Goal: Information Seeking & Learning: Find specific fact

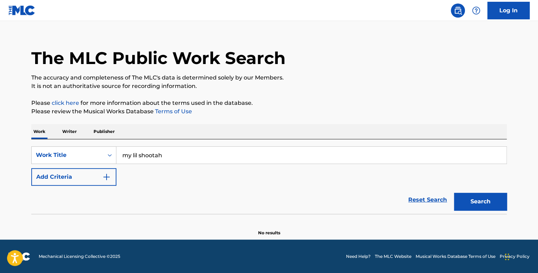
type input "my lil shootah"
click at [92, 174] on button "Add Criteria" at bounding box center [73, 177] width 85 height 18
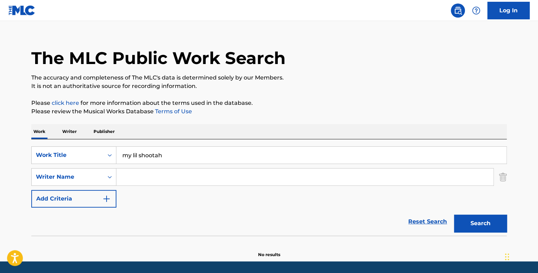
click at [138, 176] on input "Search Form" at bounding box center [304, 177] width 377 height 17
paste input "[PERSON_NAME]"
type input "[PERSON_NAME]"
click at [454, 215] on button "Search" at bounding box center [480, 224] width 53 height 18
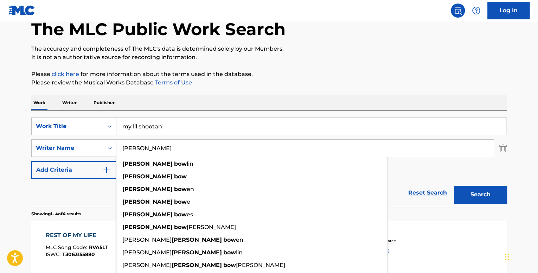
scroll to position [81, 0]
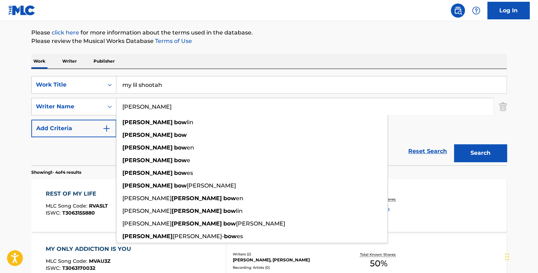
click at [65, 150] on div "Reset Search Search" at bounding box center [269, 151] width 476 height 28
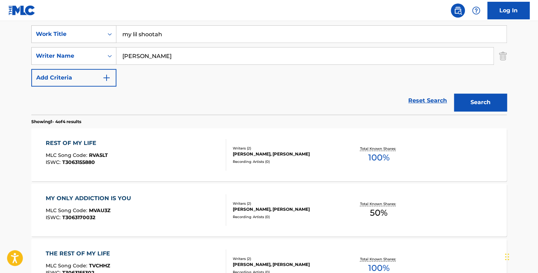
scroll to position [10, 0]
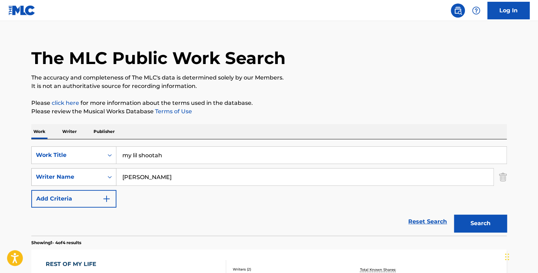
click at [99, 180] on div "Writer Name" at bounding box center [68, 176] width 72 height 13
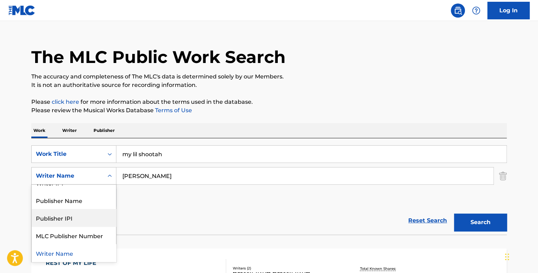
scroll to position [0, 0]
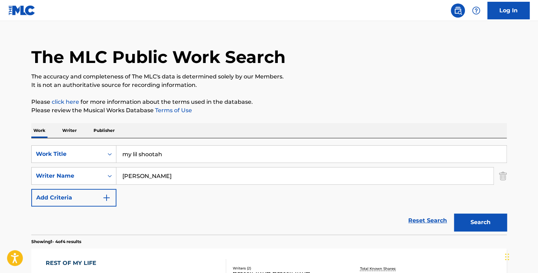
drag, startPoint x: 179, startPoint y: 155, endPoint x: 101, endPoint y: 145, distance: 79.2
click at [101, 145] on div "SearchWithCriteriaa7f9d137-0b8e-46e6-bdb9-bae374a4f4c8 Work Title my lil shoota…" at bounding box center [269, 186] width 476 height 96
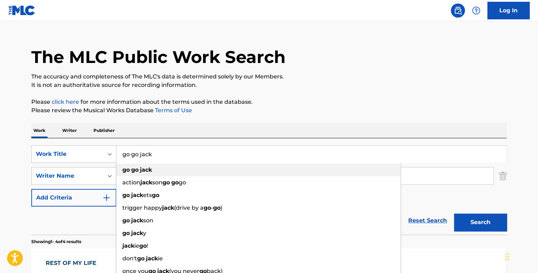
click at [157, 169] on div "go go jack" at bounding box center [258, 170] width 284 height 13
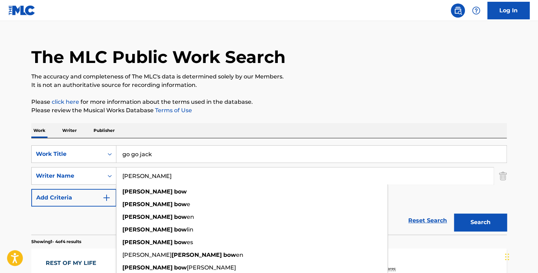
drag, startPoint x: 163, startPoint y: 178, endPoint x: 125, endPoint y: 176, distance: 38.4
click at [111, 174] on div "SearchWithCriteriad8bd5e1b-031e-4cba-8404-e1751bac67ee Writer Name [PERSON_NAME…" at bounding box center [269, 176] width 476 height 18
click at [510, 176] on div "The MLC Public Work Search The accuracy and completeness of The MLC's data is d…" at bounding box center [269, 263] width 493 height 473
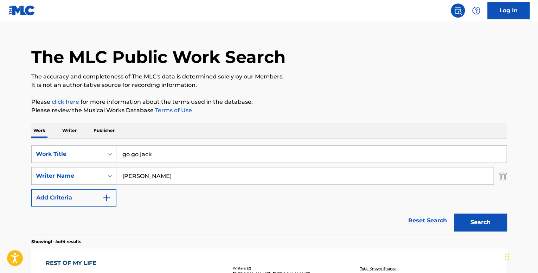
click at [509, 176] on div "The MLC Public Work Search The accuracy and completeness of The MLC's data is d…" at bounding box center [269, 263] width 493 height 473
click at [504, 178] on img "Search Form" at bounding box center [503, 176] width 8 height 18
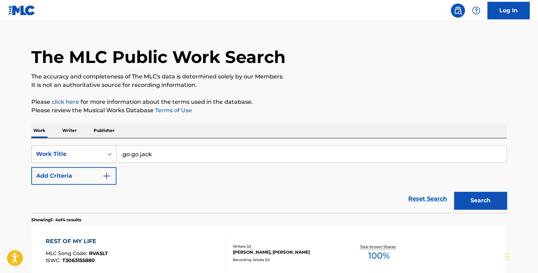
click at [476, 202] on button "Search" at bounding box center [480, 201] width 53 height 18
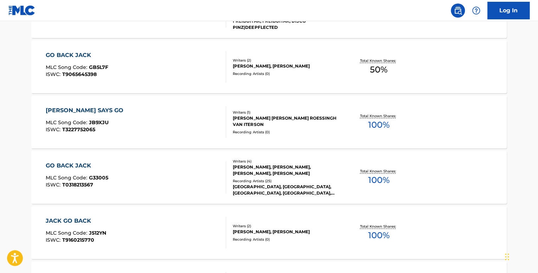
scroll to position [539, 0]
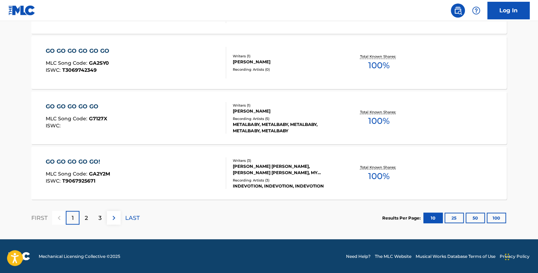
click at [496, 217] on button "100" at bounding box center [496, 218] width 19 height 11
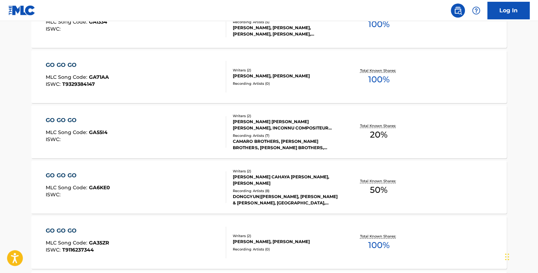
scroll to position [5560, 0]
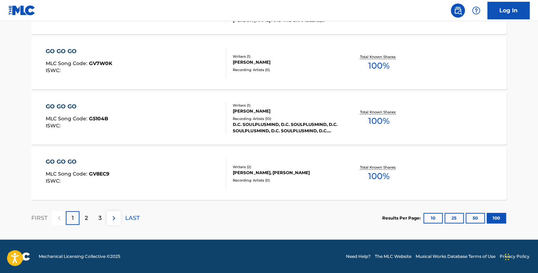
click at [84, 215] on div "2" at bounding box center [87, 218] width 14 height 14
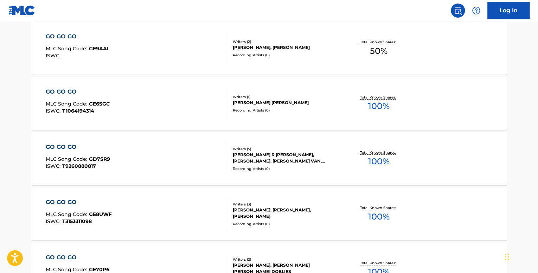
scroll to position [3976, 0]
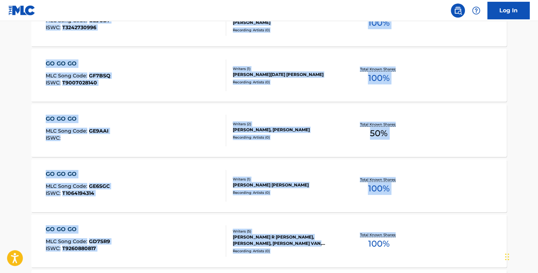
drag, startPoint x: 538, startPoint y: 195, endPoint x: 530, endPoint y: 1, distance: 193.7
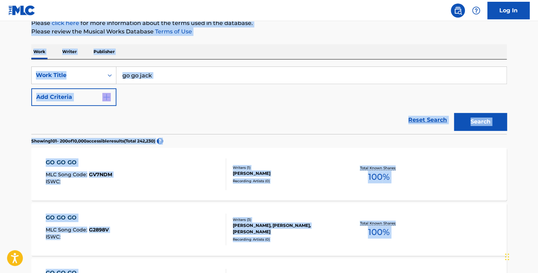
scroll to position [0, 0]
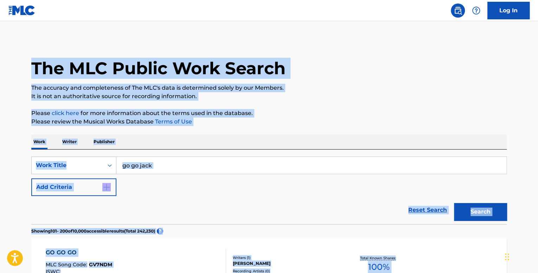
click at [186, 169] on input "go go jack" at bounding box center [311, 165] width 390 height 17
click at [179, 165] on input "go go jack" at bounding box center [311, 165] width 390 height 17
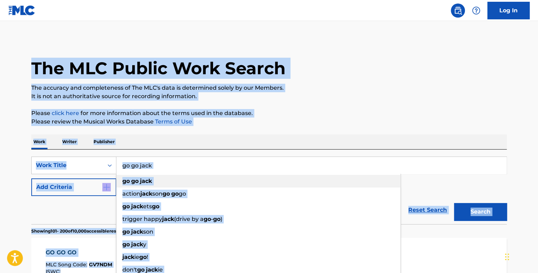
click at [172, 188] on div "action jack son go go go" at bounding box center [258, 194] width 284 height 13
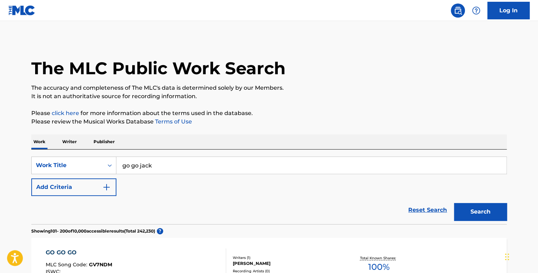
drag, startPoint x: 183, startPoint y: 162, endPoint x: 91, endPoint y: 153, distance: 92.3
click at [91, 153] on div "SearchWithCriteriaa7f9d137-0b8e-46e6-bdb9-bae374a4f4c8 Work Title go go jack Ad…" at bounding box center [269, 187] width 476 height 75
type input "backends fasho"
click at [106, 183] on img "Search Form" at bounding box center [106, 187] width 8 height 8
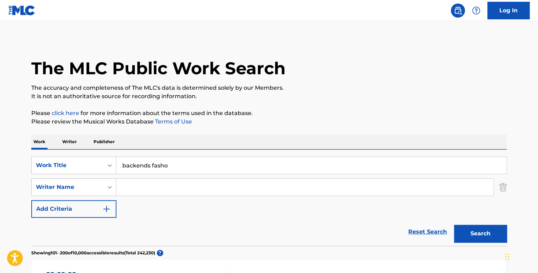
click at [467, 232] on button "Search" at bounding box center [480, 234] width 53 height 18
click at [129, 185] on input "Search Form" at bounding box center [304, 187] width 377 height 17
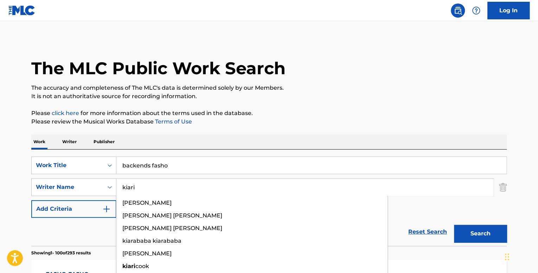
type input "kiari"
click at [454, 225] on button "Search" at bounding box center [480, 234] width 53 height 18
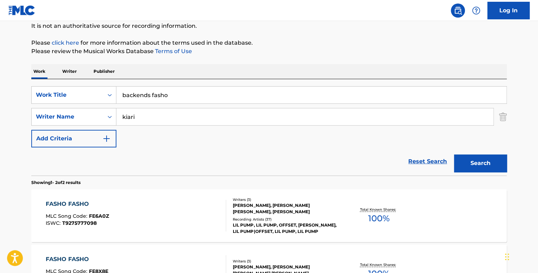
scroll to position [165, 0]
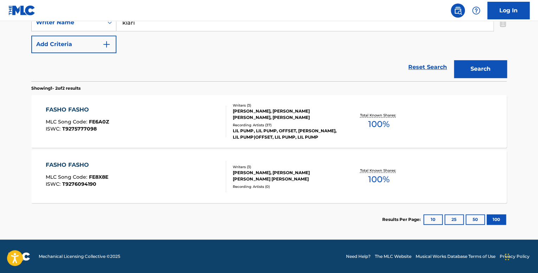
click at [233, 124] on div "Recording Artists ( 37 )" at bounding box center [286, 124] width 106 height 5
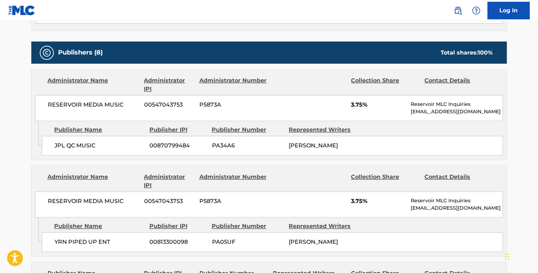
scroll to position [317, 0]
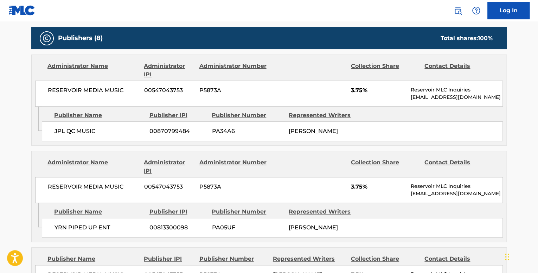
drag, startPoint x: 320, startPoint y: 139, endPoint x: 293, endPoint y: 127, distance: 29.0
click at [293, 127] on div "[PERSON_NAME]" at bounding box center [325, 131] width 72 height 8
click at [323, 135] on div "[PERSON_NAME]" at bounding box center [325, 131] width 72 height 8
drag, startPoint x: 309, startPoint y: 137, endPoint x: 283, endPoint y: 127, distance: 28.1
click at [283, 127] on div "JPL QC MUSIC 00870799484 PA34A6 [PERSON_NAME]" at bounding box center [272, 131] width 461 height 20
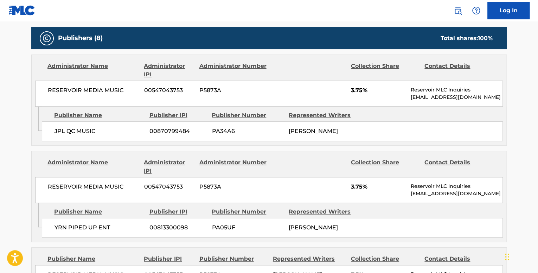
copy div "[PERSON_NAME]"
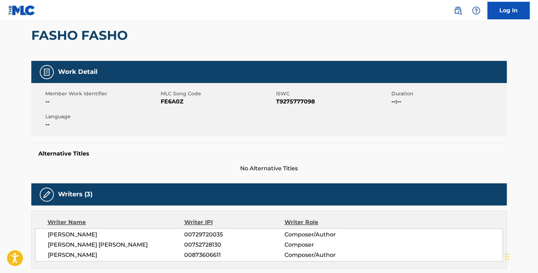
scroll to position [0, 0]
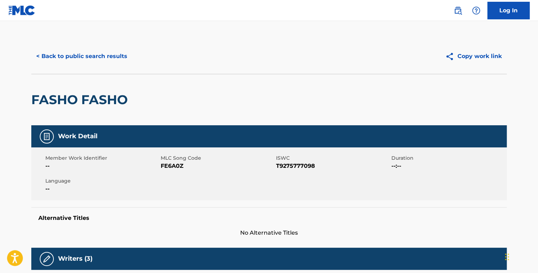
click at [124, 61] on button "< Back to public search results" at bounding box center [81, 57] width 101 height 18
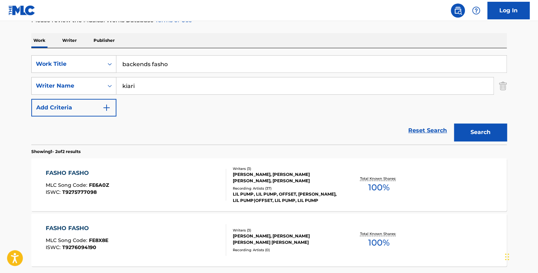
scroll to position [89, 0]
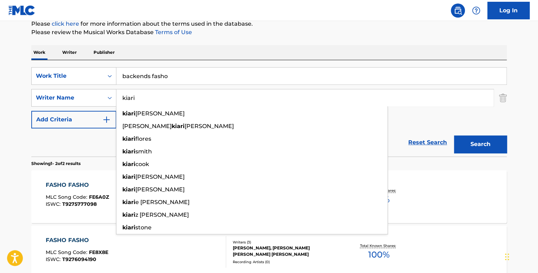
drag, startPoint x: 146, startPoint y: 95, endPoint x: 126, endPoint y: 93, distance: 19.8
click at [126, 93] on input "kiari" at bounding box center [304, 97] width 377 height 17
type input "k"
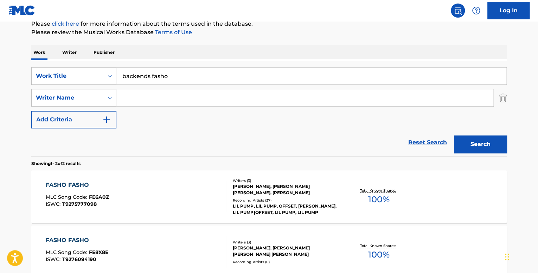
paste input "[PERSON_NAME]"
click at [454, 135] on button "Search" at bounding box center [480, 144] width 53 height 18
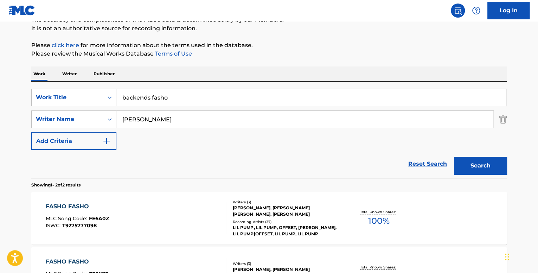
scroll to position [0, 0]
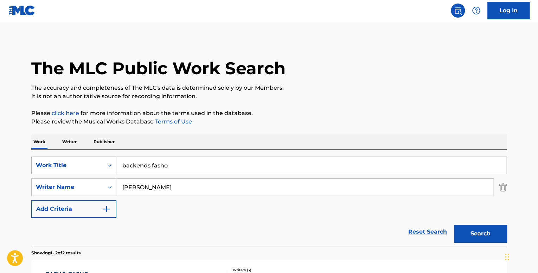
drag, startPoint x: 216, startPoint y: 187, endPoint x: 106, endPoint y: 173, distance: 110.3
click at [106, 173] on div "SearchWithCriteriaa7f9d137-0b8e-46e6-bdb9-bae374a4f4c8 Work Title backends fash…" at bounding box center [269, 187] width 476 height 61
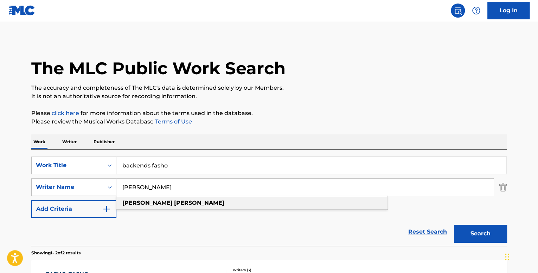
type input "[PERSON_NAME]"
drag, startPoint x: 163, startPoint y: 200, endPoint x: 189, endPoint y: 202, distance: 25.4
click at [163, 200] on div "[PERSON_NAME]" at bounding box center [251, 203] width 271 height 13
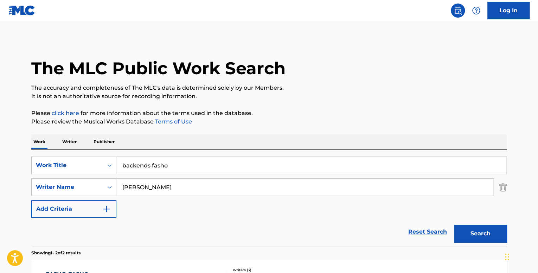
click at [486, 228] on button "Search" at bounding box center [480, 234] width 53 height 18
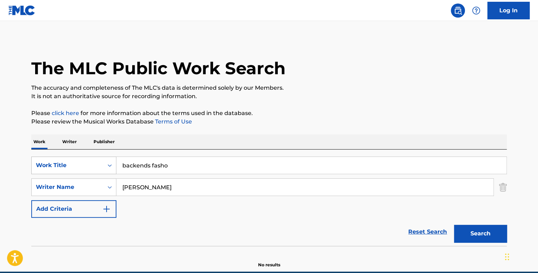
drag, startPoint x: 152, startPoint y: 161, endPoint x: 113, endPoint y: 157, distance: 38.9
click at [113, 157] on div "SearchWithCriteriaa7f9d137-0b8e-46e6-bdb9-bae374a4f4c8 Work Title backends fasho" at bounding box center [269, 166] width 476 height 18
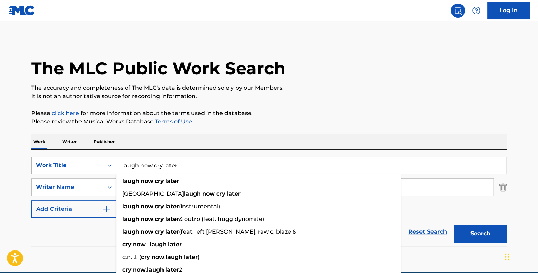
type input "laugh now cry later"
click at [454, 225] on button "Search" at bounding box center [480, 234] width 53 height 18
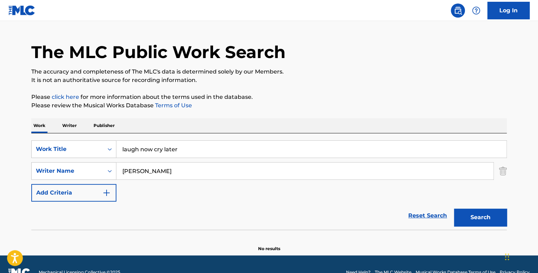
scroll to position [32, 0]
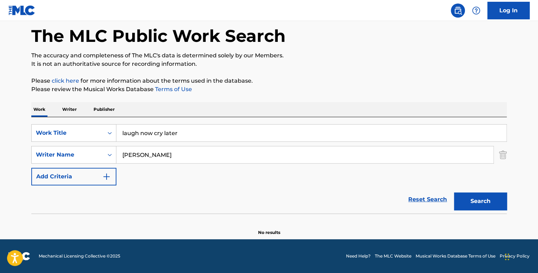
click at [492, 204] on button "Search" at bounding box center [480, 201] width 53 height 18
drag, startPoint x: 171, startPoint y: 153, endPoint x: 119, endPoint y: 149, distance: 51.5
click at [119, 149] on input "[PERSON_NAME]" at bounding box center [304, 154] width 377 height 17
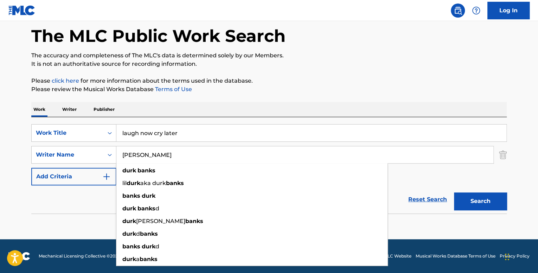
type input "[PERSON_NAME]"
click at [454, 192] on button "Search" at bounding box center [480, 201] width 53 height 18
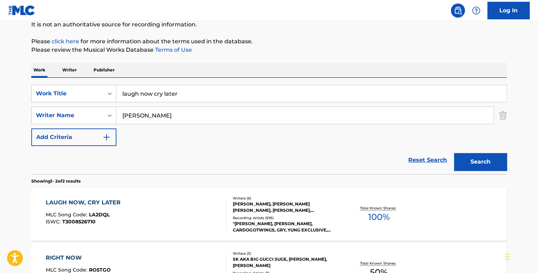
scroll to position [138, 0]
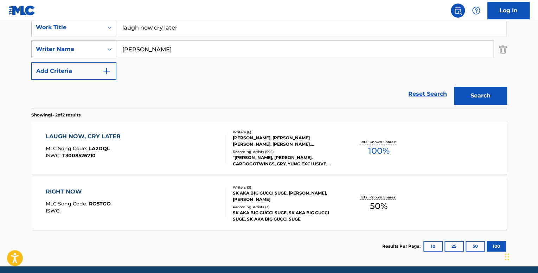
click at [169, 156] on div "LAUGH NOW, CRY LATER MLC Song Code : LA2DQL ISWC : T3008526710" at bounding box center [136, 148] width 181 height 32
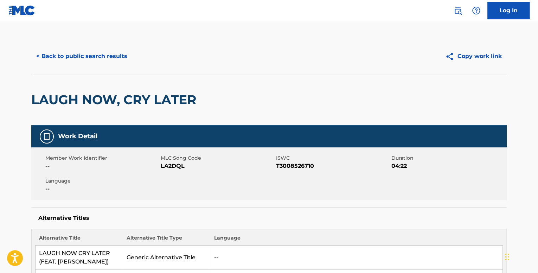
click at [61, 56] on button "< Back to public search results" at bounding box center [81, 57] width 101 height 18
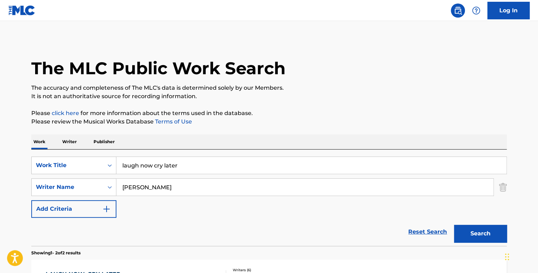
scroll to position [125, 0]
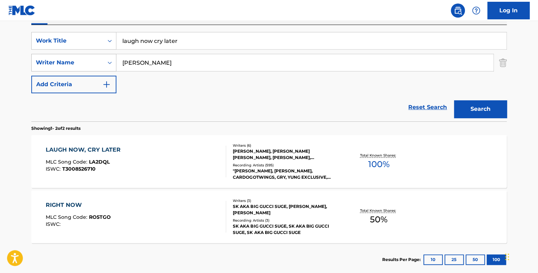
drag, startPoint x: 182, startPoint y: 63, endPoint x: 109, endPoint y: 60, distance: 72.6
click at [109, 60] on div "SearchWithCriteriad8bd5e1b-031e-4cba-8404-e1751bac67ee Writer Name [PERSON_NAME]" at bounding box center [269, 63] width 476 height 18
type input "b"
click at [107, 38] on icon "Search Form" at bounding box center [109, 40] width 7 height 7
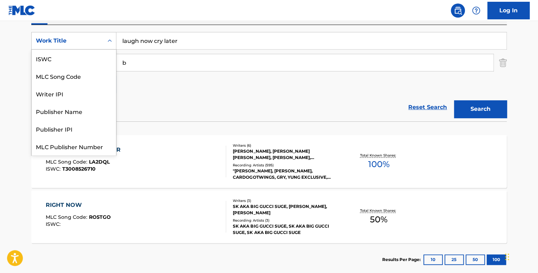
scroll to position [18, 0]
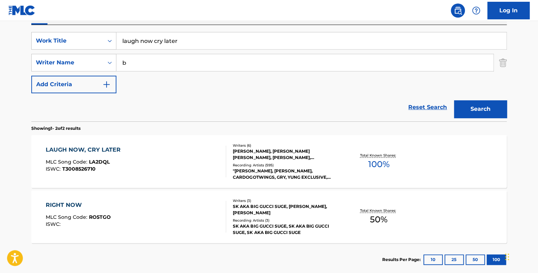
click at [162, 105] on div "Reset Search Search" at bounding box center [269, 107] width 476 height 28
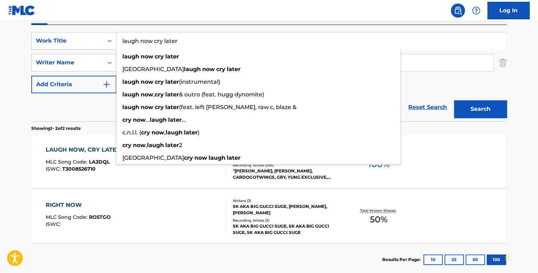
drag, startPoint x: 180, startPoint y: 40, endPoint x: 119, endPoint y: 33, distance: 61.9
click at [119, 33] on input "laugh now cry later" at bounding box center [311, 40] width 390 height 17
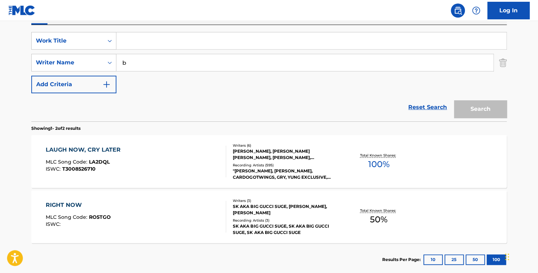
click at [139, 68] on input "b" at bounding box center [304, 62] width 377 height 17
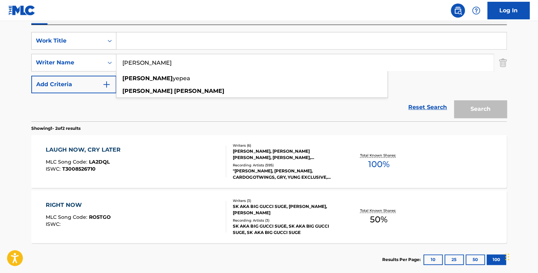
type input "[PERSON_NAME]"
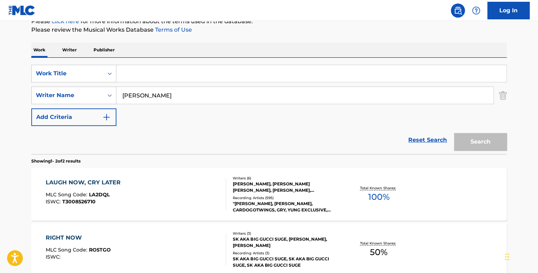
scroll to position [54, 0]
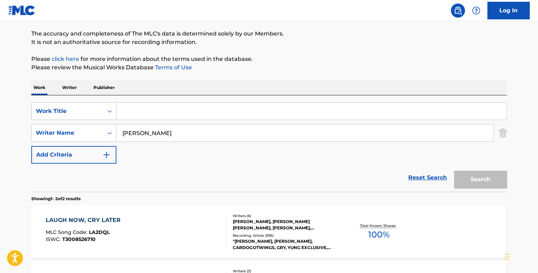
click at [79, 89] on div "Work Writer Publisher" at bounding box center [269, 87] width 476 height 15
click at [78, 89] on div "Work Writer Publisher" at bounding box center [269, 87] width 476 height 15
click at [75, 86] on p "Writer" at bounding box center [69, 87] width 19 height 15
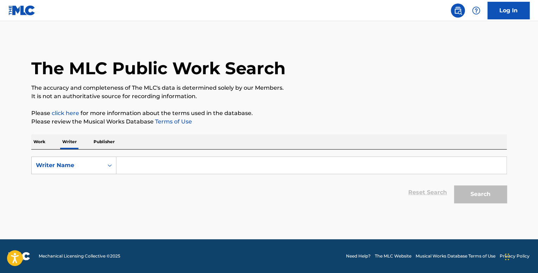
click at [160, 166] on input "Search Form" at bounding box center [311, 165] width 390 height 17
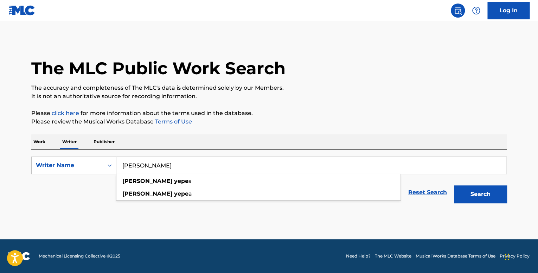
type input "[PERSON_NAME]"
click at [454, 185] on button "Search" at bounding box center [480, 194] width 53 height 18
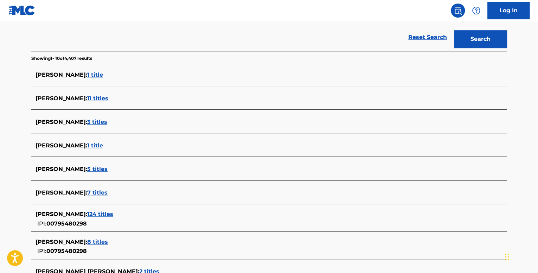
scroll to position [227, 0]
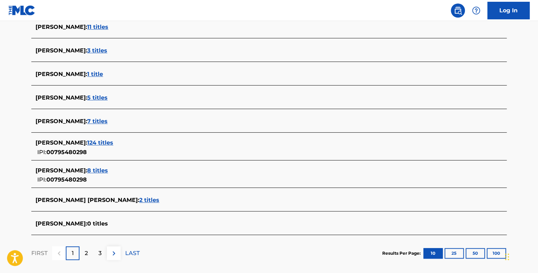
click at [100, 145] on span "124 titles" at bounding box center [100, 142] width 26 height 7
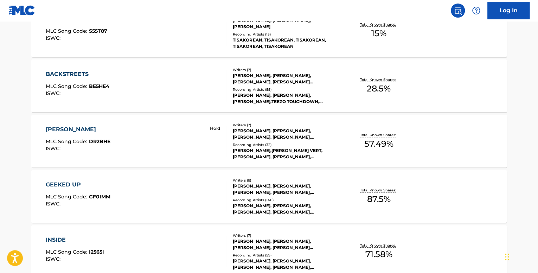
scroll to position [166, 0]
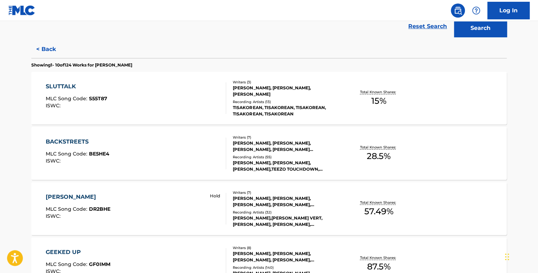
click at [74, 88] on div "SLUTTALK" at bounding box center [77, 86] width 62 height 8
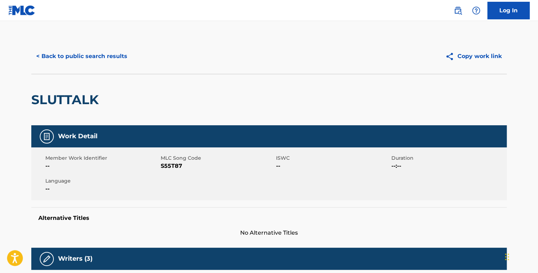
click at [77, 52] on button "< Back to public search results" at bounding box center [81, 57] width 101 height 18
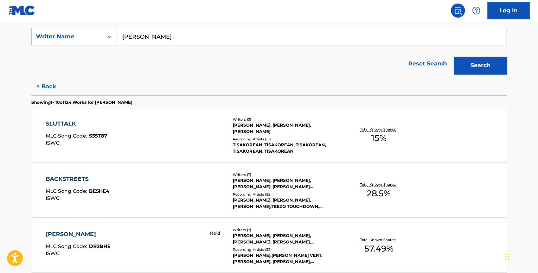
scroll to position [176, 0]
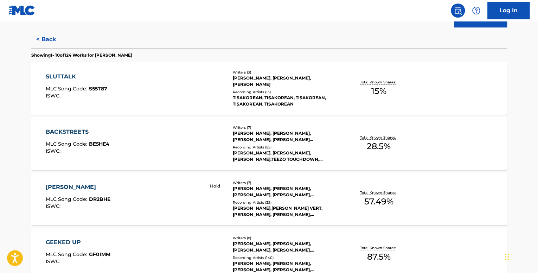
click at [130, 142] on div "BACKSTREETS MLC Song Code : BE5HE4 ISWC :" at bounding box center [136, 144] width 181 height 32
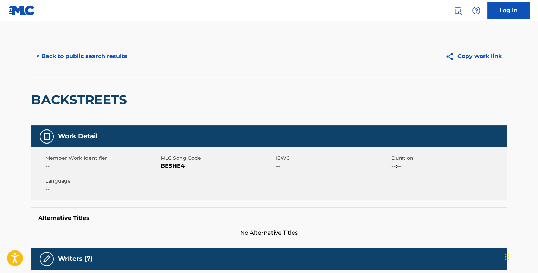
click at [65, 62] on button "< Back to public search results" at bounding box center [81, 57] width 101 height 18
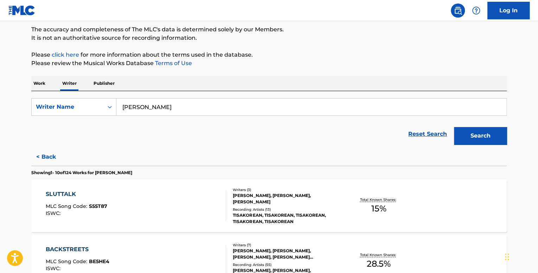
scroll to position [141, 0]
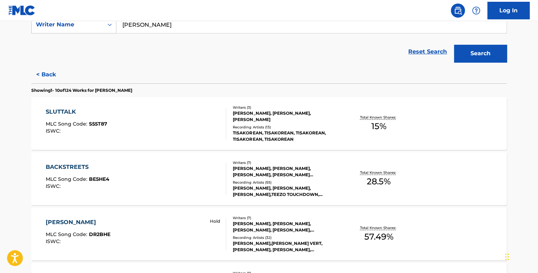
click at [78, 225] on div "[PERSON_NAME]" at bounding box center [78, 222] width 65 height 8
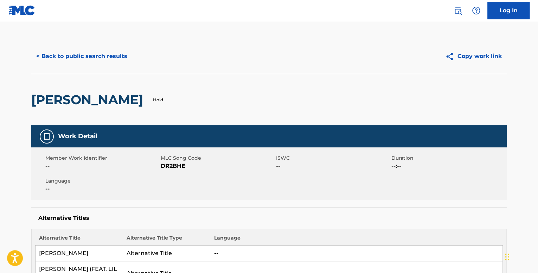
click at [53, 61] on button "< Back to public search results" at bounding box center [81, 57] width 101 height 18
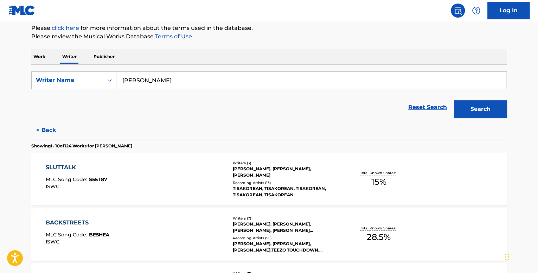
scroll to position [176, 0]
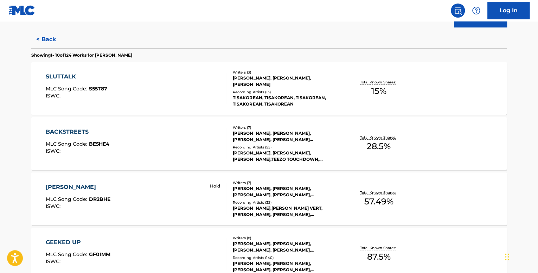
click at [66, 247] on div "GEEKED UP MLC Song Code : GF0IMM ISWC :" at bounding box center [78, 254] width 65 height 32
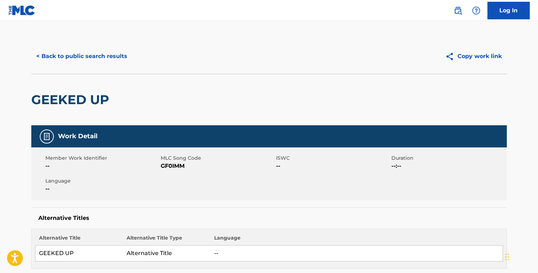
click at [77, 62] on button "< Back to public search results" at bounding box center [81, 57] width 101 height 18
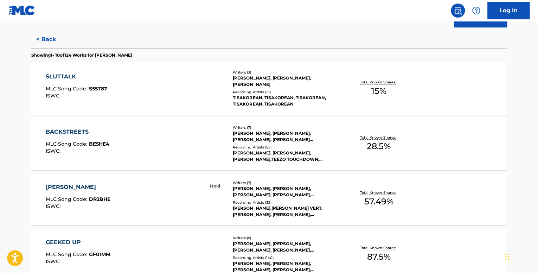
scroll to position [176, 0]
click at [68, 75] on div "SLUTTALK" at bounding box center [77, 76] width 62 height 8
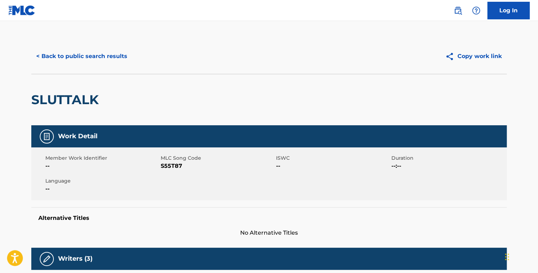
click at [63, 55] on button "< Back to public search results" at bounding box center [81, 57] width 101 height 18
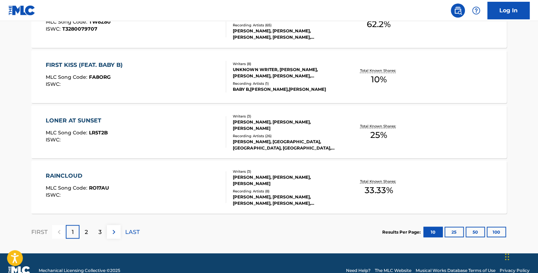
scroll to position [588, 0]
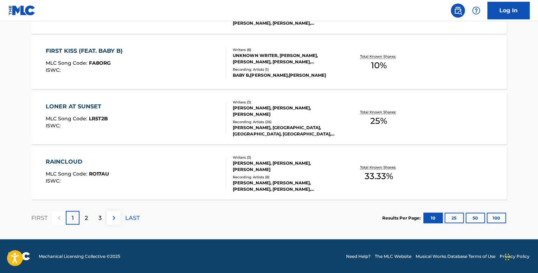
click at [502, 217] on button "100" at bounding box center [496, 218] width 19 height 11
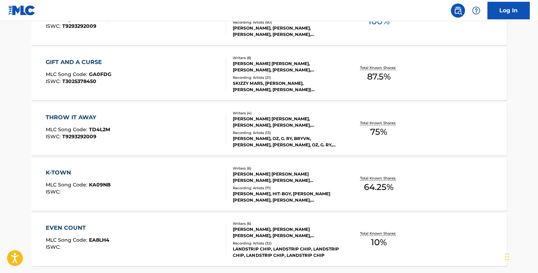
scroll to position [5560, 0]
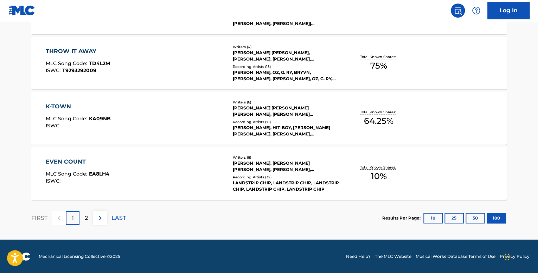
click at [102, 216] on img at bounding box center [100, 218] width 8 height 8
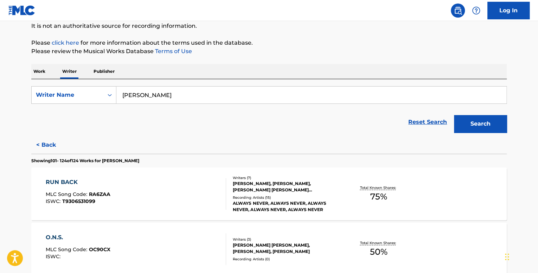
scroll to position [0, 0]
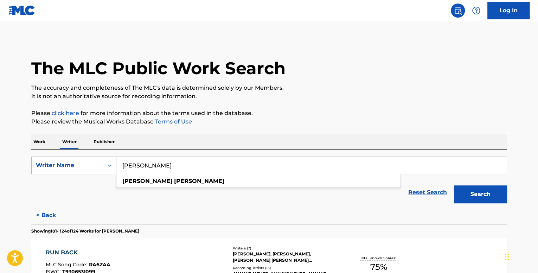
drag, startPoint x: 165, startPoint y: 162, endPoint x: 82, endPoint y: 151, distance: 83.8
click at [96, 158] on div "SearchWithCriteriabef987dc-bc98-4bd1-91ac-412e60424618 Writer Name [PERSON_NAME…" at bounding box center [269, 166] width 476 height 18
click at [44, 140] on p "Work" at bounding box center [39, 141] width 16 height 15
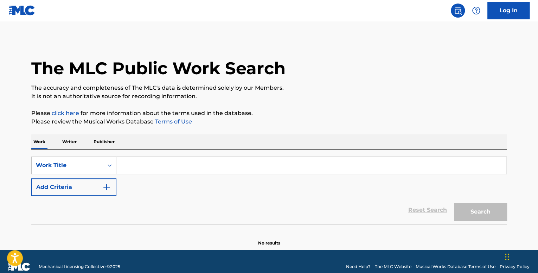
click at [159, 165] on input "Search Form" at bounding box center [311, 165] width 390 height 17
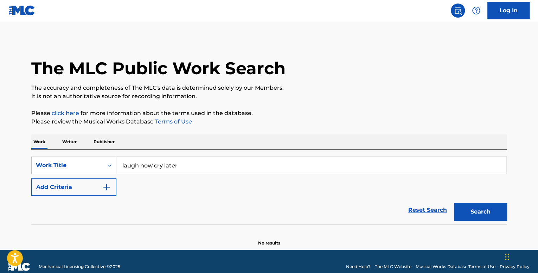
type input "laugh now cry later"
click at [471, 224] on section at bounding box center [269, 226] width 476 height 4
click at [471, 207] on button "Search" at bounding box center [480, 212] width 53 height 18
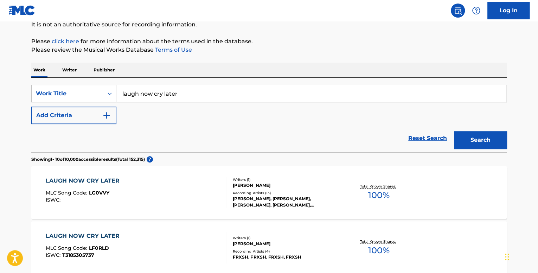
scroll to position [33, 0]
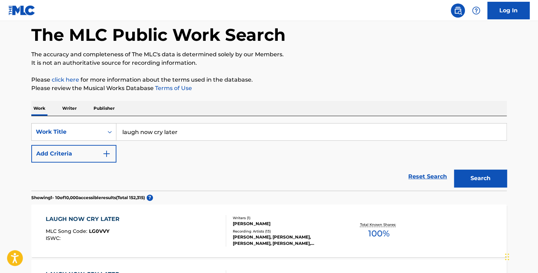
click at [108, 149] on button "Add Criteria" at bounding box center [73, 154] width 85 height 18
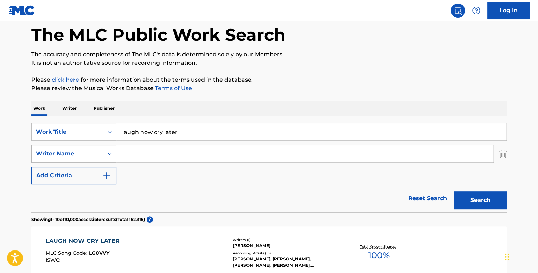
click at [104, 155] on div "Search Form" at bounding box center [109, 153] width 13 height 13
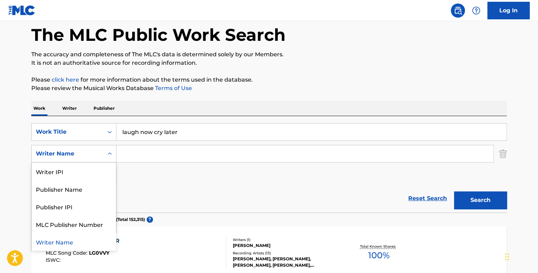
click at [138, 156] on input "Search Form" at bounding box center [304, 153] width 377 height 17
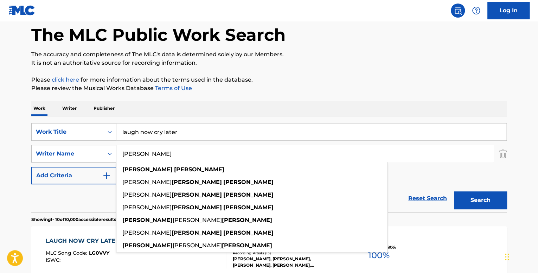
type input "[PERSON_NAME]"
click at [454, 191] on button "Search" at bounding box center [480, 200] width 53 height 18
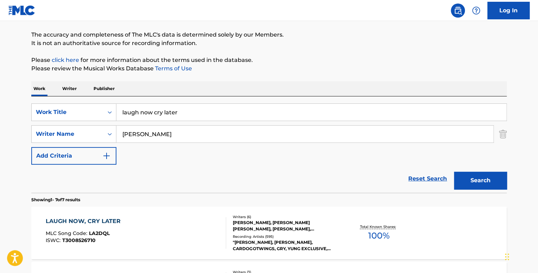
scroll to position [69, 0]
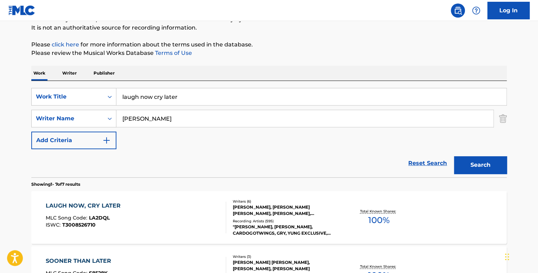
click at [170, 211] on div "LAUGH NOW, CRY LATER MLC Song Code : LA2DQL ISWC : T3008526710" at bounding box center [136, 218] width 181 height 32
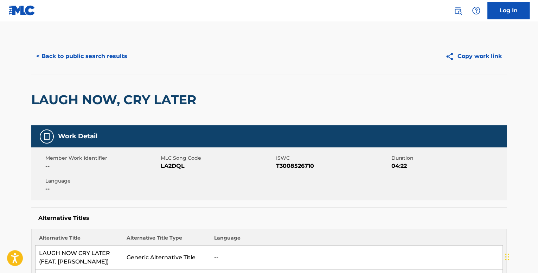
click at [58, 58] on button "< Back to public search results" at bounding box center [81, 57] width 101 height 18
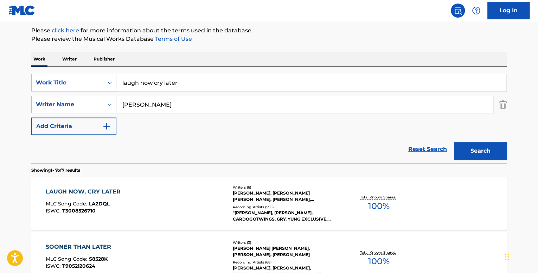
scroll to position [70, 0]
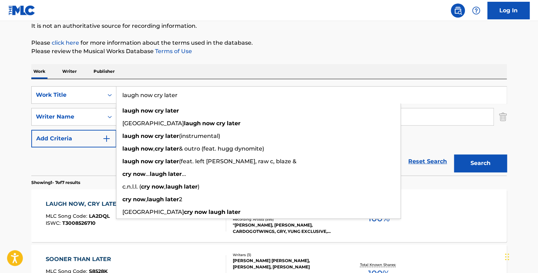
drag, startPoint x: 192, startPoint y: 90, endPoint x: 111, endPoint y: 84, distance: 80.8
click at [111, 84] on div "SearchWithCriteriaa7f9d137-0b8e-46e6-bdb9-bae374a4f4c8 Work Title laugh now cry…" at bounding box center [269, 127] width 476 height 96
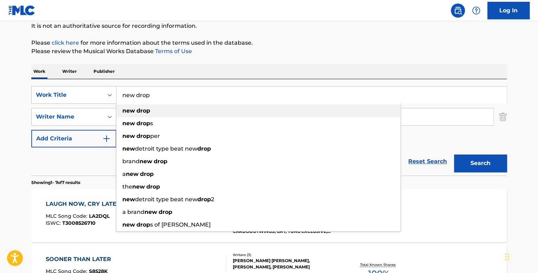
click at [180, 115] on div "new drop" at bounding box center [258, 111] width 284 height 13
type input "new drop"
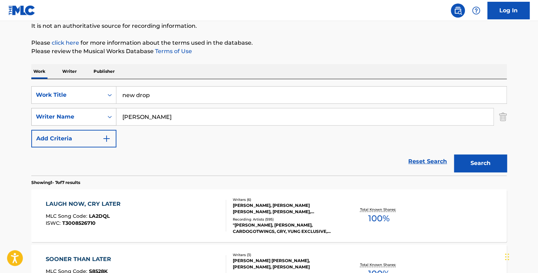
drag, startPoint x: 165, startPoint y: 120, endPoint x: 83, endPoint y: 120, distance: 82.0
click at [83, 120] on div "SearchWithCriteriad8bd5e1b-031e-4cba-8404-e1751bac67ee Writer Name [PERSON_NAME]" at bounding box center [269, 117] width 476 height 18
click at [454, 154] on button "Search" at bounding box center [480, 163] width 53 height 18
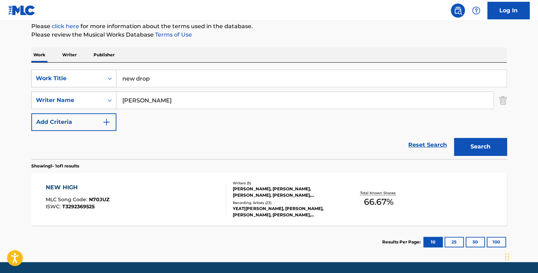
scroll to position [75, 0]
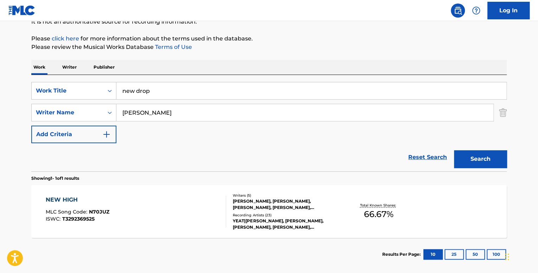
click at [154, 166] on div "Reset Search Search" at bounding box center [269, 157] width 476 height 28
click at [496, 152] on button "Search" at bounding box center [480, 159] width 53 height 18
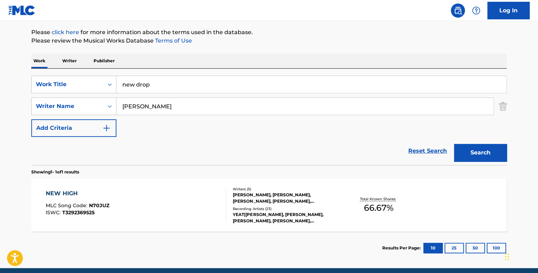
scroll to position [39, 0]
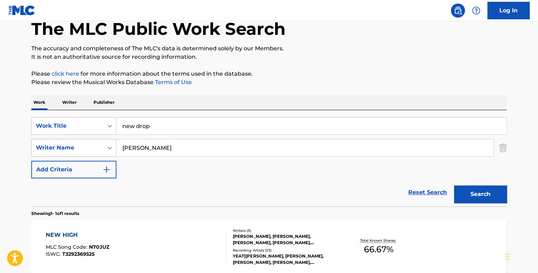
drag, startPoint x: 131, startPoint y: 146, endPoint x: 113, endPoint y: 144, distance: 18.1
click at [115, 145] on div "SearchWithCriteriad8bd5e1b-031e-4cba-8404-e1751bac67ee Writer Name [PERSON_NAME]" at bounding box center [269, 148] width 476 height 18
paste input "[PERSON_NAME]"
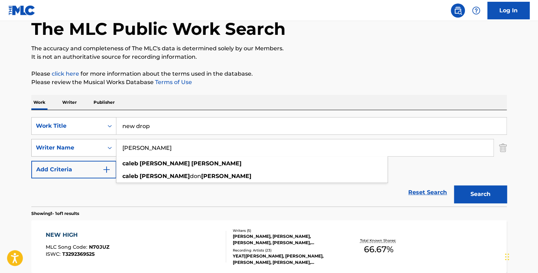
type input "[PERSON_NAME]"
click at [454, 185] on button "Search" at bounding box center [480, 194] width 53 height 18
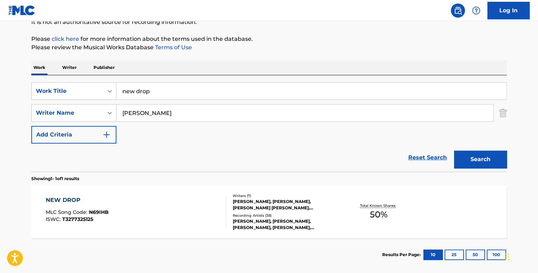
scroll to position [75, 0]
click at [142, 200] on div "NEW DROP MLC Song Code : N69IHB ISWC : T3277325125" at bounding box center [136, 212] width 181 height 32
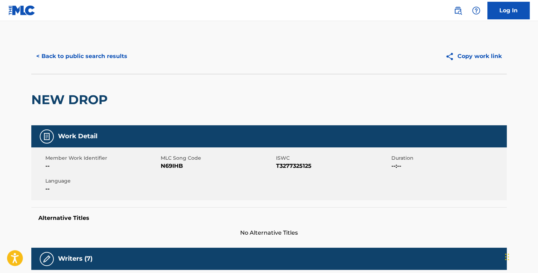
click at [110, 59] on button "< Back to public search results" at bounding box center [81, 57] width 101 height 18
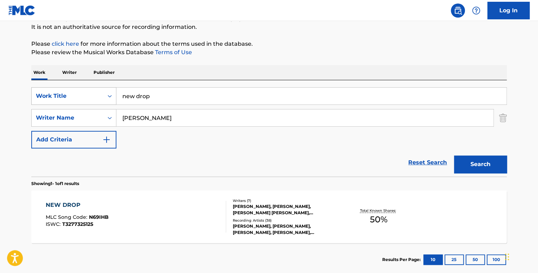
drag, startPoint x: 162, startPoint y: 91, endPoint x: 107, endPoint y: 95, distance: 55.0
click at [111, 96] on div "SearchWithCriteriaa7f9d137-0b8e-46e6-bdb9-bae374a4f4c8 Work Title new drop" at bounding box center [269, 96] width 476 height 18
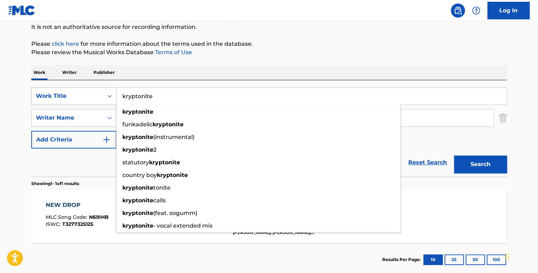
type input "kryptonite"
click at [454, 156] on button "Search" at bounding box center [480, 165] width 53 height 18
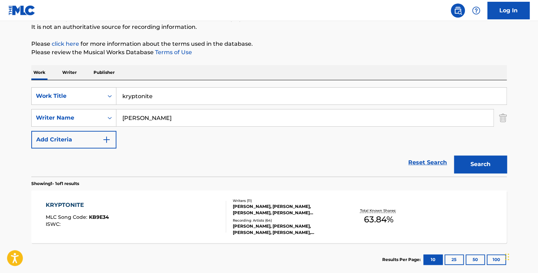
click at [172, 198] on div "KRYPTONITE MLC Song Code : KB9E34 ISWC : Writers ( 11 ) [PERSON_NAME], [PERSON_…" at bounding box center [269, 216] width 476 height 53
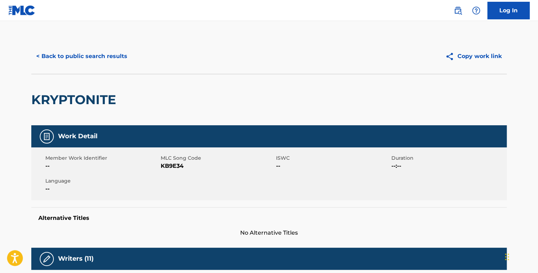
click at [96, 48] on button "< Back to public search results" at bounding box center [81, 57] width 101 height 18
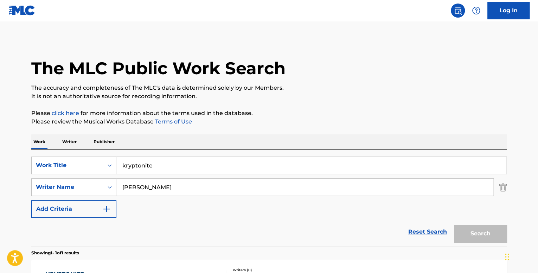
scroll to position [69, 0]
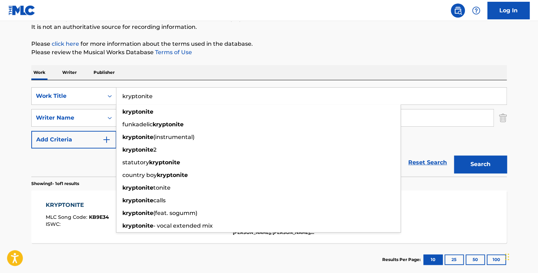
drag, startPoint x: 173, startPoint y: 99, endPoint x: 118, endPoint y: 91, distance: 55.9
click at [118, 91] on input "kryptonite" at bounding box center [311, 96] width 390 height 17
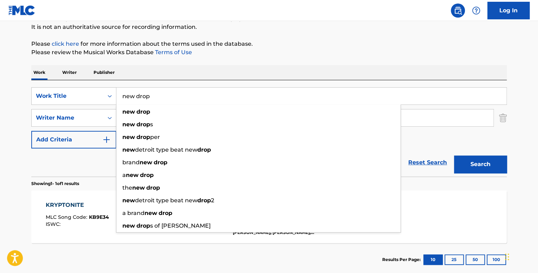
type input "new drop"
click at [189, 110] on div "new drop" at bounding box center [258, 112] width 284 height 13
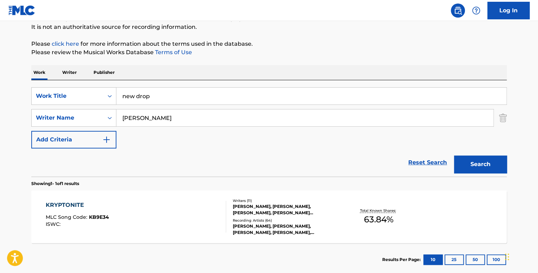
click at [477, 161] on button "Search" at bounding box center [480, 165] width 53 height 18
click at [186, 202] on div "NEW DROP MLC Song Code : N69IHB ISWC : T3277325125" at bounding box center [136, 217] width 181 height 32
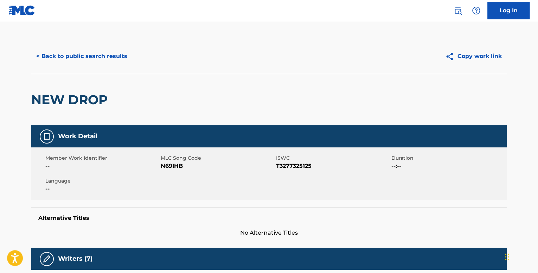
click at [89, 57] on button "< Back to public search results" at bounding box center [81, 57] width 101 height 18
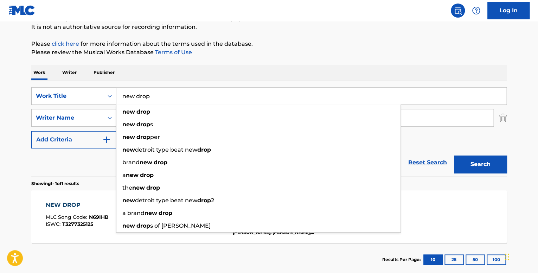
drag, startPoint x: 167, startPoint y: 90, endPoint x: 118, endPoint y: 78, distance: 50.9
click at [118, 78] on div "Work Writer Publisher SearchWithCriteriaa7f9d137-0b8e-46e6-bdb9-bae374a4f4c8 Wo…" at bounding box center [269, 170] width 476 height 211
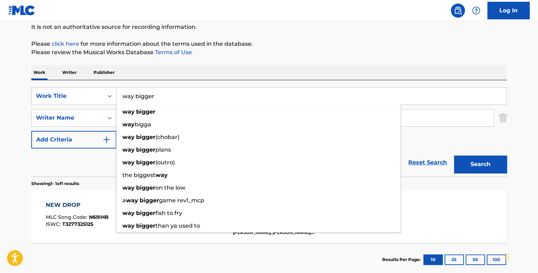
click at [454, 156] on button "Search" at bounding box center [480, 165] width 53 height 18
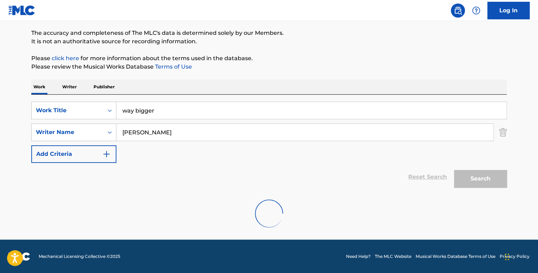
scroll to position [32, 0]
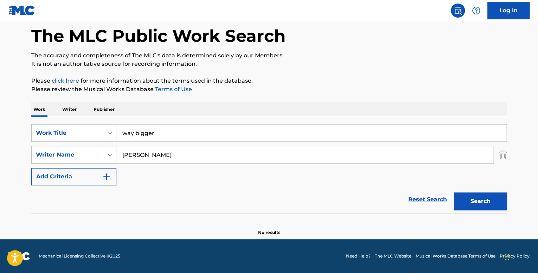
click at [476, 206] on button "Search" at bounding box center [480, 201] width 53 height 18
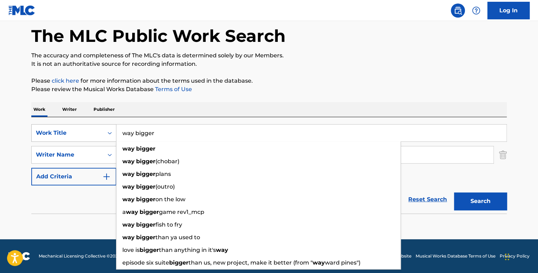
drag, startPoint x: 195, startPoint y: 131, endPoint x: 110, endPoint y: 131, distance: 84.8
click at [110, 131] on div "SearchWithCriteriaa7f9d137-0b8e-46e6-bdb9-bae374a4f4c8 Work Title way bigger wa…" at bounding box center [269, 133] width 476 height 18
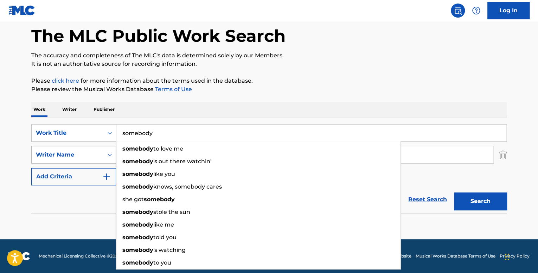
type input "somebody"
click at [100, 156] on div "Writer Name" at bounding box center [68, 154] width 72 height 13
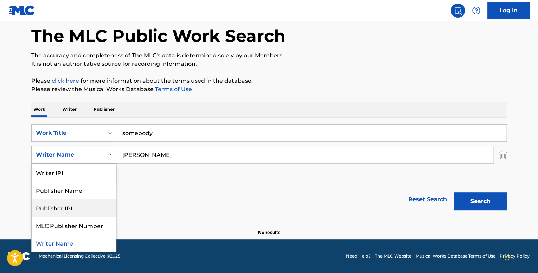
click at [163, 199] on div "Reset Search Search" at bounding box center [269, 199] width 476 height 28
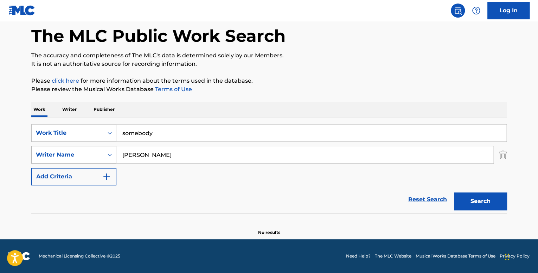
drag, startPoint x: 201, startPoint y: 158, endPoint x: 107, endPoint y: 155, distance: 93.6
click at [113, 153] on div "SearchWithCriteriad8bd5e1b-031e-4cba-8404-e1751bac67ee Writer Name [PERSON_NAME]" at bounding box center [269, 155] width 476 height 18
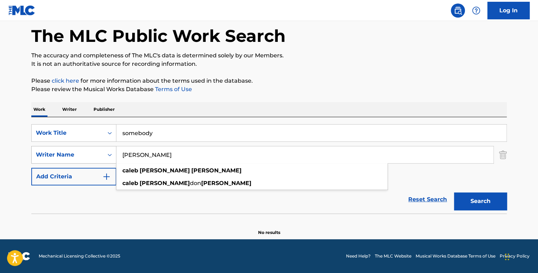
paste input "[PERSON_NAME] [PERSON_NAME]"
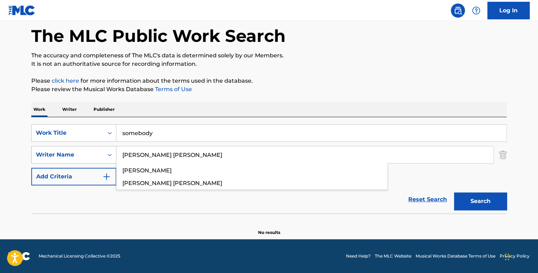
type input "[PERSON_NAME] [PERSON_NAME]"
click at [454, 192] on button "Search" at bounding box center [480, 201] width 53 height 18
click at [77, 106] on p "Writer" at bounding box center [69, 109] width 19 height 15
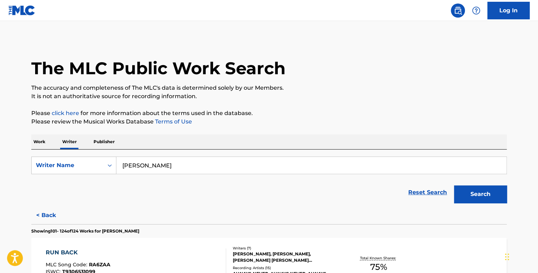
drag, startPoint x: 197, startPoint y: 157, endPoint x: 82, endPoint y: 156, distance: 115.8
click at [82, 156] on div "SearchWithCriteriabef987dc-bc98-4bd1-91ac-412e60424618 Writer Name [PERSON_NAME…" at bounding box center [269, 178] width 476 height 57
paste input "[PERSON_NAME] [PERSON_NAME]"
type input "[PERSON_NAME] [PERSON_NAME]"
click at [454, 185] on button "Search" at bounding box center [480, 194] width 53 height 18
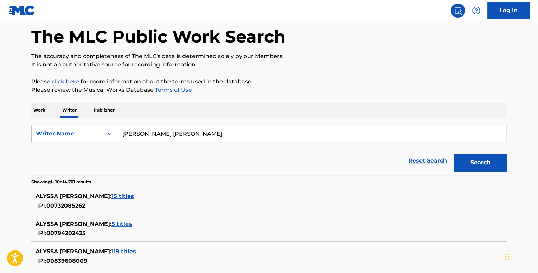
scroll to position [106, 0]
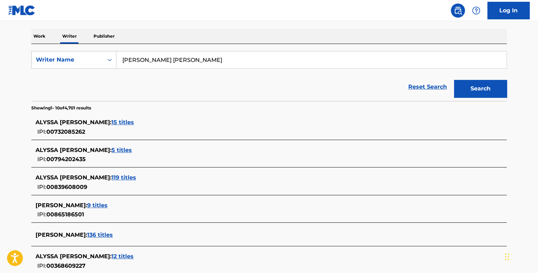
click at [136, 176] on span "119 titles" at bounding box center [124, 177] width 25 height 7
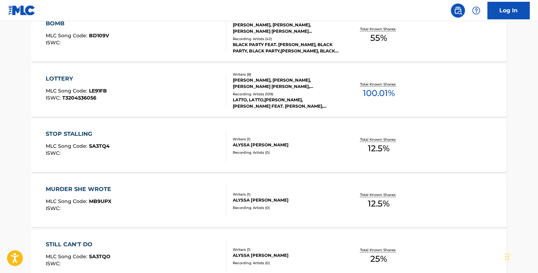
scroll to position [588, 0]
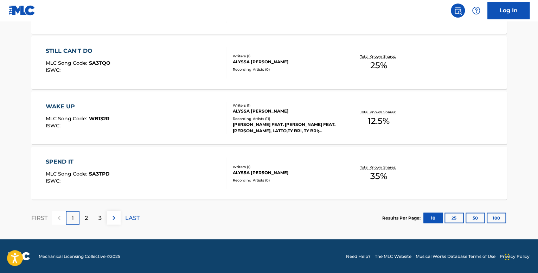
click at [496, 220] on button "100" at bounding box center [496, 218] width 19 height 11
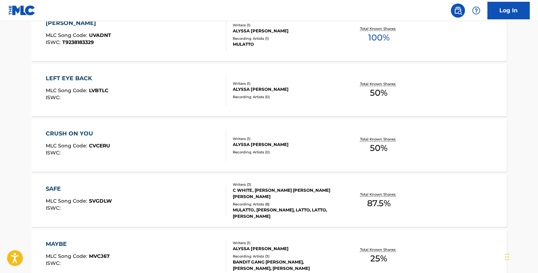
scroll to position [5560, 0]
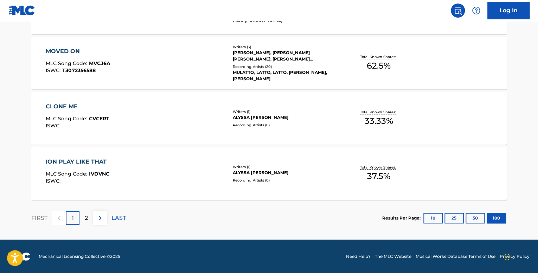
click at [104, 219] on button at bounding box center [100, 218] width 14 height 14
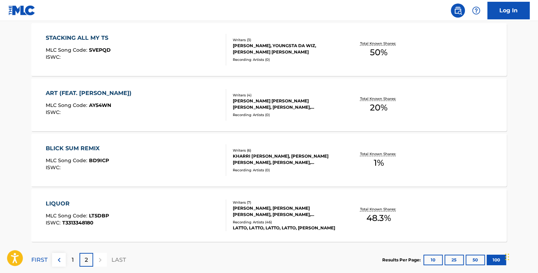
scroll to position [1085, 0]
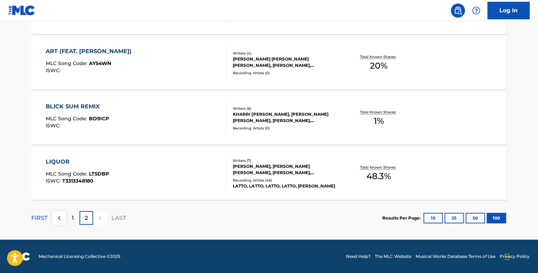
click at [72, 211] on div "1" at bounding box center [73, 218] width 14 height 14
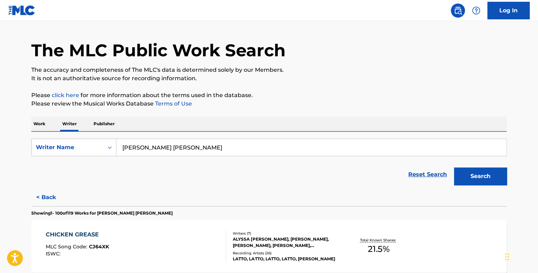
scroll to position [0, 0]
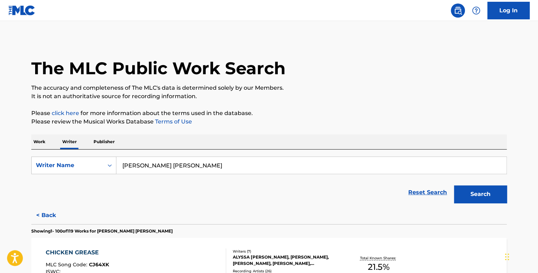
click at [38, 217] on button "< Back" at bounding box center [52, 216] width 42 height 18
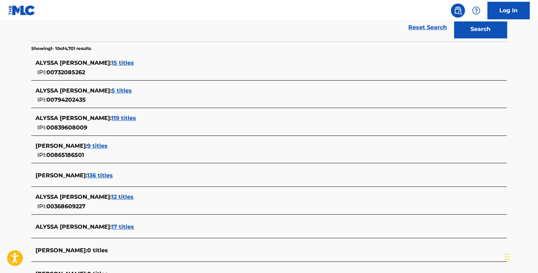
scroll to position [176, 0]
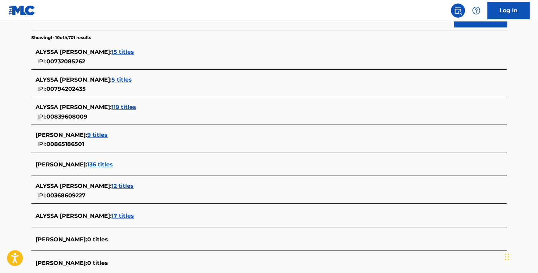
click at [134, 219] on span "17 titles" at bounding box center [123, 216] width 23 height 7
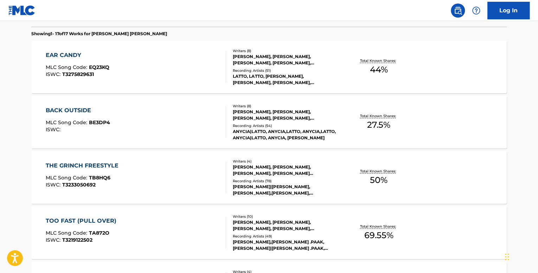
scroll to position [21, 0]
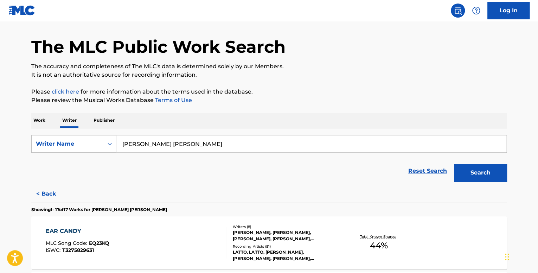
click at [105, 153] on form "SearchWithCriteriabef987dc-bc98-4bd1-91ac-412e60424618 Writer Name [PERSON_NAME…" at bounding box center [269, 160] width 476 height 50
click at [105, 147] on div "Search Form" at bounding box center [109, 144] width 13 height 13
drag, startPoint x: 152, startPoint y: 162, endPoint x: 122, endPoint y: 164, distance: 29.6
click at [152, 162] on div "Reset Search Search" at bounding box center [269, 171] width 476 height 28
click at [56, 188] on button "< Back" at bounding box center [52, 194] width 42 height 18
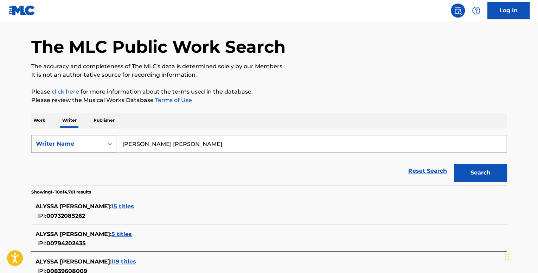
click at [104, 145] on div "Search Form" at bounding box center [109, 144] width 13 height 13
click at [29, 124] on div "The MLC Public Work Search The accuracy and completeness of The MLC's data is d…" at bounding box center [269, 254] width 493 height 475
click at [39, 122] on p "Work" at bounding box center [39, 120] width 16 height 15
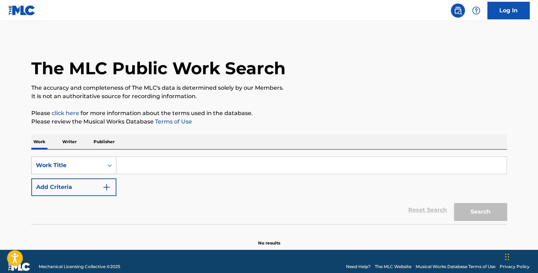
click at [99, 164] on div "Work Title" at bounding box center [68, 165] width 72 height 13
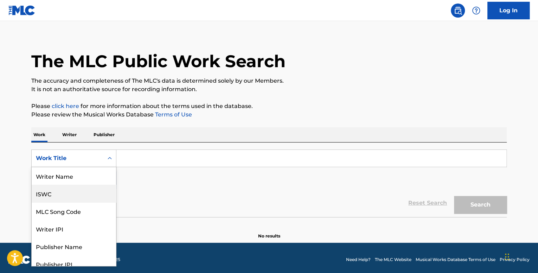
click at [90, 192] on div "ISWC" at bounding box center [74, 194] width 84 height 18
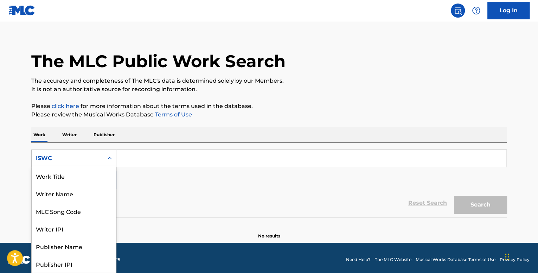
click at [88, 156] on div "ISWC" at bounding box center [67, 158] width 63 height 8
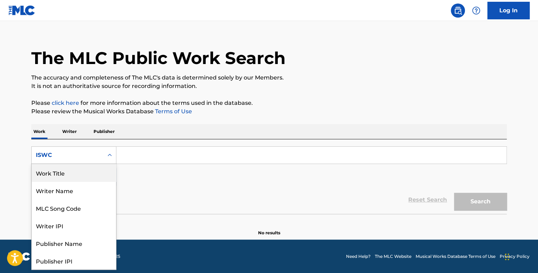
click at [75, 176] on div "Work Title" at bounding box center [74, 173] width 84 height 18
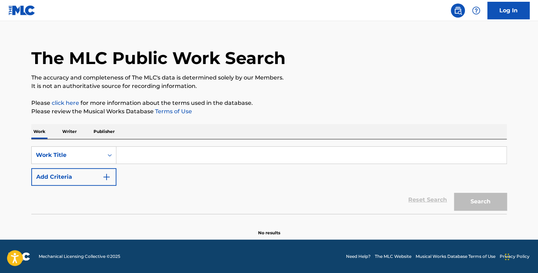
click at [73, 131] on p "Writer" at bounding box center [69, 131] width 19 height 15
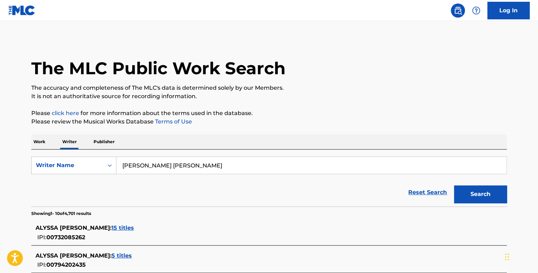
click at [38, 142] on p "Work" at bounding box center [39, 141] width 16 height 15
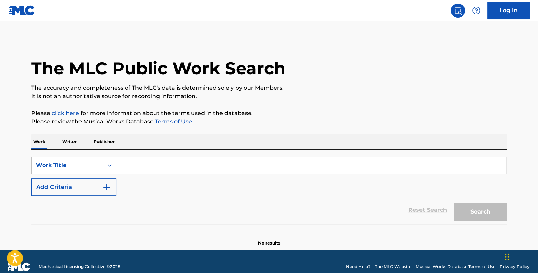
click at [122, 166] on input "Search Form" at bounding box center [311, 165] width 390 height 17
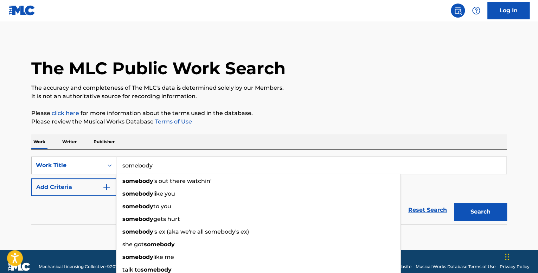
type input "somebody"
click at [456, 186] on div "SearchWithCriteriaa7f9d137-0b8e-46e6-bdb9-bae374a4f4c8 Work Title somebody some…" at bounding box center [269, 176] width 476 height 39
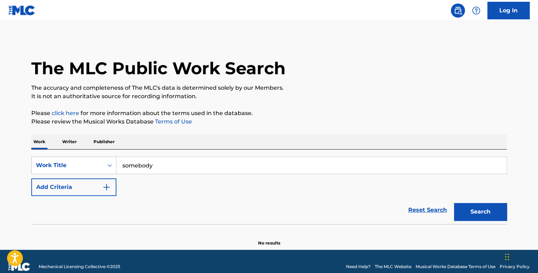
click at [106, 186] on img "Search Form" at bounding box center [106, 187] width 8 height 8
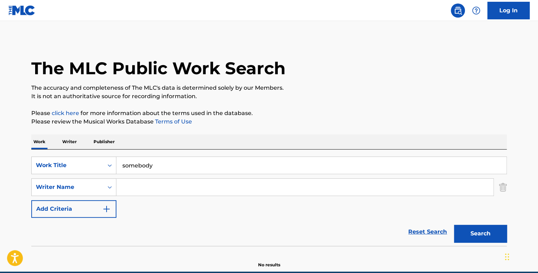
click at [167, 189] on input "Search Form" at bounding box center [304, 187] width 377 height 17
paste input "[PERSON_NAME] [PERSON_NAME]"
type input "[PERSON_NAME] [PERSON_NAME]"
click at [504, 228] on button "Search" at bounding box center [480, 234] width 53 height 18
drag, startPoint x: 174, startPoint y: 164, endPoint x: 78, endPoint y: 147, distance: 97.6
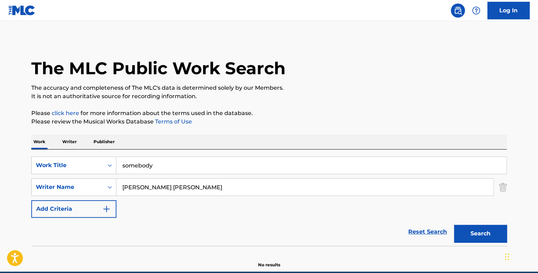
click at [78, 147] on div "Work Writer Publisher SearchWithCriteriaa7f9d137-0b8e-46e6-bdb9-bae374a4f4c8 Wo…" at bounding box center [269, 201] width 476 height 134
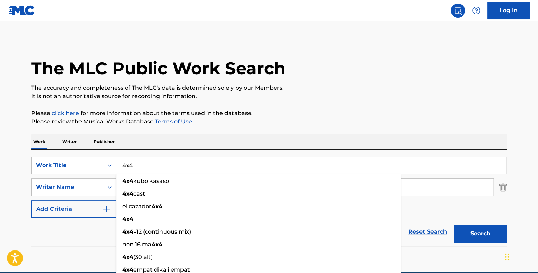
type input "4x4"
click at [6, 195] on main "The MLC Public Work Search The accuracy and completeness of The MLC's data is d…" at bounding box center [269, 146] width 538 height 251
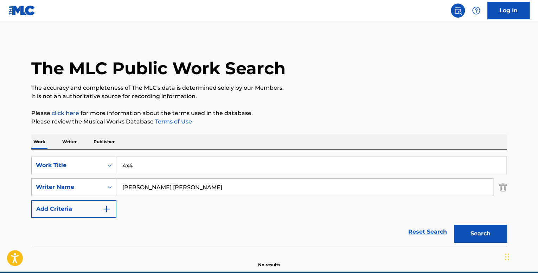
drag, startPoint x: 310, startPoint y: 190, endPoint x: 125, endPoint y: 185, distance: 185.5
click at [125, 185] on input "[PERSON_NAME] [PERSON_NAME]" at bounding box center [304, 187] width 377 height 17
type input "A"
paste input "[PERSON_NAME]"
type input "[PERSON_NAME]"
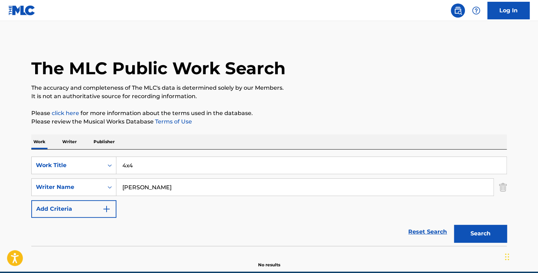
click at [454, 225] on button "Search" at bounding box center [480, 234] width 53 height 18
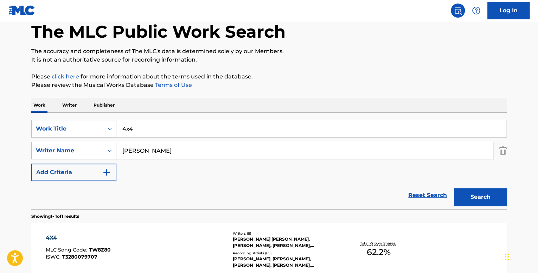
scroll to position [110, 0]
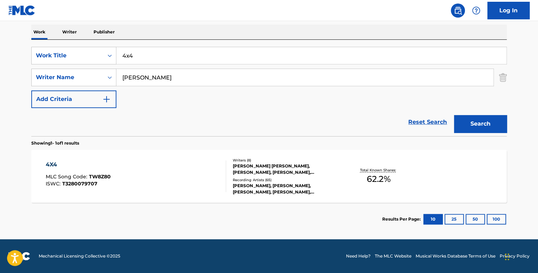
click at [157, 161] on div "4X4 MLC Song Code : TW8Z80 ISWC : T3280079707" at bounding box center [136, 176] width 181 height 32
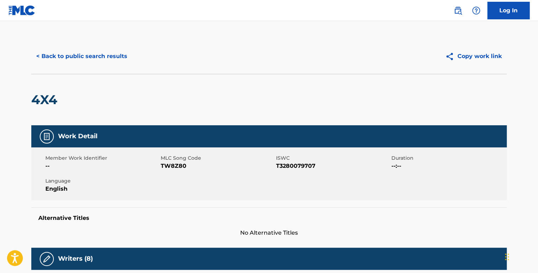
click at [110, 57] on button "< Back to public search results" at bounding box center [81, 57] width 101 height 18
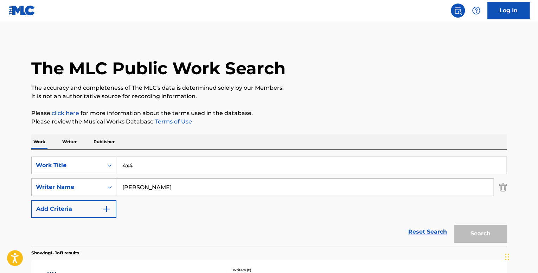
scroll to position [69, 0]
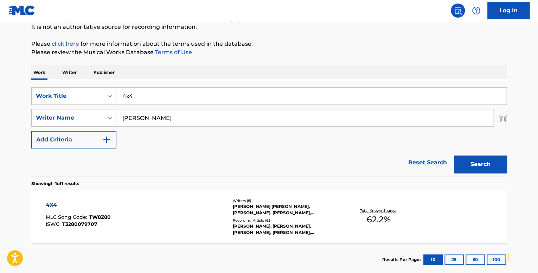
drag, startPoint x: 150, startPoint y: 90, endPoint x: 101, endPoint y: 81, distance: 50.1
click at [103, 79] on div "Work Writer Publisher SearchWithCriteriaa7f9d137-0b8e-46e6-bdb9-bae374a4f4c8 Wo…" at bounding box center [269, 170] width 476 height 211
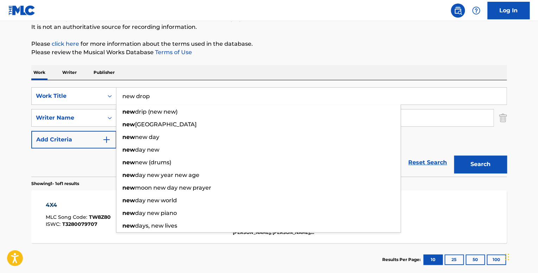
type input "new drop"
click at [454, 156] on button "Search" at bounding box center [480, 165] width 53 height 18
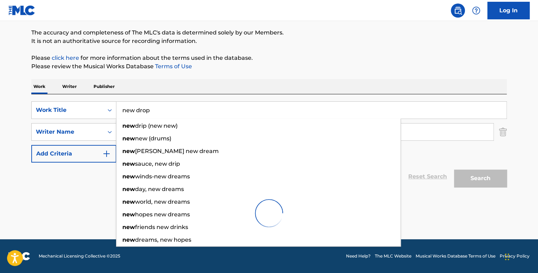
scroll to position [55, 0]
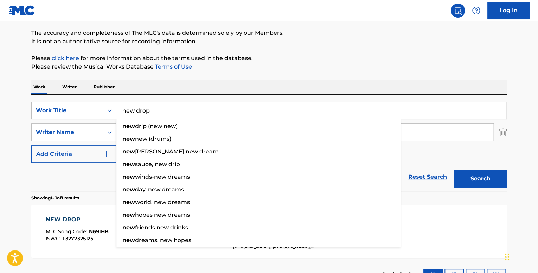
click at [94, 223] on div "NEW DROP" at bounding box center [77, 219] width 63 height 8
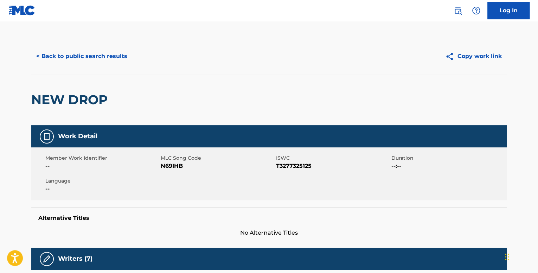
click at [80, 58] on button "< Back to public search results" at bounding box center [81, 57] width 101 height 18
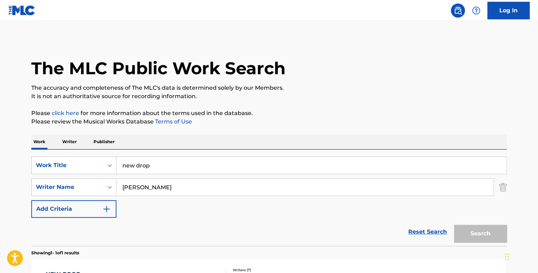
scroll to position [55, 0]
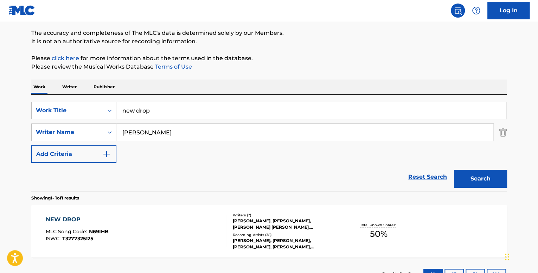
drag, startPoint x: 189, startPoint y: 115, endPoint x: 172, endPoint y: 111, distance: 16.6
click at [172, 111] on input "new drop" at bounding box center [311, 110] width 390 height 17
drag, startPoint x: 166, startPoint y: 109, endPoint x: 90, endPoint y: 92, distance: 77.2
click at [111, 102] on div "SearchWithCriteriaa7f9d137-0b8e-46e6-bdb9-bae374a4f4c8 Work Title new drop" at bounding box center [269, 111] width 476 height 18
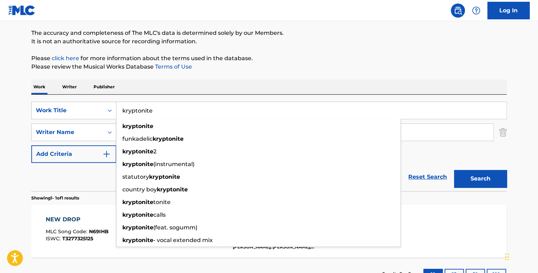
type input "kryptonite"
click at [454, 170] on button "Search" at bounding box center [480, 179] width 53 height 18
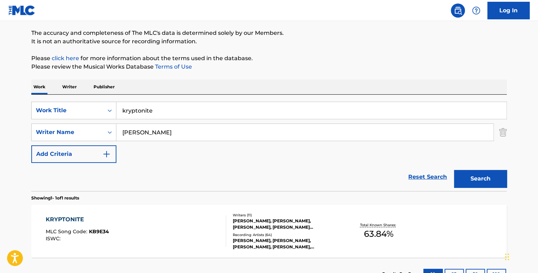
click at [177, 234] on div "KRYPTONITE MLC Song Code : KB9E34 ISWC :" at bounding box center [136, 231] width 181 height 32
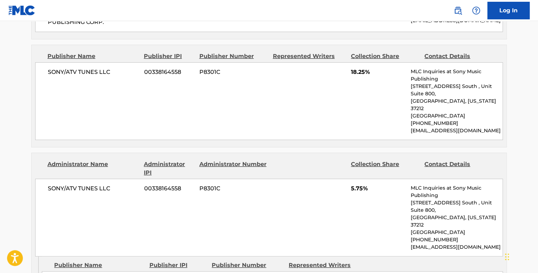
scroll to position [1161, 0]
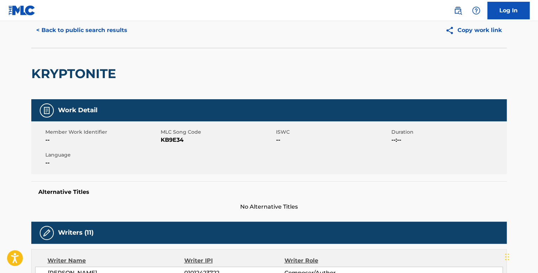
click at [124, 29] on button "< Back to public search results" at bounding box center [81, 30] width 101 height 18
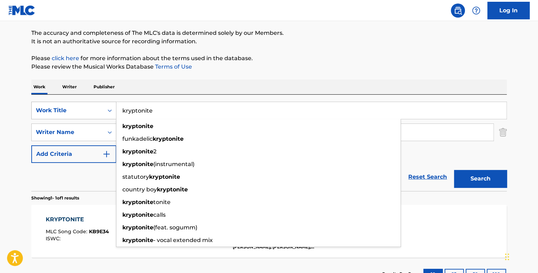
drag, startPoint x: 135, startPoint y: 114, endPoint x: 115, endPoint y: 114, distance: 20.4
click at [115, 114] on div "SearchWithCriteriaa7f9d137-0b8e-46e6-bdb9-bae374a4f4c8 Work Title kryptonite kr…" at bounding box center [269, 111] width 476 height 18
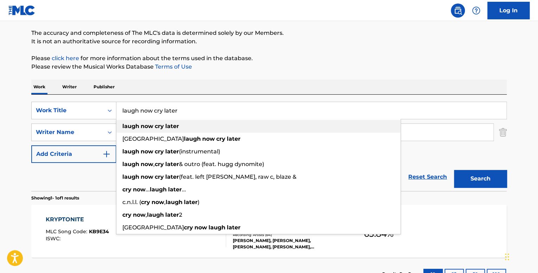
type input "laugh now cry later"
click at [178, 129] on strong "later" at bounding box center [172, 126] width 14 height 7
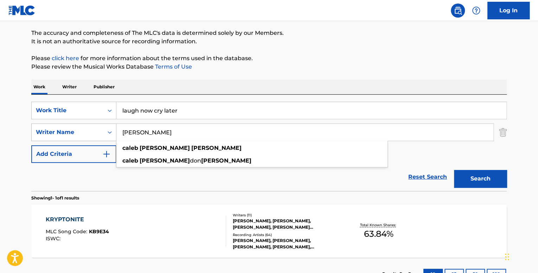
drag, startPoint x: 205, startPoint y: 135, endPoint x: 114, endPoint y: 137, distance: 91.8
click at [114, 137] on div "SearchWithCriteriad8bd5e1b-031e-4cba-8404-e1751bac67ee Writer Name [PERSON_NAME…" at bounding box center [269, 133] width 476 height 18
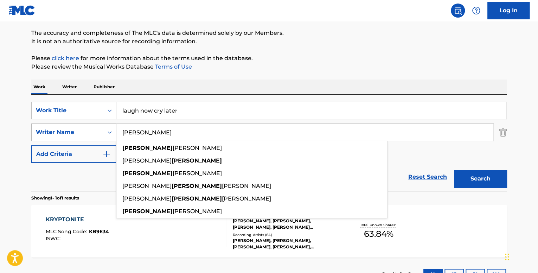
click at [454, 170] on button "Search" at bounding box center [480, 179] width 53 height 18
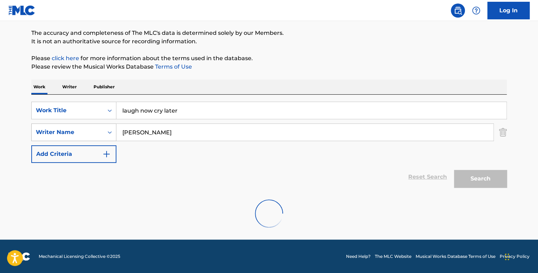
scroll to position [32, 0]
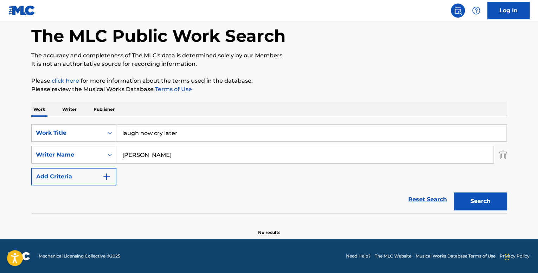
drag, startPoint x: 174, startPoint y: 153, endPoint x: 151, endPoint y: 155, distance: 22.6
click at [151, 155] on input "[PERSON_NAME]" at bounding box center [304, 154] width 377 height 17
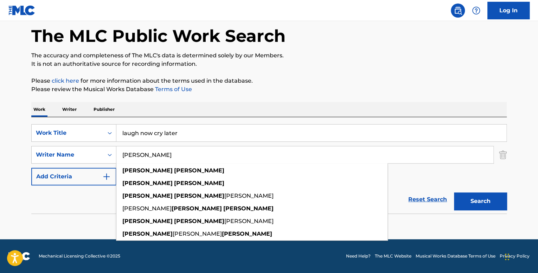
type input "[PERSON_NAME]"
click at [454, 192] on button "Search" at bounding box center [480, 201] width 53 height 18
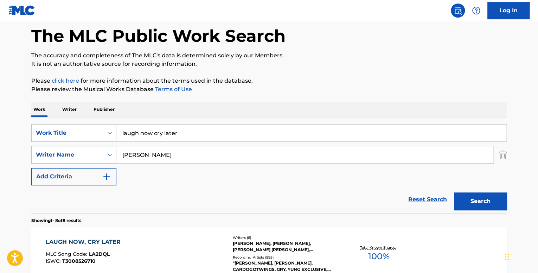
click at [108, 246] on div "LAUGH NOW, CRY LATER" at bounding box center [85, 242] width 78 height 8
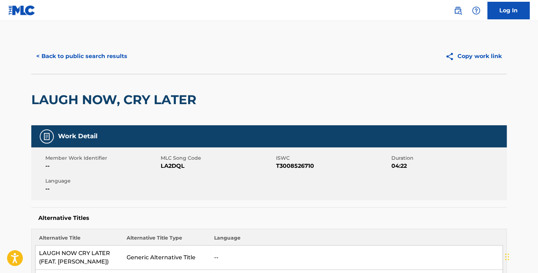
click at [67, 49] on button "< Back to public search results" at bounding box center [81, 57] width 101 height 18
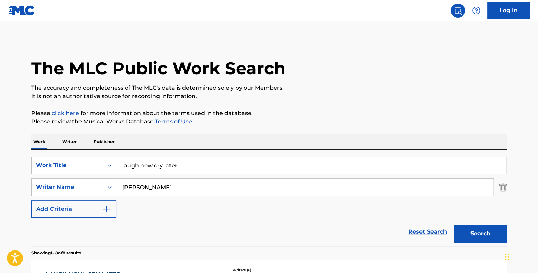
scroll to position [32, 0]
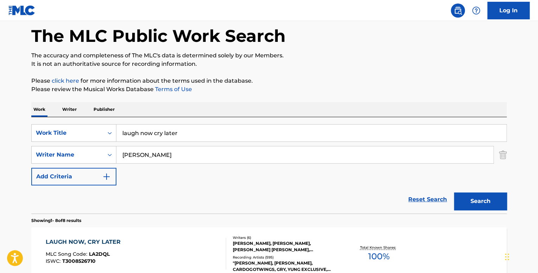
click at [82, 123] on div "SearchWithCriteriaa7f9d137-0b8e-46e6-bdb9-bae374a4f4c8 Work Title laugh now cry…" at bounding box center [269, 165] width 476 height 96
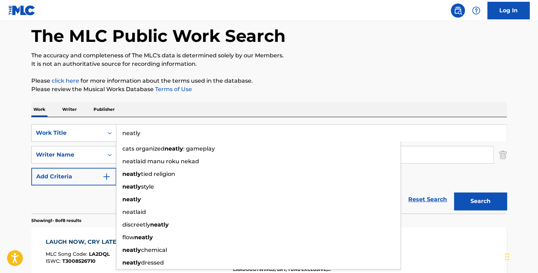
type input "neatly"
click at [454, 192] on button "Search" at bounding box center [480, 201] width 53 height 18
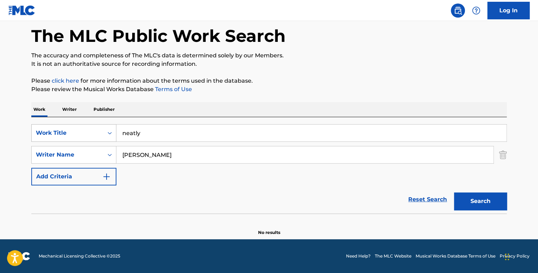
drag, startPoint x: 155, startPoint y: 134, endPoint x: 108, endPoint y: 130, distance: 47.0
click at [108, 130] on div "SearchWithCriteriaa7f9d137-0b8e-46e6-bdb9-bae374a4f4c8 Work Title neatly" at bounding box center [269, 133] width 476 height 18
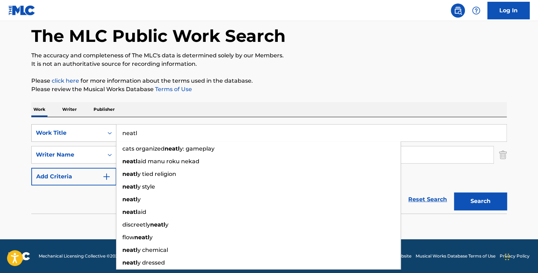
type input "neatly"
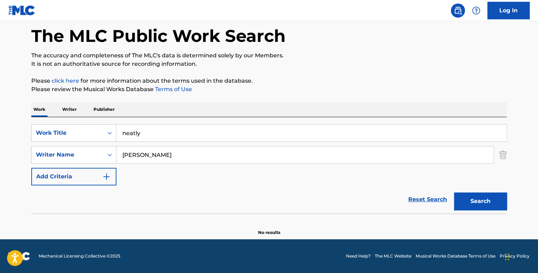
drag, startPoint x: 102, startPoint y: 200, endPoint x: 146, endPoint y: 184, distance: 46.6
click at [102, 200] on div "Reset Search Search" at bounding box center [269, 199] width 476 height 28
drag, startPoint x: 200, startPoint y: 156, endPoint x: 79, endPoint y: 136, distance: 123.0
click at [80, 136] on div "SearchWithCriteriaa7f9d137-0b8e-46e6-bdb9-bae374a4f4c8 Work Title neatly Search…" at bounding box center [269, 154] width 476 height 61
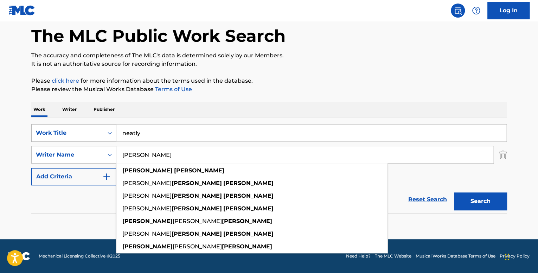
click at [454, 192] on button "Search" at bounding box center [480, 201] width 53 height 18
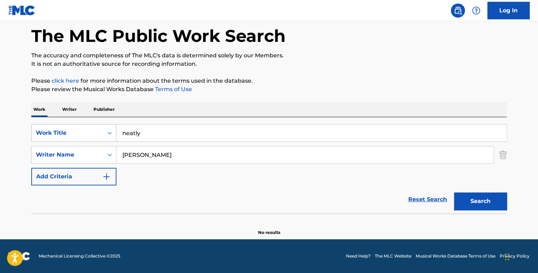
drag, startPoint x: 182, startPoint y: 158, endPoint x: 72, endPoint y: 137, distance: 111.0
click at [87, 148] on div "SearchWithCriteriad8bd5e1b-031e-4cba-8404-e1751bac67ee Writer Name [PERSON_NAME]" at bounding box center [269, 155] width 476 height 18
click at [454, 192] on button "Search" at bounding box center [480, 201] width 53 height 18
click at [135, 156] on input "[PERSON_NAME]" at bounding box center [304, 154] width 377 height 17
click at [454, 192] on button "Search" at bounding box center [480, 201] width 53 height 18
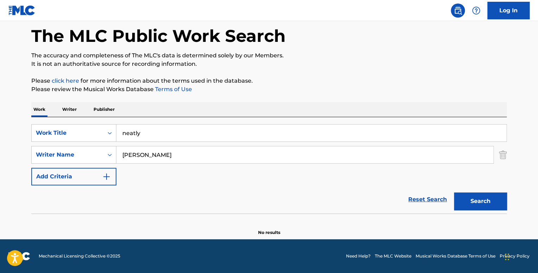
click at [454, 192] on button "Search" at bounding box center [480, 201] width 53 height 18
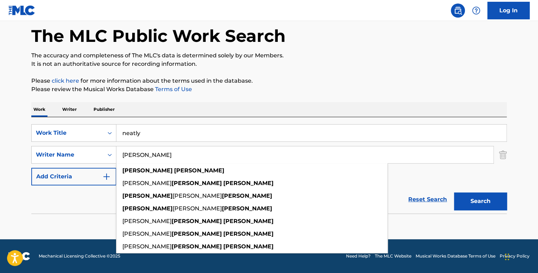
type input "[PERSON_NAME]"
click at [454, 192] on button "Search" at bounding box center [480, 201] width 53 height 18
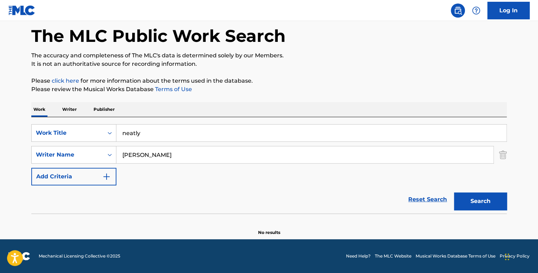
drag, startPoint x: 169, startPoint y: 133, endPoint x: 117, endPoint y: 128, distance: 51.9
click at [117, 128] on input "neatly" at bounding box center [311, 133] width 390 height 17
type input "[DEMOGRAPHIC_DATA] of neptune"
drag, startPoint x: 172, startPoint y: 191, endPoint x: 175, endPoint y: 166, distance: 24.8
click at [171, 190] on div "Reset Search Search" at bounding box center [269, 199] width 476 height 28
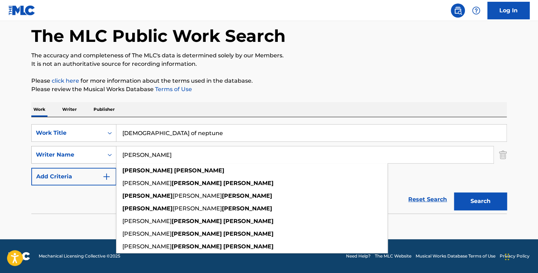
drag, startPoint x: 173, startPoint y: 159, endPoint x: 114, endPoint y: 148, distance: 60.1
click at [116, 148] on div "SearchWithCriteriad8bd5e1b-031e-4cba-8404-e1751bac67ee Writer Name [PERSON_NAME…" at bounding box center [269, 155] width 476 height 18
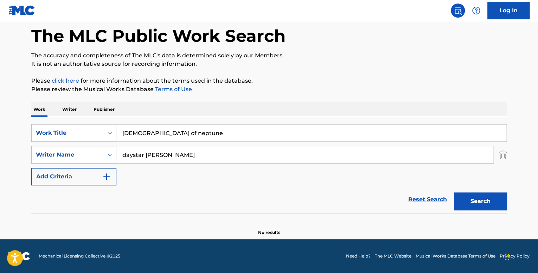
type input "daystar [PERSON_NAME]"
click at [497, 202] on button "Search" at bounding box center [480, 201] width 53 height 18
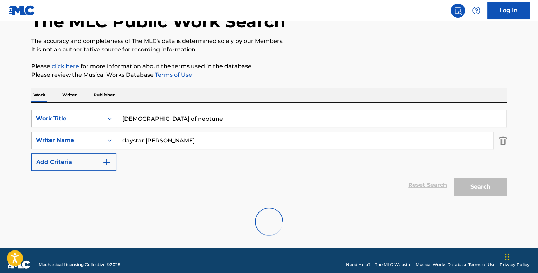
scroll to position [55, 0]
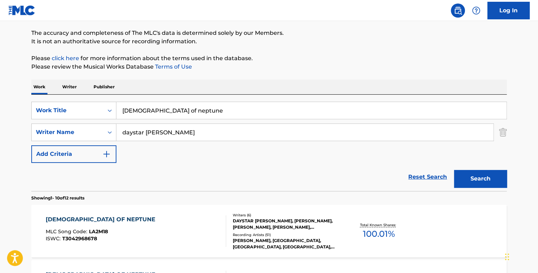
click at [146, 219] on div "[DEMOGRAPHIC_DATA] OF NEPTUNE MLC Song Code : LA2M18 ISWC : T3042968678" at bounding box center [136, 231] width 181 height 32
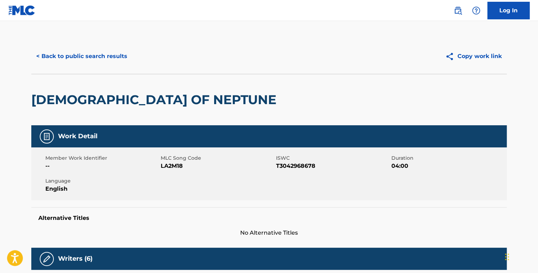
click at [71, 61] on button "< Back to public search results" at bounding box center [81, 57] width 101 height 18
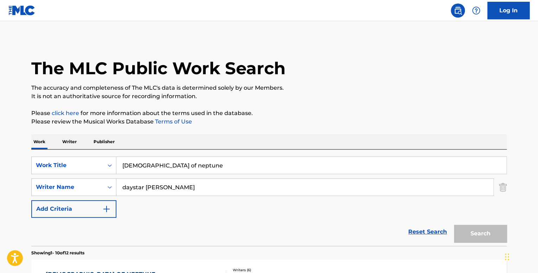
scroll to position [55, 0]
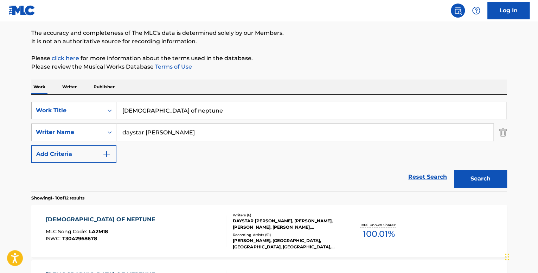
drag, startPoint x: 144, startPoint y: 107, endPoint x: 100, endPoint y: 103, distance: 43.5
click at [101, 103] on div "SearchWithCriteriaa7f9d137-0b8e-46e6-bdb9-bae374a4f4c8 Work Title [DEMOGRAPHIC_…" at bounding box center [269, 111] width 476 height 18
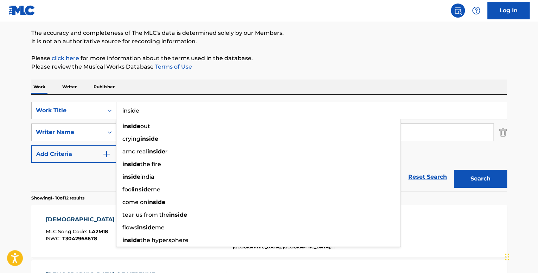
type input "inside"
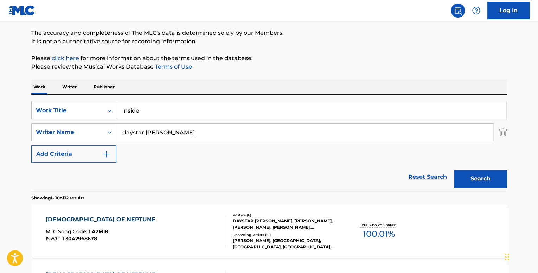
drag, startPoint x: 187, startPoint y: 138, endPoint x: 173, endPoint y: 132, distance: 14.8
click at [152, 130] on div "daystar [PERSON_NAME]" at bounding box center [305, 133] width 378 height 18
drag, startPoint x: 193, startPoint y: 131, endPoint x: 106, endPoint y: 123, distance: 87.6
click at [106, 124] on div "SearchWithCriteriad8bd5e1b-031e-4cba-8404-e1751bac67ee Writer Name [PERSON_NAME]" at bounding box center [269, 133] width 476 height 18
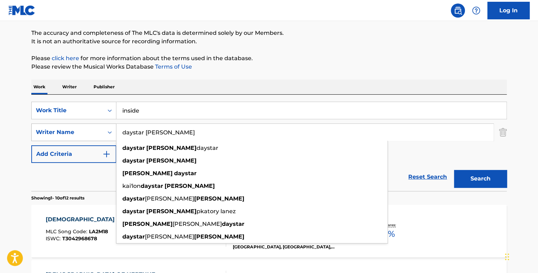
paste input "[PERSON_NAME]"
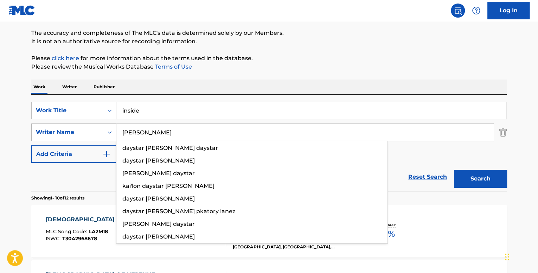
type input "[PERSON_NAME]"
click at [454, 170] on button "Search" at bounding box center [480, 179] width 53 height 18
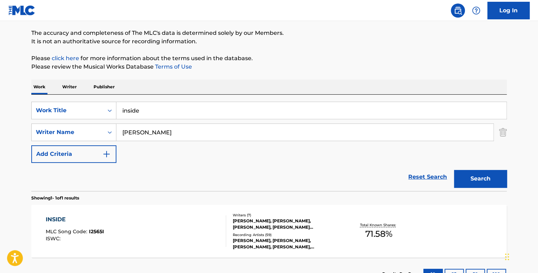
click at [175, 220] on div "INSIDE MLC Song Code : I2565I ISWC :" at bounding box center [136, 231] width 181 height 32
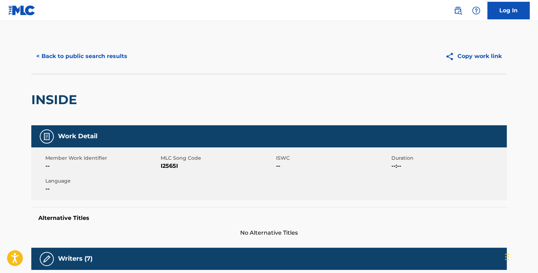
click at [114, 56] on button "< Back to public search results" at bounding box center [81, 57] width 101 height 18
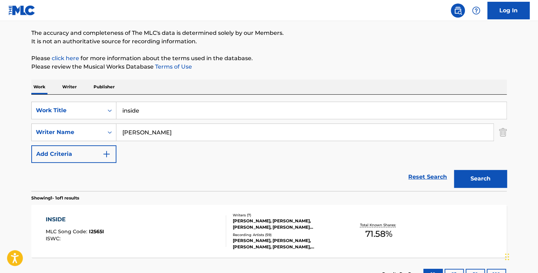
drag, startPoint x: 172, startPoint y: 107, endPoint x: 94, endPoint y: 97, distance: 78.7
click at [111, 102] on div "SearchWithCriteriaa7f9d137-0b8e-46e6-bdb9-bae374a4f4c8 Work Title inside" at bounding box center [269, 111] width 476 height 18
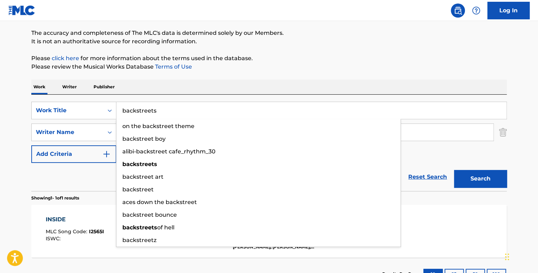
type input "backstreets"
click at [454, 170] on button "Search" at bounding box center [480, 179] width 53 height 18
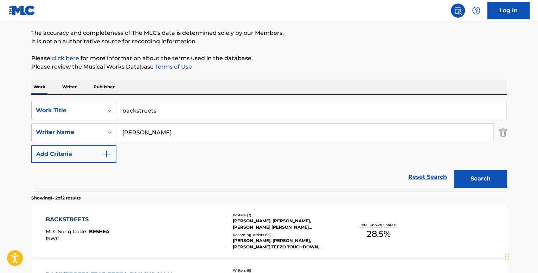
click at [141, 233] on div "BACKSTREETS MLC Song Code : BE5HE4 ISWC :" at bounding box center [136, 231] width 181 height 32
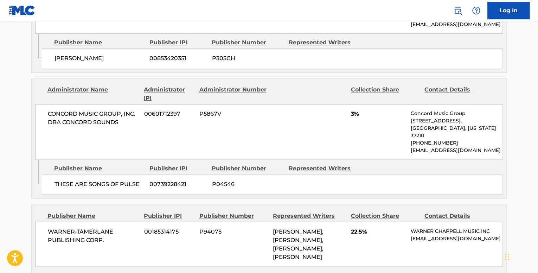
scroll to position [457, 0]
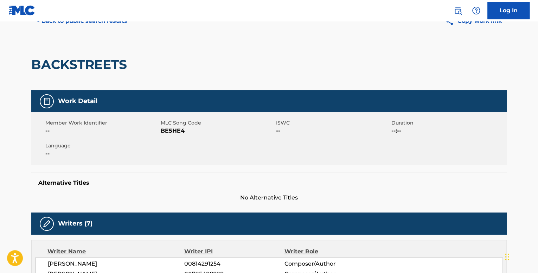
click at [90, 25] on button "< Back to public search results" at bounding box center [81, 21] width 101 height 18
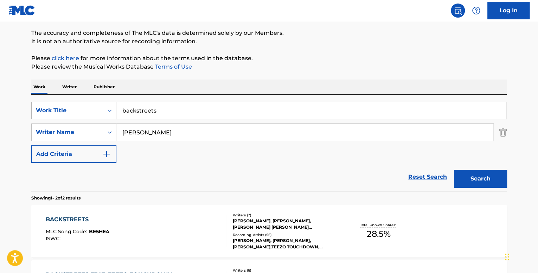
drag, startPoint x: 137, startPoint y: 107, endPoint x: 107, endPoint y: 106, distance: 29.6
click at [111, 106] on div "SearchWithCriteriaa7f9d137-0b8e-46e6-bdb9-bae374a4f4c8 Work Title backstreets" at bounding box center [269, 111] width 476 height 18
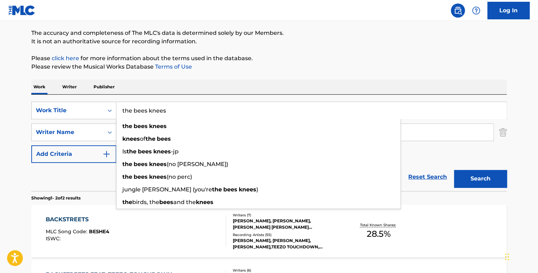
type input "the bees knees"
click at [83, 178] on div "Reset Search Search" at bounding box center [269, 177] width 476 height 28
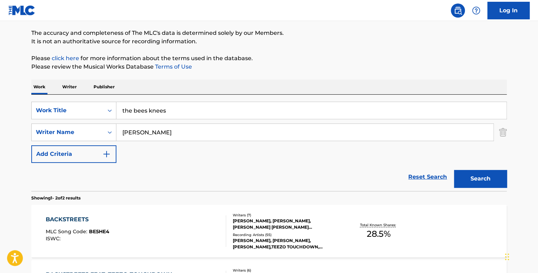
drag, startPoint x: 178, startPoint y: 135, endPoint x: 166, endPoint y: 135, distance: 12.0
click at [166, 135] on input "[PERSON_NAME]" at bounding box center [304, 132] width 377 height 17
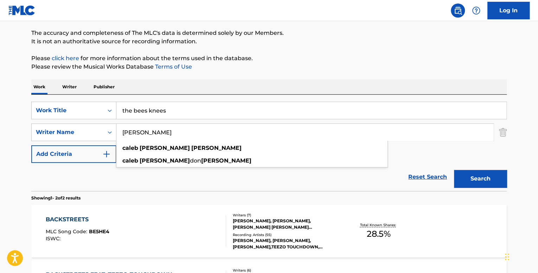
click at [202, 132] on input "[PERSON_NAME]" at bounding box center [304, 132] width 377 height 17
drag, startPoint x: 202, startPoint y: 132, endPoint x: 132, endPoint y: 133, distance: 70.4
click at [137, 131] on input "[PERSON_NAME]" at bounding box center [304, 132] width 377 height 17
paste input "[PERSON_NAME]"
click at [454, 170] on button "Search" at bounding box center [480, 179] width 53 height 18
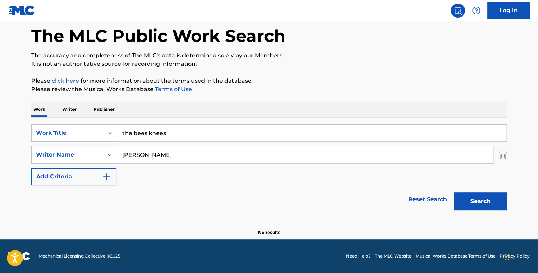
scroll to position [32, 0]
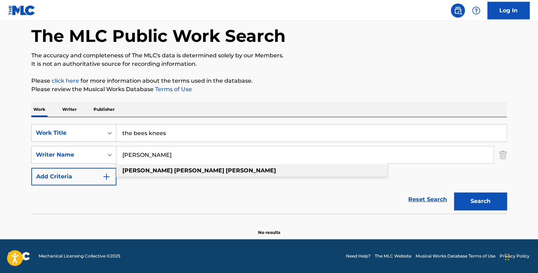
click at [226, 171] on strong "[PERSON_NAME]" at bounding box center [251, 170] width 50 height 7
type input "[PERSON_NAME]"
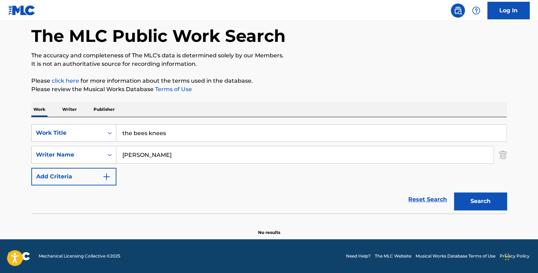
click at [480, 205] on button "Search" at bounding box center [480, 201] width 53 height 18
drag, startPoint x: 102, startPoint y: 127, endPoint x: 87, endPoint y: 127, distance: 15.1
click at [87, 126] on div "SearchWithCriteriaa7f9d137-0b8e-46e6-bdb9-bae374a4f4c8 Work Title the bees knees" at bounding box center [269, 133] width 476 height 18
click at [71, 112] on p "Writer" at bounding box center [69, 109] width 19 height 15
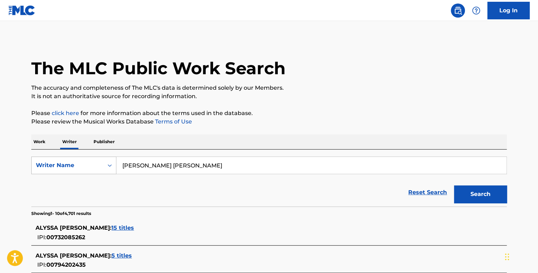
drag, startPoint x: 207, startPoint y: 168, endPoint x: 47, endPoint y: 161, distance: 159.9
click at [48, 161] on div "SearchWithCriteriabef987dc-bc98-4bd1-91ac-412e60424618 Writer Name [PERSON_NAME…" at bounding box center [269, 166] width 476 height 18
paste input "[PERSON_NAME]"
type input "[PERSON_NAME]"
click at [454, 185] on button "Search" at bounding box center [480, 194] width 53 height 18
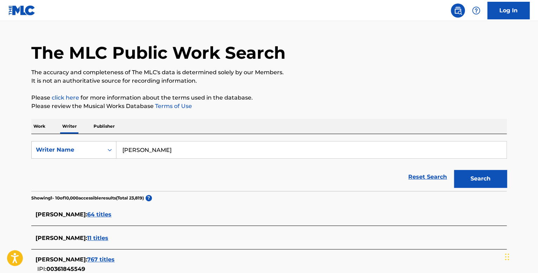
scroll to position [51, 0]
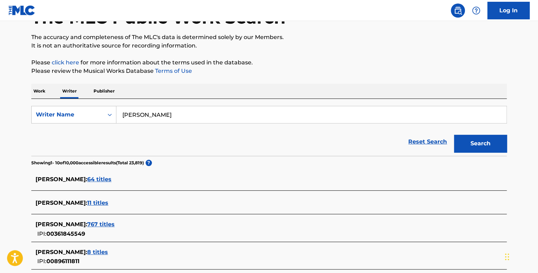
click at [108, 179] on span "64 titles" at bounding box center [99, 179] width 24 height 7
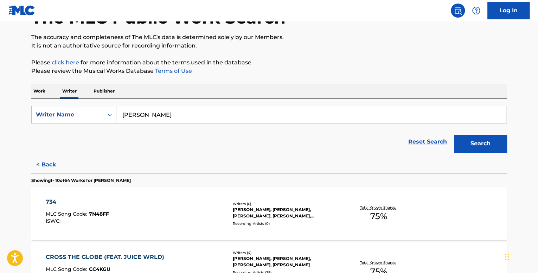
scroll to position [588, 0]
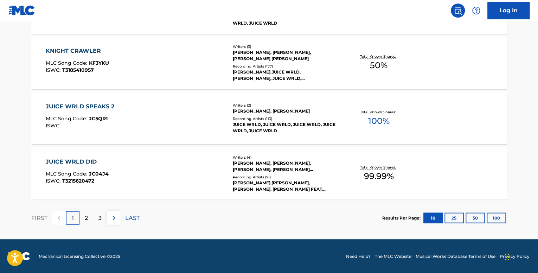
click at [503, 218] on button "100" at bounding box center [496, 218] width 19 height 11
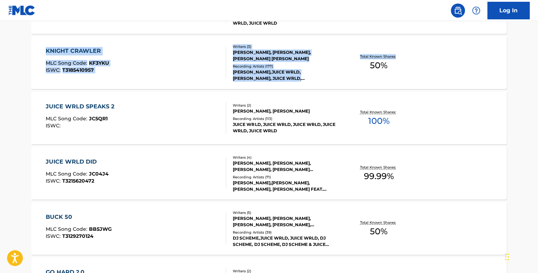
drag, startPoint x: 538, startPoint y: 25, endPoint x: 524, endPoint y: 91, distance: 67.1
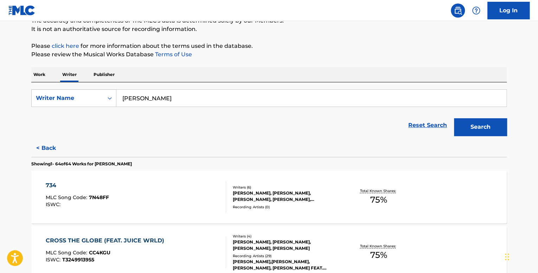
scroll to position [0, 0]
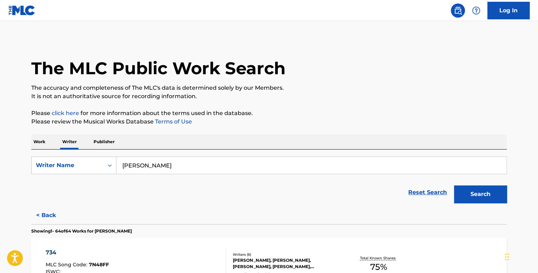
click at [54, 216] on button "< Back" at bounding box center [52, 216] width 42 height 18
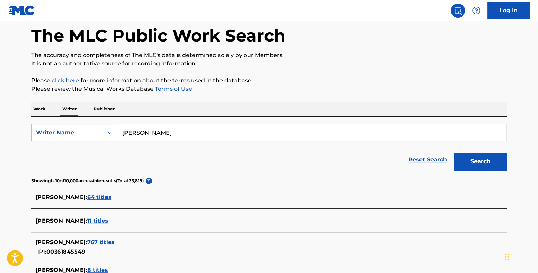
scroll to position [70, 0]
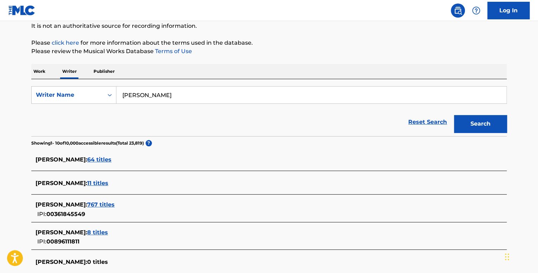
click at [96, 203] on span "767 titles" at bounding box center [100, 204] width 27 height 7
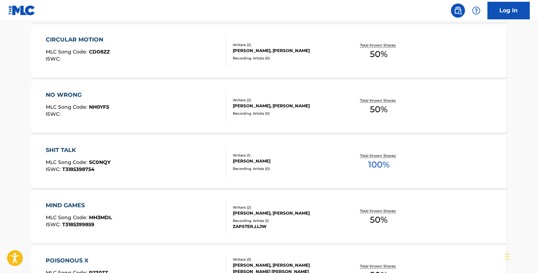
scroll to position [5560, 0]
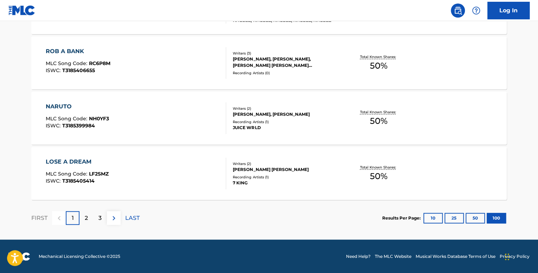
click at [91, 215] on div "2" at bounding box center [87, 218] width 14 height 14
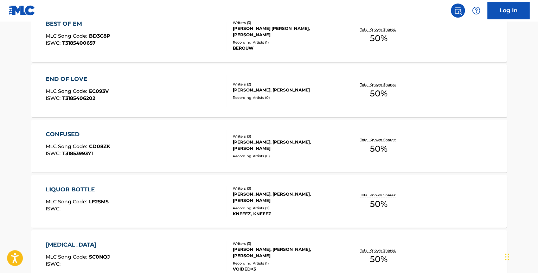
scroll to position [0, 0]
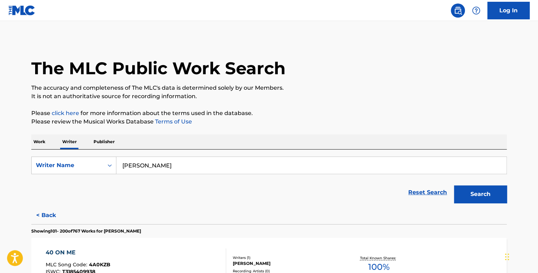
click at [38, 147] on p "Work" at bounding box center [39, 141] width 16 height 15
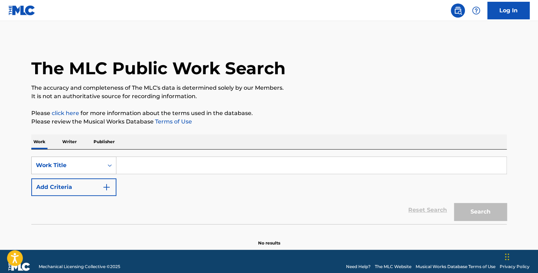
click at [79, 162] on div "Work Title" at bounding box center [67, 165] width 63 height 8
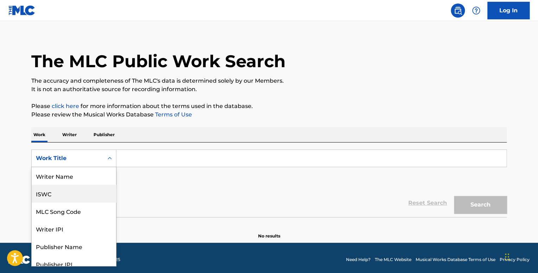
click at [68, 188] on div "ISWC" at bounding box center [74, 194] width 84 height 18
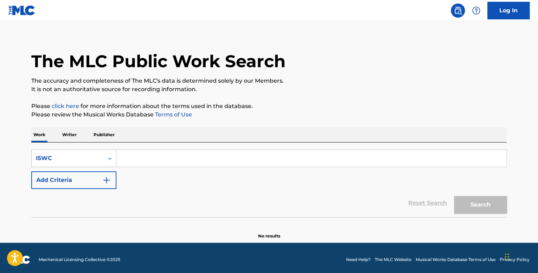
click at [135, 160] on input "Search Form" at bounding box center [311, 158] width 390 height 17
paste input "T9286972336"
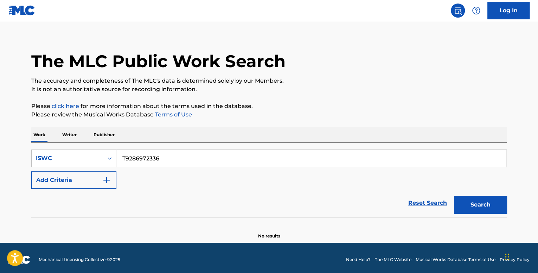
type input "T9286972336"
click at [454, 196] on button "Search" at bounding box center [480, 205] width 53 height 18
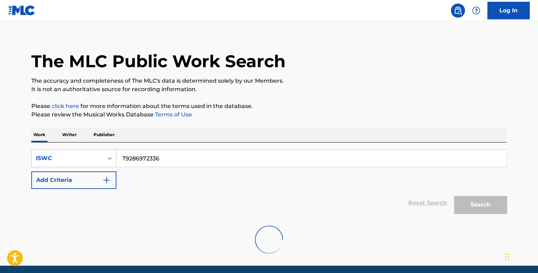
click at [454, 196] on button "Search" at bounding box center [480, 205] width 53 height 18
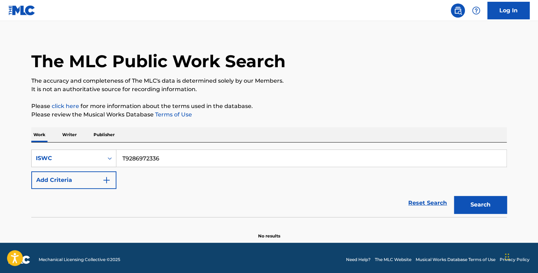
click at [67, 137] on p "Writer" at bounding box center [69, 134] width 19 height 15
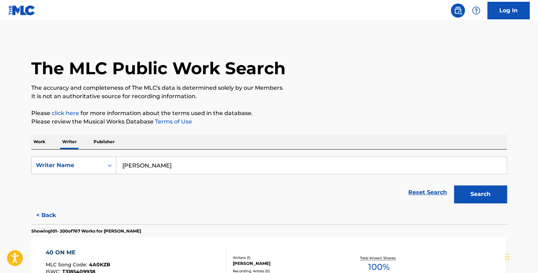
click at [45, 147] on p "Work" at bounding box center [39, 141] width 16 height 15
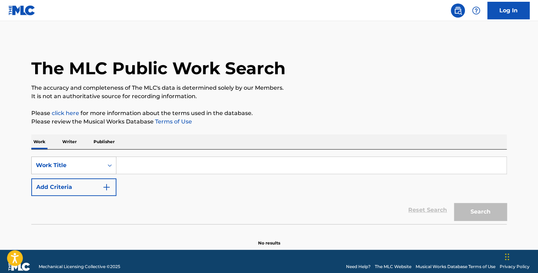
click at [56, 164] on div "Work Title" at bounding box center [67, 165] width 63 height 8
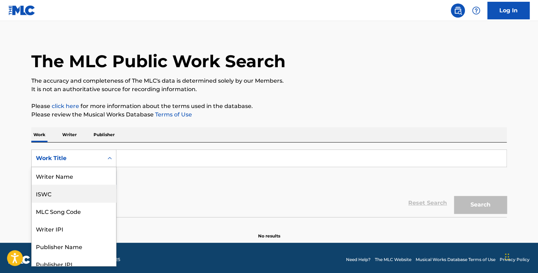
click at [69, 193] on div "ISWC" at bounding box center [74, 194] width 84 height 18
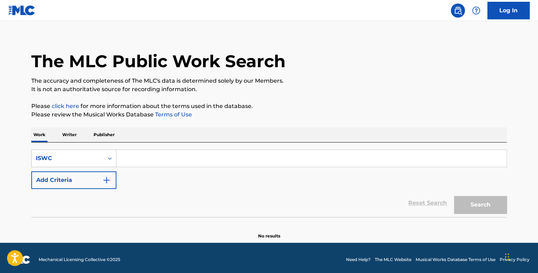
click at [131, 154] on input "Search Form" at bounding box center [311, 158] width 390 height 17
paste input "T3031723334"
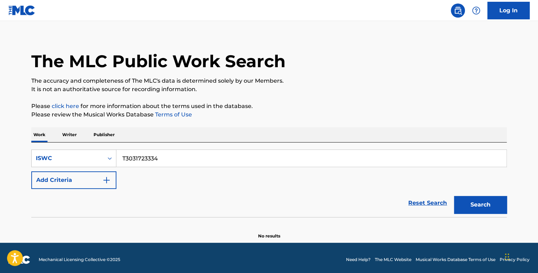
type input "T3031723334"
click at [454, 196] on button "Search" at bounding box center [480, 205] width 53 height 18
drag, startPoint x: 169, startPoint y: 161, endPoint x: 84, endPoint y: 147, distance: 85.3
click at [108, 150] on div "SearchWithCriteria9d1a53f3-eb62-4c84-941b-c14e79a23b0d ISWC T3031723334" at bounding box center [269, 159] width 476 height 18
click at [454, 196] on button "Search" at bounding box center [480, 205] width 53 height 18
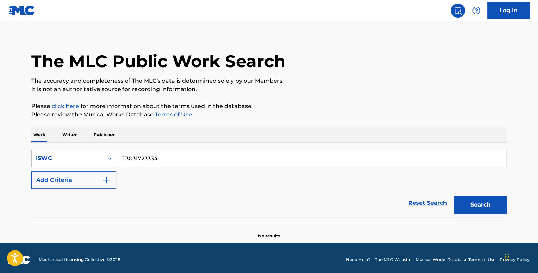
click at [79, 138] on div "Work Writer Publisher" at bounding box center [269, 134] width 476 height 15
click at [70, 154] on div "ISWC" at bounding box center [67, 158] width 63 height 8
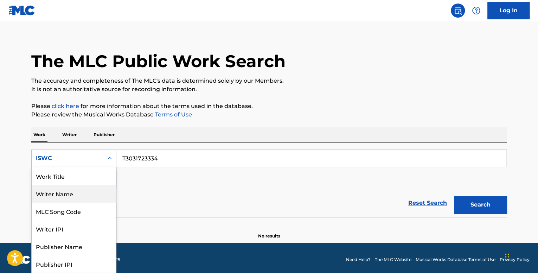
click at [64, 184] on div "Work Title" at bounding box center [74, 176] width 84 height 18
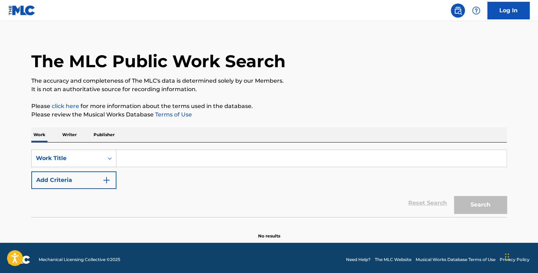
click at [194, 161] on input "Search Form" at bounding box center [311, 158] width 390 height 17
type input "21 c delta"
click at [454, 196] on button "Search" at bounding box center [480, 205] width 53 height 18
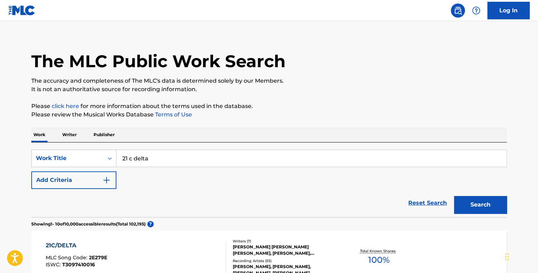
scroll to position [77, 0]
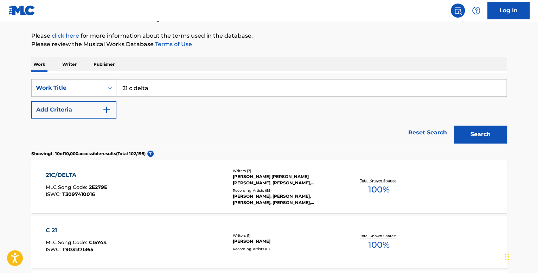
click at [179, 187] on div "21C/DELTA MLC Song Code : 2E279E ISWC : T3097410016" at bounding box center [136, 187] width 181 height 32
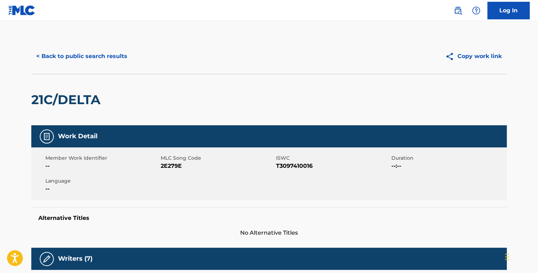
click at [103, 57] on button "< Back to public search results" at bounding box center [81, 57] width 101 height 18
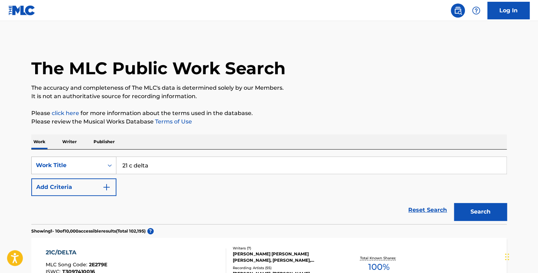
drag, startPoint x: 166, startPoint y: 164, endPoint x: 99, endPoint y: 159, distance: 67.1
click at [99, 159] on div "SearchWithCriteria5fe48053-2621-42b9-85e6-76e6e61c0090 Work Title 21 c delta" at bounding box center [269, 166] width 476 height 18
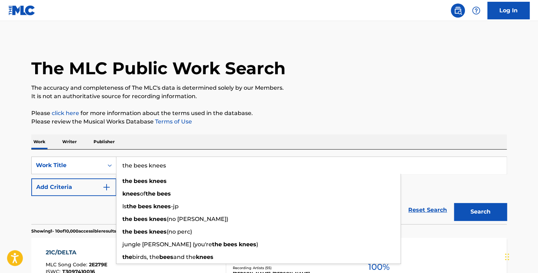
type input "the bees knees"
click at [454, 203] on button "Search" at bounding box center [480, 212] width 53 height 18
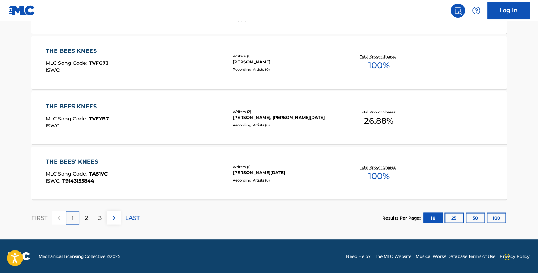
scroll to position [29, 0]
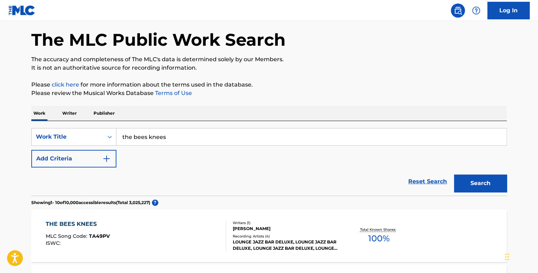
click at [498, 212] on div "THE BEES KNEES MLC Song Code : TA49PV ISWC : Writers ( 1 ) [PERSON_NAME] Record…" at bounding box center [269, 235] width 476 height 53
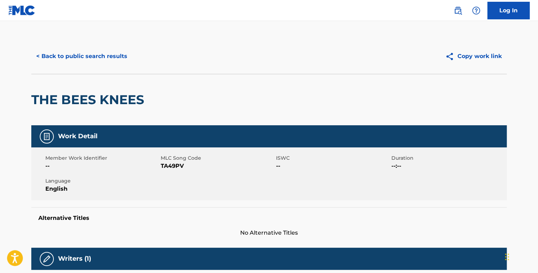
click at [81, 55] on button "< Back to public search results" at bounding box center [81, 57] width 101 height 18
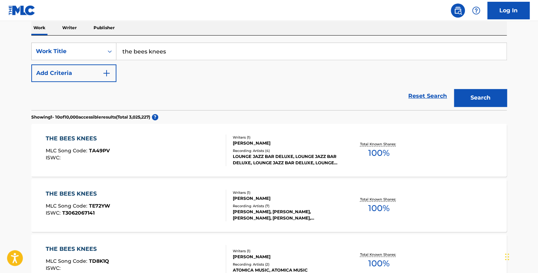
scroll to position [134, 0]
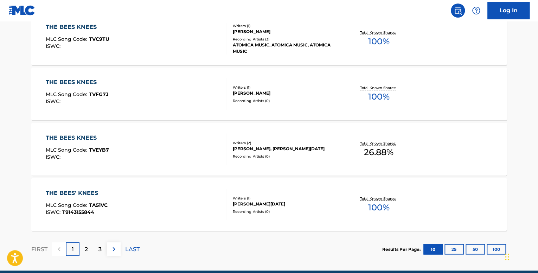
click at [487, 246] on button "100" at bounding box center [496, 249] width 19 height 11
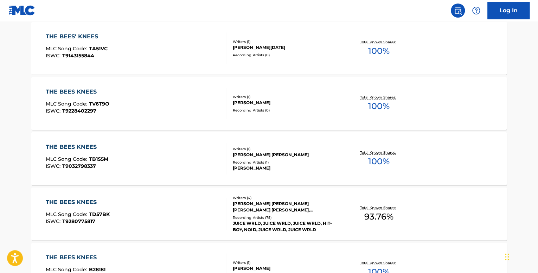
scroll to position [803, 0]
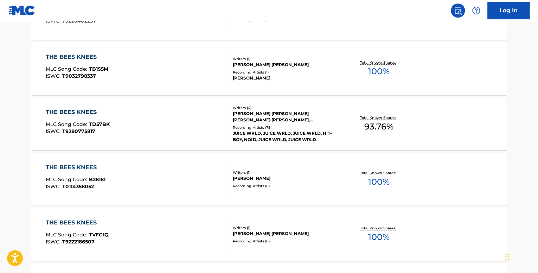
click at [79, 115] on div "THE BEES KNEES" at bounding box center [78, 112] width 64 height 8
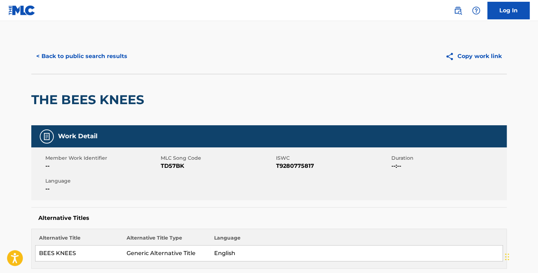
click at [61, 64] on button "< Back to public search results" at bounding box center [81, 57] width 101 height 18
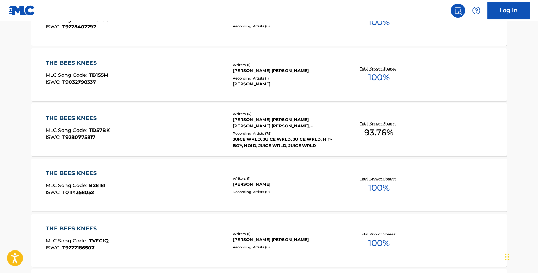
scroll to position [786, 0]
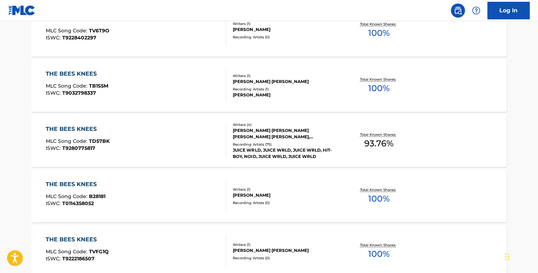
click at [95, 129] on div "THE BEES KNEES" at bounding box center [78, 129] width 64 height 8
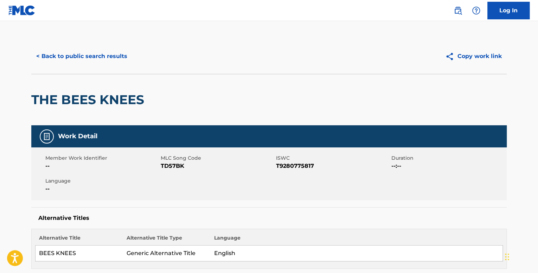
click at [101, 53] on button "< Back to public search results" at bounding box center [81, 57] width 101 height 18
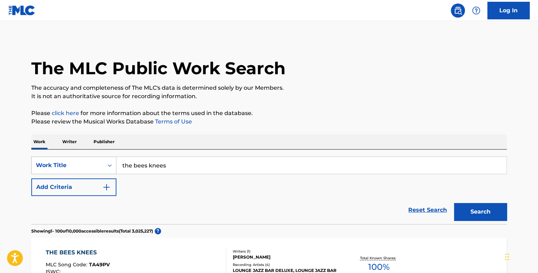
click at [71, 159] on div "Work Title" at bounding box center [68, 165] width 72 height 13
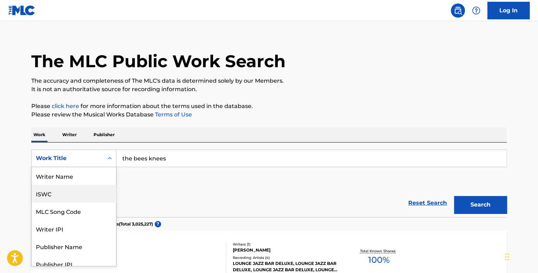
click at [66, 186] on div "ISWC" at bounding box center [74, 194] width 84 height 18
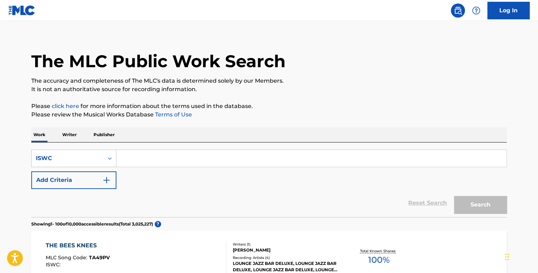
click at [176, 156] on input "Search Form" at bounding box center [311, 158] width 390 height 17
paste input "3031723334"
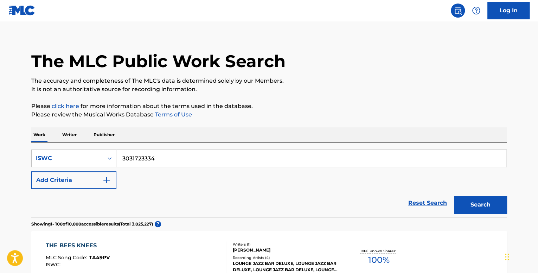
click at [454, 196] on button "Search" at bounding box center [480, 205] width 53 height 18
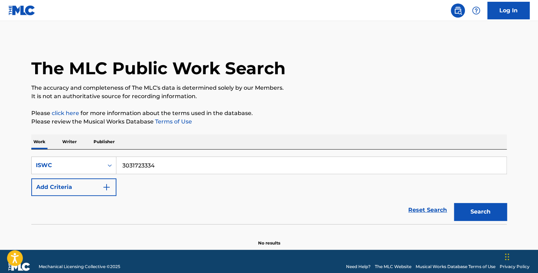
click at [122, 170] on input "3031723334" at bounding box center [311, 165] width 390 height 17
click at [454, 203] on button "Search" at bounding box center [480, 212] width 53 height 18
drag, startPoint x: 175, startPoint y: 166, endPoint x: 89, endPoint y: 161, distance: 86.0
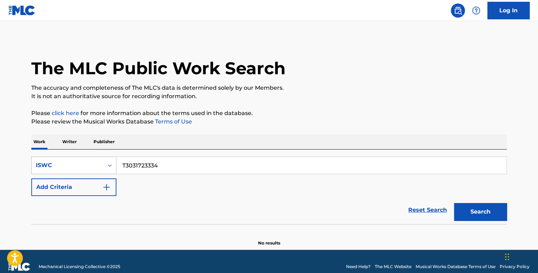
click at [91, 161] on div "SearchWithCriteria7de78dcf-4891-4597-86d2-f6e5c6ad2992 ISWC T3031723334" at bounding box center [269, 166] width 476 height 18
click at [454, 203] on button "Search" at bounding box center [480, 212] width 53 height 18
click at [128, 170] on input "21c delta" at bounding box center [311, 165] width 390 height 17
type input "21 c delta"
click at [101, 168] on div "ISWC" at bounding box center [68, 165] width 72 height 13
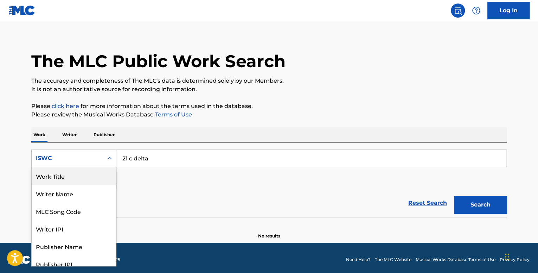
click at [58, 182] on div "Work Title" at bounding box center [74, 176] width 84 height 18
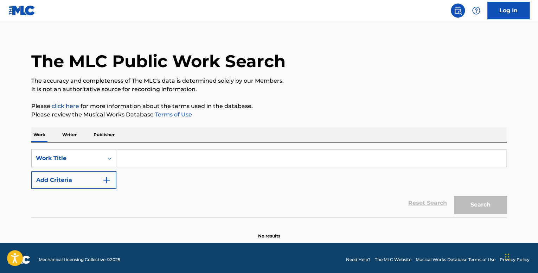
click at [180, 161] on input "Search Form" at bounding box center [311, 158] width 390 height 17
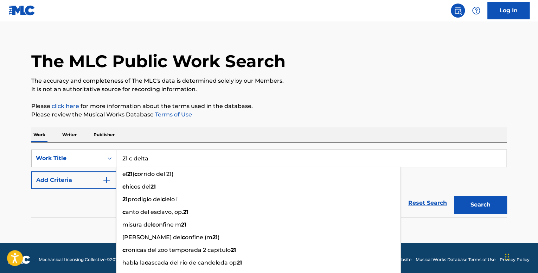
type input "21 c delta"
click at [454, 196] on button "Search" at bounding box center [480, 205] width 53 height 18
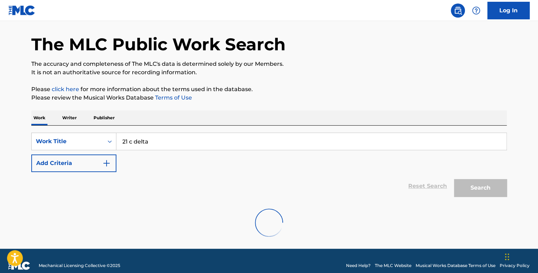
scroll to position [33, 0]
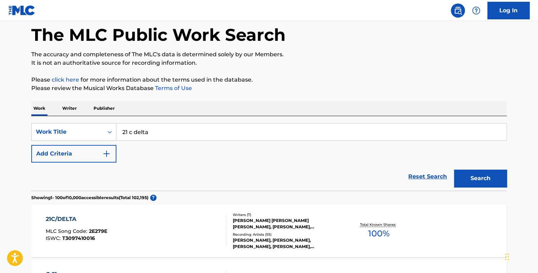
click at [76, 104] on p "Writer" at bounding box center [69, 108] width 19 height 15
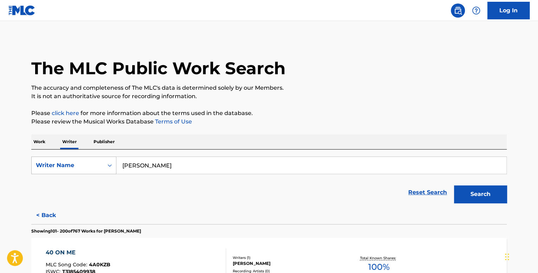
drag, startPoint x: 239, startPoint y: 173, endPoint x: 70, endPoint y: 161, distance: 168.6
click at [70, 161] on div "SearchWithCriteriabef987dc-bc98-4bd1-91ac-412e60424618 Writer Name [PERSON_NAME]" at bounding box center [269, 166] width 476 height 18
type input "[PERSON_NAME]"
click at [454, 185] on button "Search" at bounding box center [480, 194] width 53 height 18
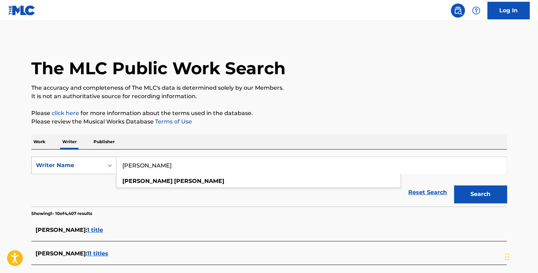
click at [115, 168] on div "Search Form" at bounding box center [109, 165] width 13 height 13
click at [70, 181] on div "Writer IPI" at bounding box center [74, 183] width 84 height 18
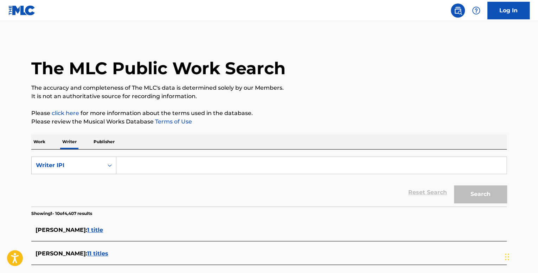
click at [141, 164] on input "Search Form" at bounding box center [311, 165] width 390 height 17
paste input "795480298"
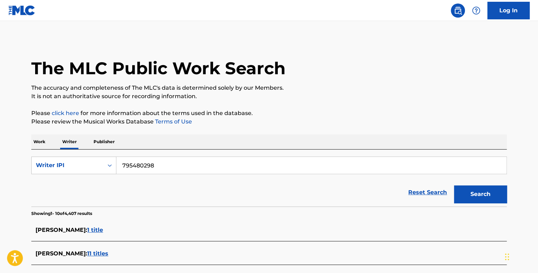
click at [454, 185] on button "Search" at bounding box center [480, 194] width 53 height 18
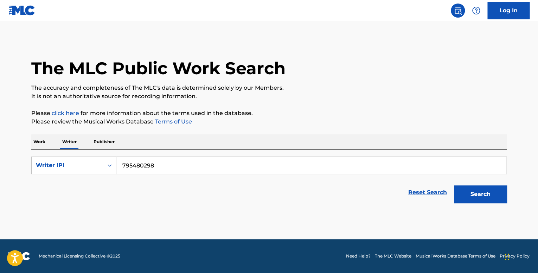
click at [465, 198] on button "Search" at bounding box center [480, 194] width 53 height 18
click at [132, 165] on input "795480298" at bounding box center [311, 165] width 390 height 17
type input "00795480298"
click at [454, 185] on button "Search" at bounding box center [480, 194] width 53 height 18
drag, startPoint x: 213, startPoint y: 169, endPoint x: 13, endPoint y: 161, distance: 200.0
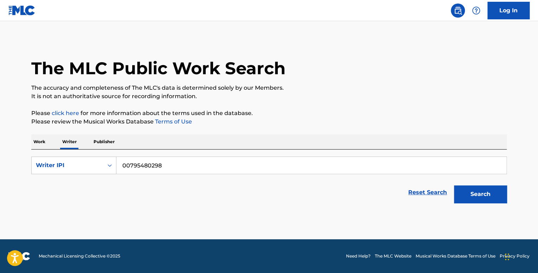
click at [18, 161] on main "The MLC Public Work Search The accuracy and completeness of The MLC's data is d…" at bounding box center [269, 130] width 538 height 218
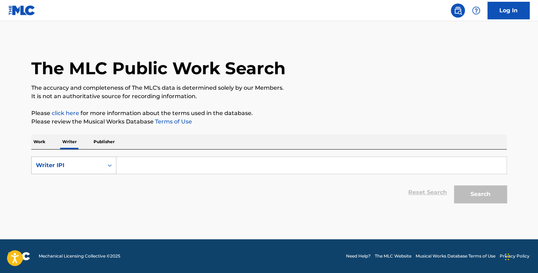
paste input "795480298"
type input "7"
paste input "795480298"
type input "7"
paste input "795480298"
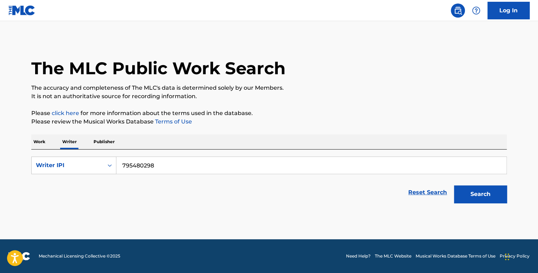
type input "795480298"
click at [472, 193] on button "Search" at bounding box center [480, 194] width 53 height 18
click at [469, 191] on button "Search" at bounding box center [480, 194] width 53 height 18
click at [469, 191] on div "Search" at bounding box center [479, 192] width 56 height 28
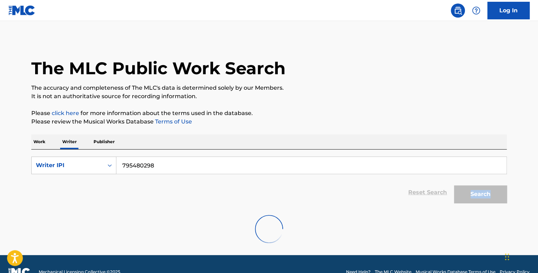
click at [469, 191] on div "Search" at bounding box center [479, 192] width 56 height 28
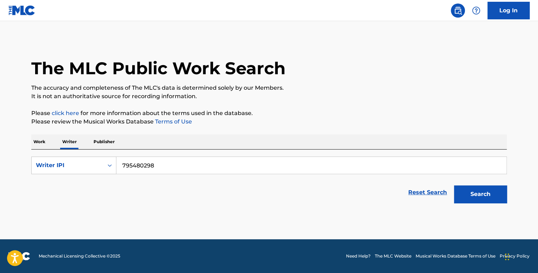
click at [112, 140] on p "Publisher" at bounding box center [103, 141] width 25 height 15
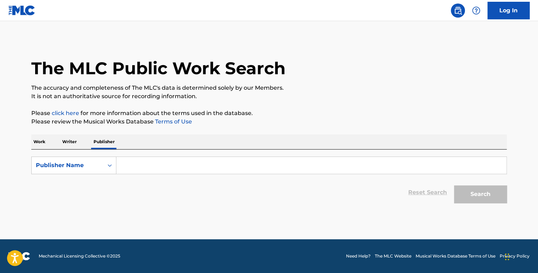
click at [61, 141] on p "Writer" at bounding box center [69, 141] width 19 height 15
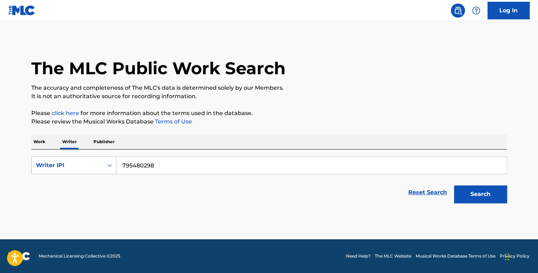
click at [79, 162] on div "Writer IPI" at bounding box center [67, 165] width 63 height 8
click at [75, 182] on div "Writer Name" at bounding box center [74, 183] width 84 height 18
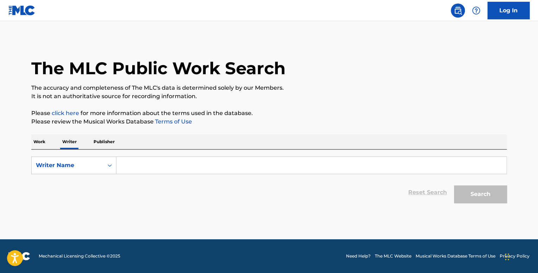
click at [154, 168] on input "Search Form" at bounding box center [311, 165] width 390 height 17
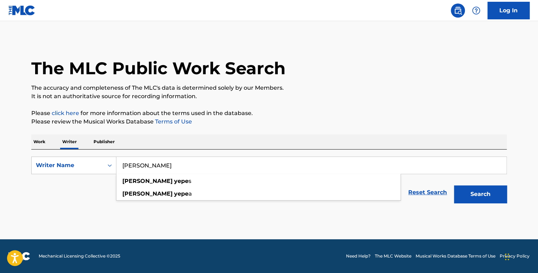
type input "[PERSON_NAME]"
click at [454, 185] on button "Search" at bounding box center [480, 194] width 53 height 18
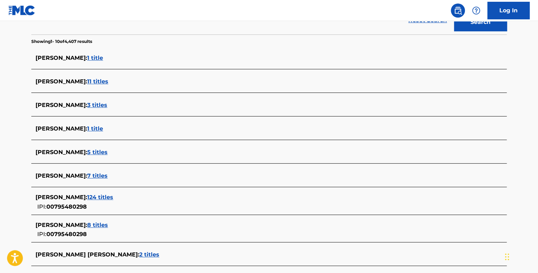
scroll to position [176, 0]
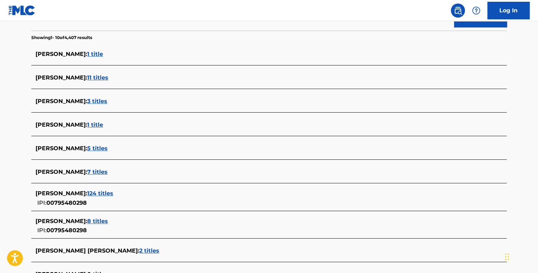
click at [93, 195] on span "124 titles" at bounding box center [100, 193] width 26 height 7
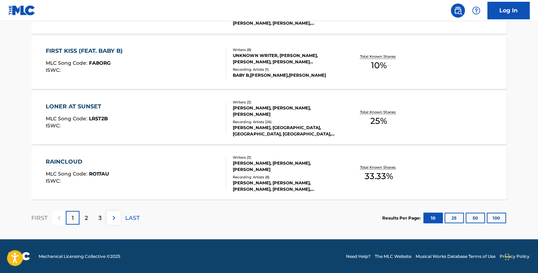
click at [501, 213] on button "100" at bounding box center [496, 218] width 19 height 11
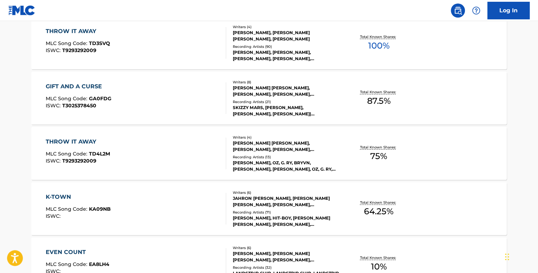
scroll to position [5560, 0]
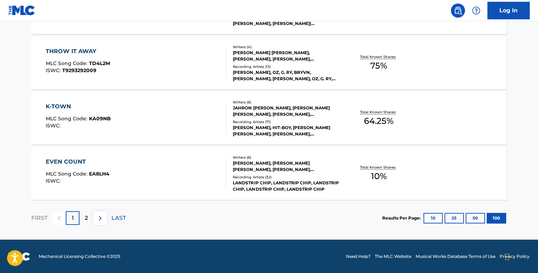
click at [103, 219] on img at bounding box center [100, 218] width 8 height 8
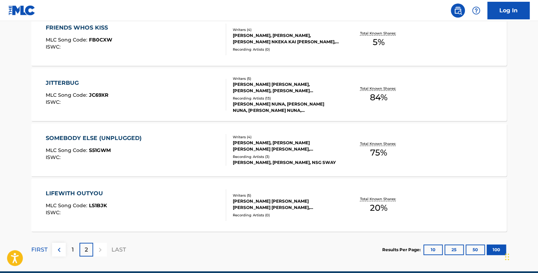
scroll to position [1361, 0]
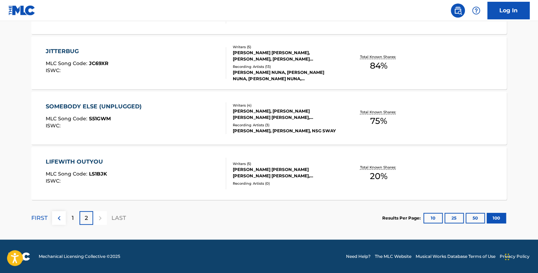
click at [72, 220] on p "1" at bounding box center [73, 218] width 2 height 8
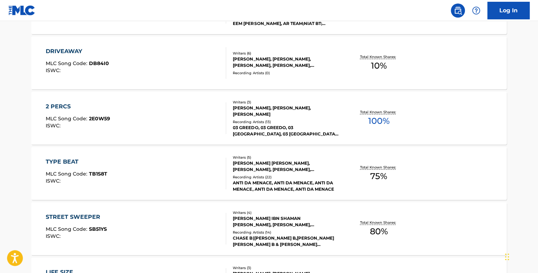
scroll to position [392, 0]
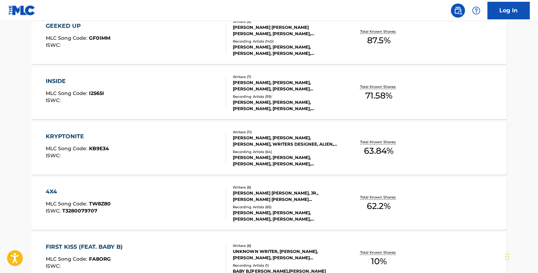
click at [68, 137] on div "KRYPTONITE" at bounding box center [77, 136] width 63 height 8
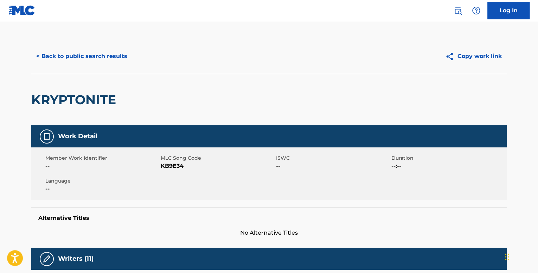
click at [66, 55] on button "< Back to public search results" at bounding box center [81, 57] width 101 height 18
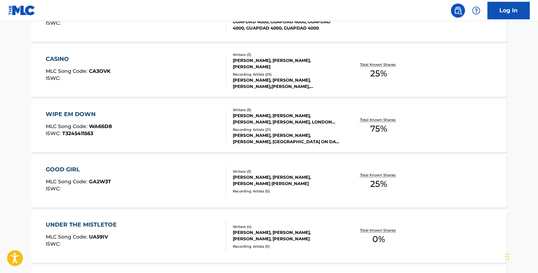
scroll to position [5560, 0]
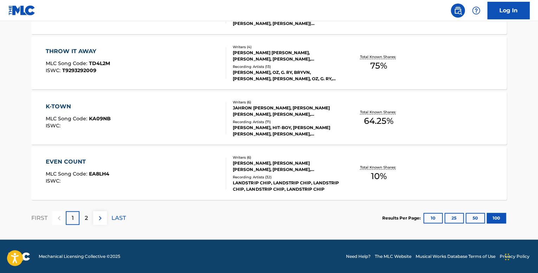
click at [94, 214] on button at bounding box center [100, 218] width 14 height 14
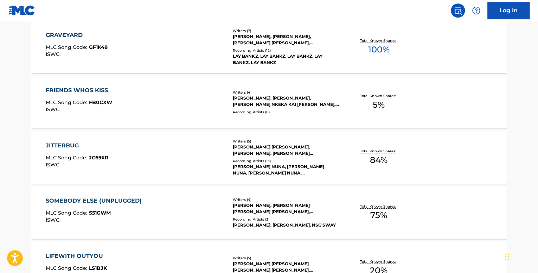
scroll to position [1361, 0]
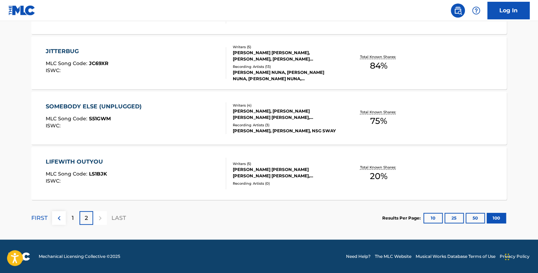
click at [74, 211] on div "1" at bounding box center [73, 218] width 14 height 14
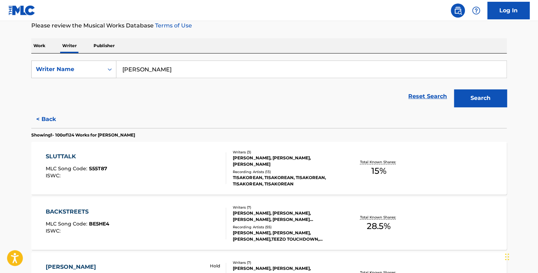
scroll to position [448, 0]
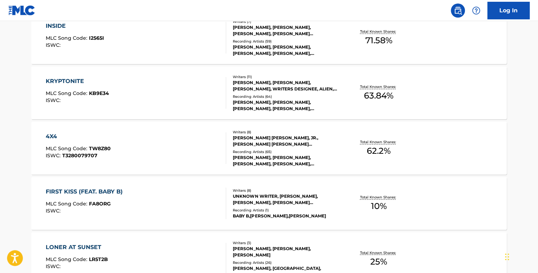
click at [66, 138] on div "4X4" at bounding box center [78, 136] width 65 height 8
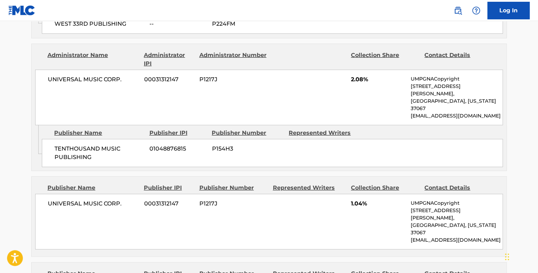
scroll to position [1056, 0]
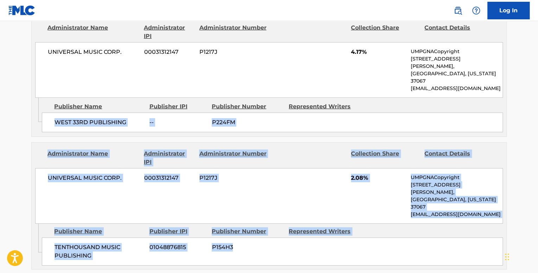
drag, startPoint x: 537, startPoint y: 181, endPoint x: 537, endPoint y: 41, distance: 139.7
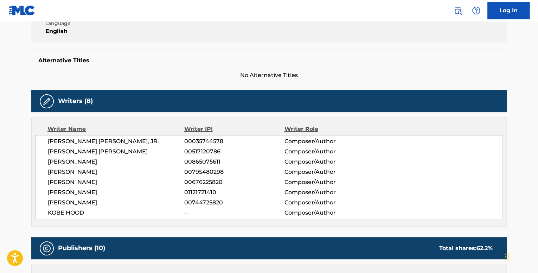
scroll to position [0, 0]
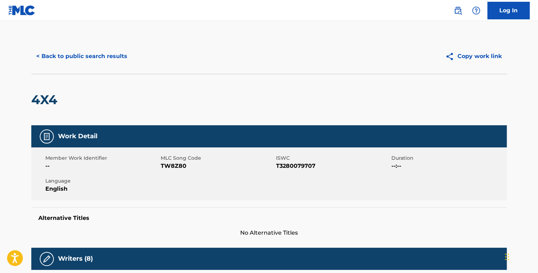
click at [82, 59] on button "< Back to public search results" at bounding box center [81, 57] width 101 height 18
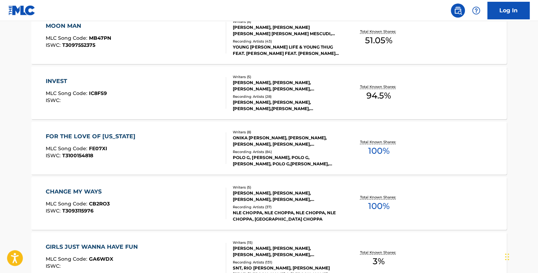
scroll to position [3044, 0]
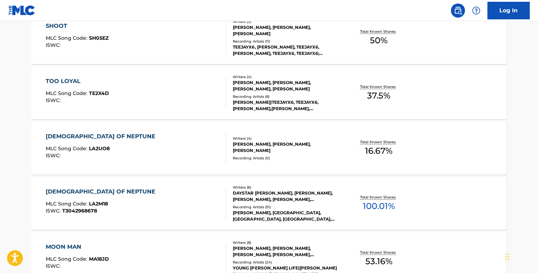
click at [117, 135] on div "[DEMOGRAPHIC_DATA] OF NEPTUNE MLC Song Code : LA2UO8 ISWC :" at bounding box center [136, 148] width 181 height 32
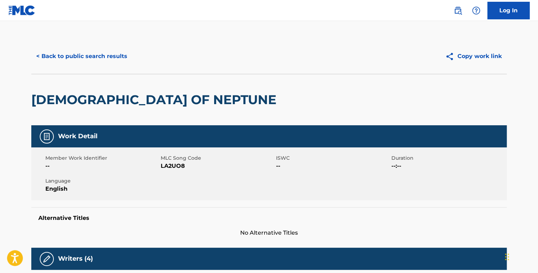
click at [63, 51] on button "< Back to public search results" at bounding box center [81, 57] width 101 height 18
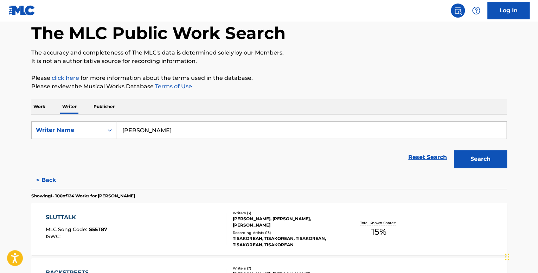
scroll to position [3044, 0]
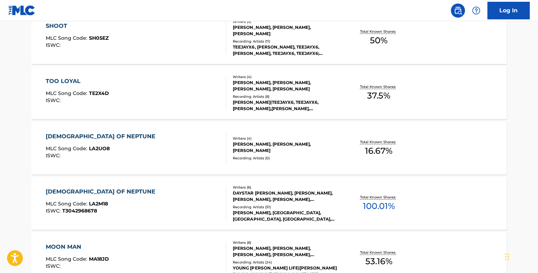
click at [77, 190] on div "[DEMOGRAPHIC_DATA] OF NEPTUNE" at bounding box center [102, 192] width 113 height 8
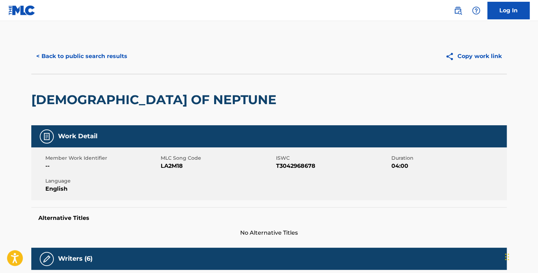
click at [55, 65] on button "< Back to public search results" at bounding box center [81, 57] width 101 height 18
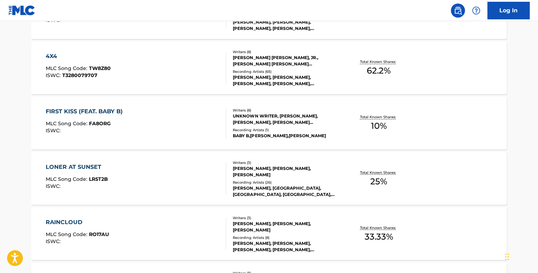
scroll to position [3099, 0]
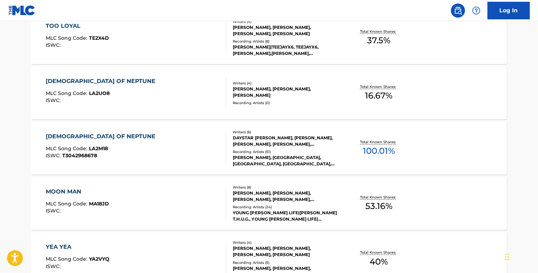
click at [105, 91] on span "LA2UO8" at bounding box center [99, 93] width 21 height 6
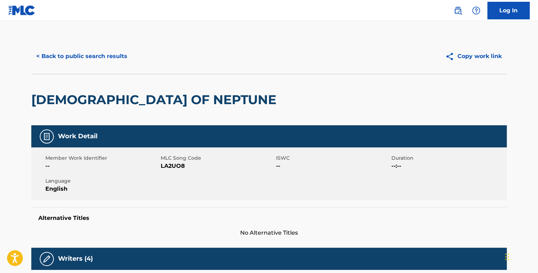
click at [61, 31] on main "< Back to public search results Copy work link [DEMOGRAPHIC_DATA] OF NEPTUNE Wo…" at bounding box center [269, 265] width 538 height 488
click at [73, 55] on button "< Back to public search results" at bounding box center [81, 57] width 101 height 18
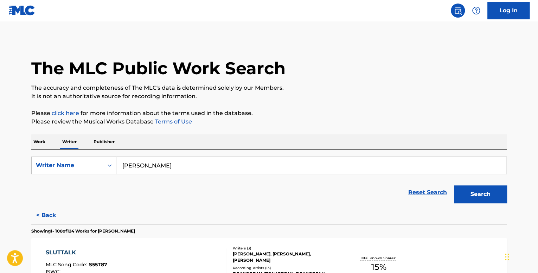
scroll to position [2325, 0]
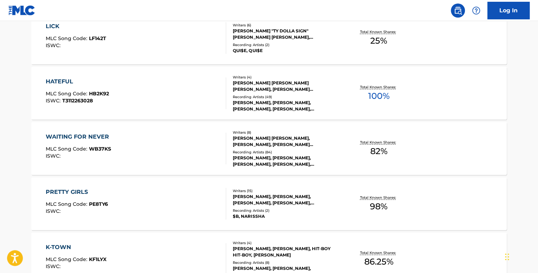
click at [122, 140] on div "WAITING FOR NEVER MLC Song Code : WB37KS ISWC :" at bounding box center [136, 149] width 181 height 32
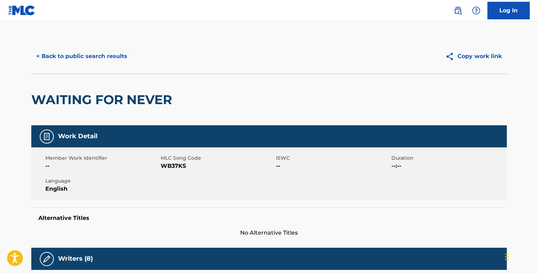
click at [69, 52] on button "< Back to public search results" at bounding box center [81, 57] width 101 height 18
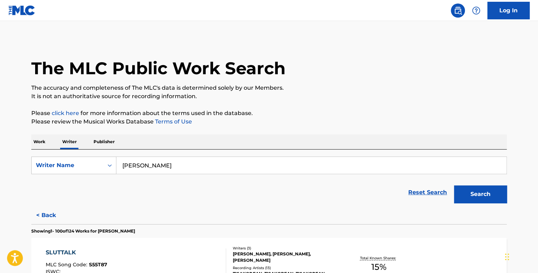
scroll to position [337, 0]
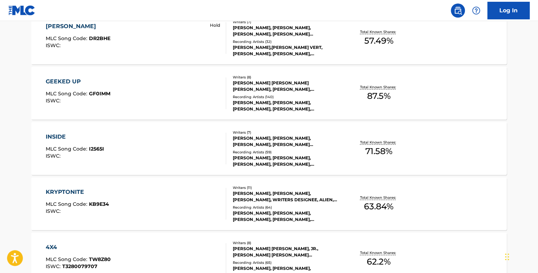
click at [80, 135] on div "INSIDE" at bounding box center [75, 137] width 58 height 8
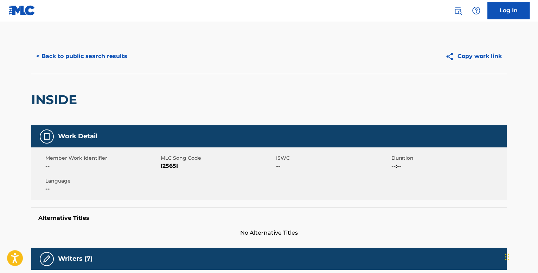
click at [67, 57] on button "< Back to public search results" at bounding box center [81, 57] width 101 height 18
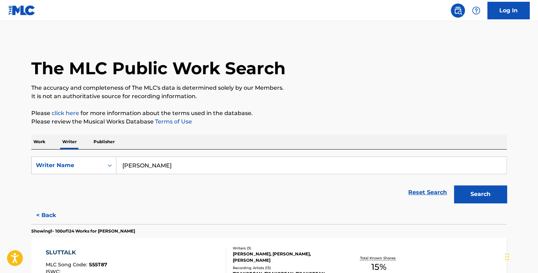
scroll to position [171, 0]
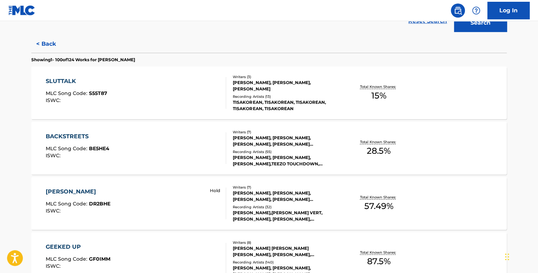
click at [80, 140] on div "BACKSTREETS" at bounding box center [78, 136] width 64 height 8
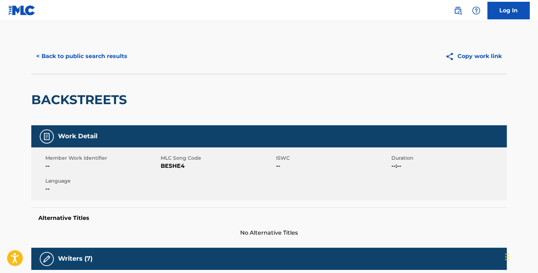
click at [71, 57] on button "< Back to public search results" at bounding box center [81, 57] width 101 height 18
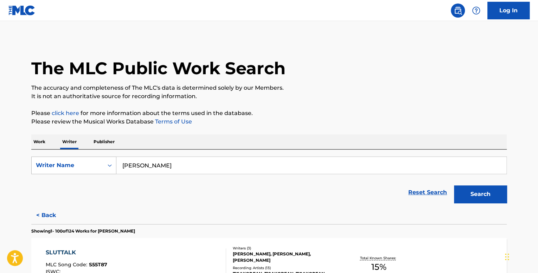
drag, startPoint x: 119, startPoint y: 162, endPoint x: 111, endPoint y: 162, distance: 8.4
click at [115, 162] on div "SearchWithCriteriac80bc33d-8c03-426d-9beb-54d6dc86891f Writer Name [PERSON_NAME]" at bounding box center [269, 166] width 476 height 18
type input "throw it away"
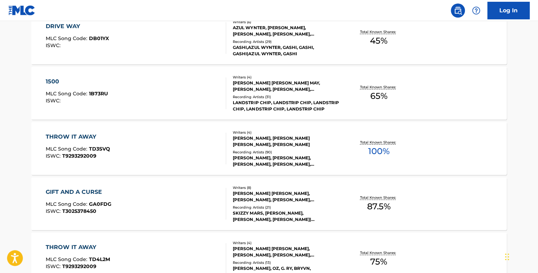
click at [134, 150] on div "THROW IT AWAY MLC Song Code : TD3SVQ ISWC : T9293292009" at bounding box center [136, 149] width 181 height 32
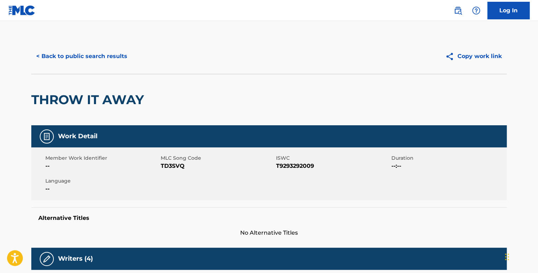
click at [66, 55] on button "< Back to public search results" at bounding box center [81, 57] width 101 height 18
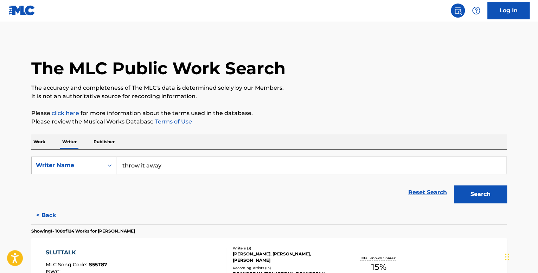
scroll to position [3596, 0]
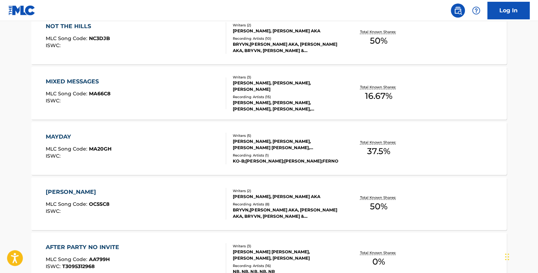
click at [53, 137] on div "MAYDAY" at bounding box center [79, 137] width 66 height 8
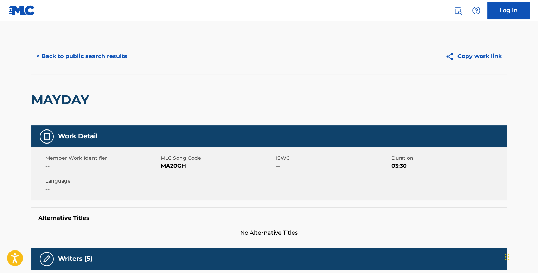
click at [87, 55] on button "< Back to public search results" at bounding box center [81, 57] width 101 height 18
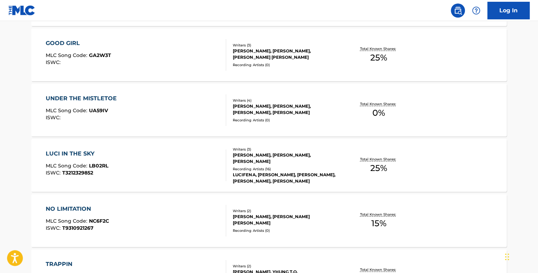
scroll to position [5560, 0]
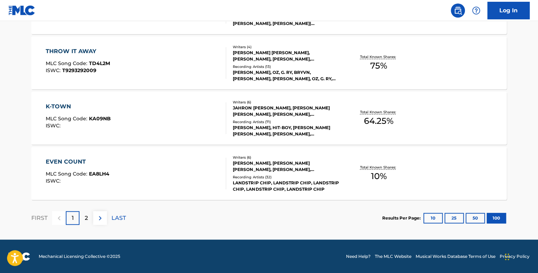
click at [105, 216] on button at bounding box center [100, 218] width 14 height 14
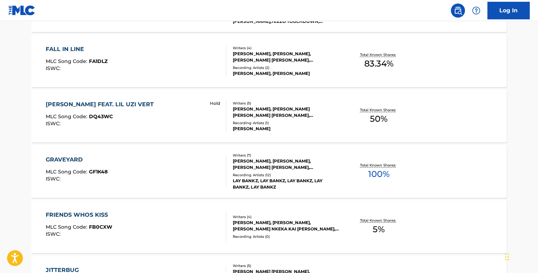
scroll to position [1361, 0]
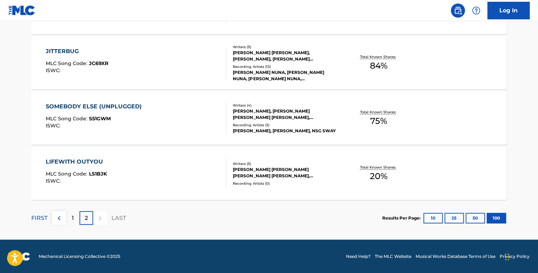
click at [72, 220] on p "1" at bounding box center [73, 218] width 2 height 8
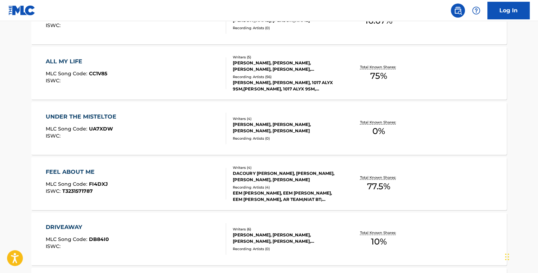
scroll to position [1179, 0]
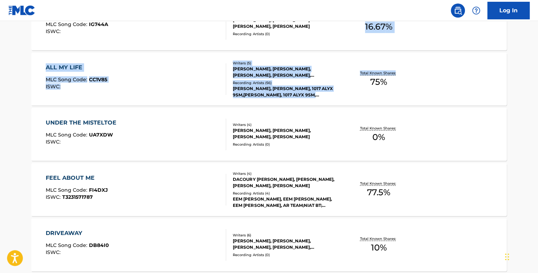
drag, startPoint x: 538, startPoint y: 58, endPoint x: 540, endPoint y: 20, distance: 38.1
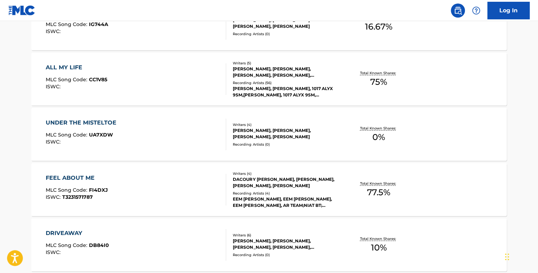
scroll to position [2491, 0]
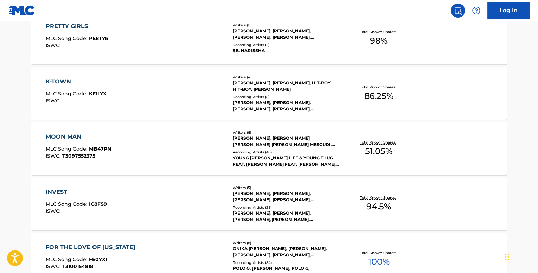
click at [70, 140] on div "MOON MAN" at bounding box center [78, 137] width 65 height 8
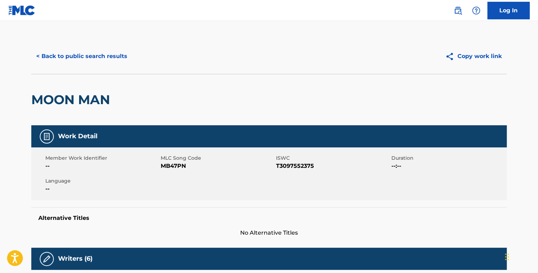
click at [72, 47] on div "< Back to public search results Copy work link" at bounding box center [269, 56] width 476 height 35
click at [79, 57] on button "< Back to public search results" at bounding box center [81, 57] width 101 height 18
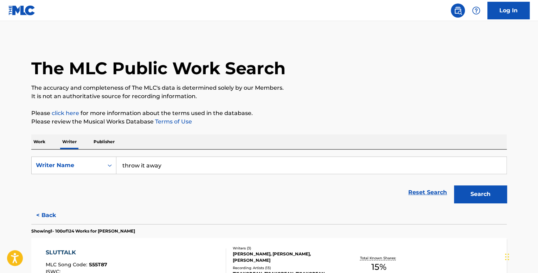
scroll to position [2767, 0]
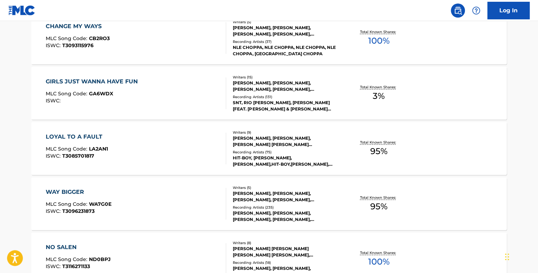
click at [107, 137] on div "LOYAL TO A FAULT MLC Song Code : LA2AN1 ISWC : T3085701817" at bounding box center [136, 149] width 181 height 32
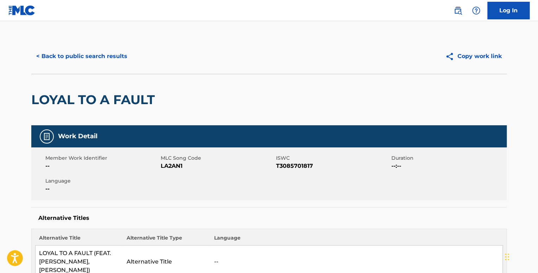
click at [55, 57] on button "< Back to public search results" at bounding box center [81, 57] width 101 height 18
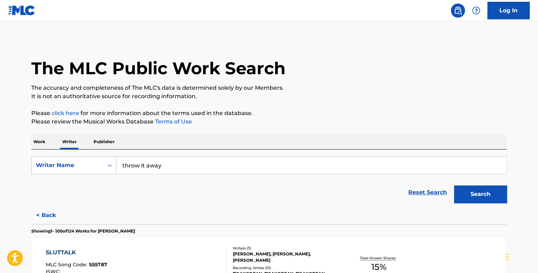
scroll to position [3596, 0]
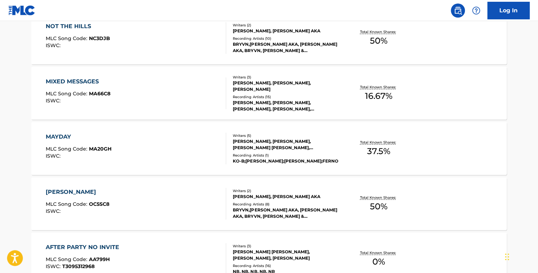
click at [46, 129] on div "MAYDAY MLC Song Code : MA20GH ISWC : Writers ( 5 ) [PERSON_NAME], [PERSON_NAME]…" at bounding box center [269, 148] width 476 height 53
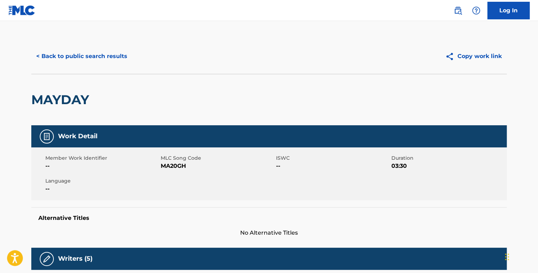
click at [62, 58] on button "< Back to public search results" at bounding box center [81, 57] width 101 height 18
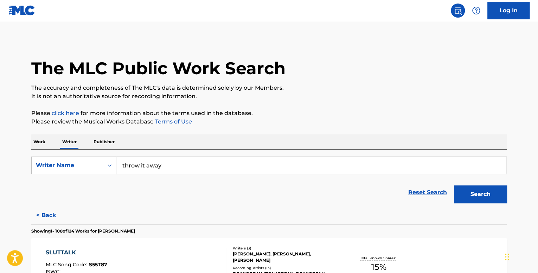
scroll to position [281, 0]
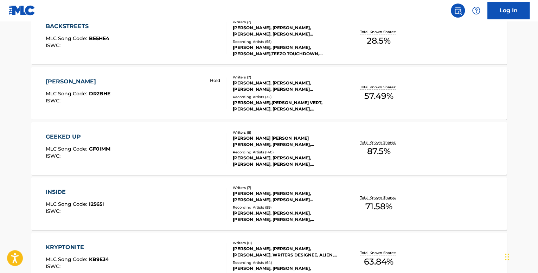
click at [112, 136] on div "GEEKED UP MLC Song Code : GF0IMM ISWC :" at bounding box center [136, 149] width 181 height 32
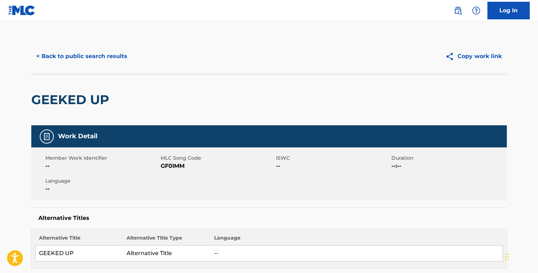
click at [54, 58] on button "< Back to public search results" at bounding box center [81, 57] width 101 height 18
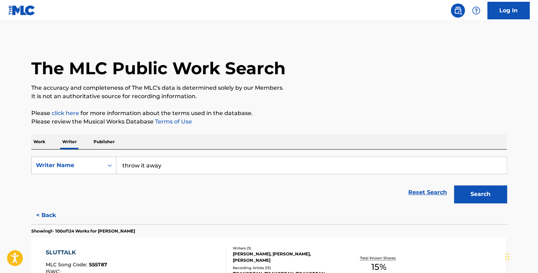
scroll to position [2270, 0]
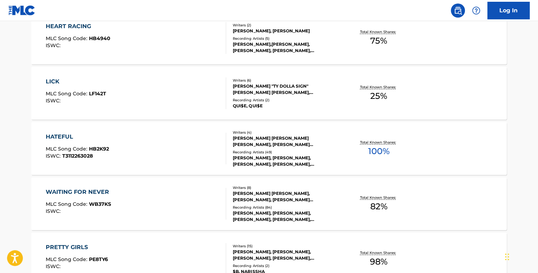
click at [73, 146] on span "MLC Song Code :" at bounding box center [67, 149] width 43 height 6
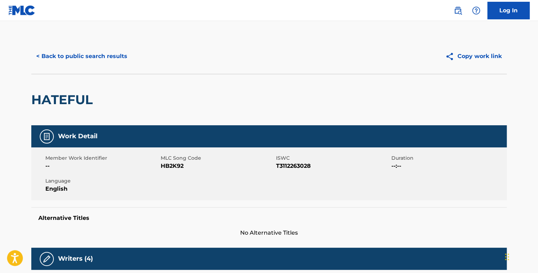
click at [61, 57] on button "< Back to public search results" at bounding box center [81, 57] width 101 height 18
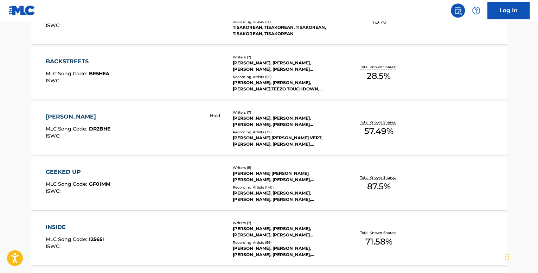
scroll to position [1939, 0]
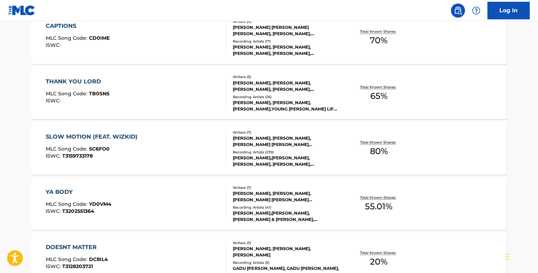
click at [80, 134] on div "SLOW MOTION (FEAT. WIZKID)" at bounding box center [93, 136] width 95 height 8
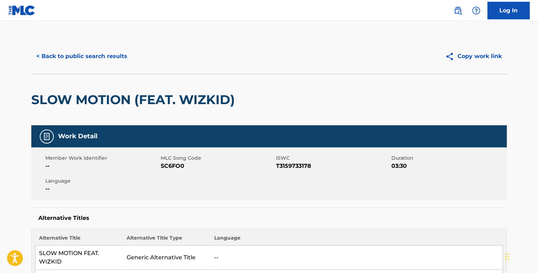
click at [69, 59] on button "< Back to public search results" at bounding box center [81, 57] width 101 height 18
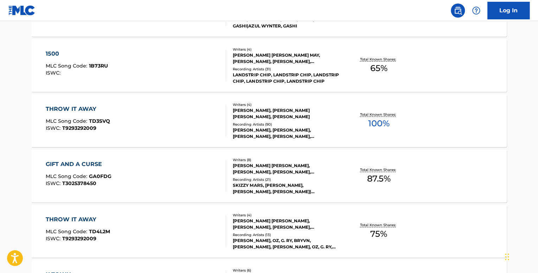
scroll to position [5560, 0]
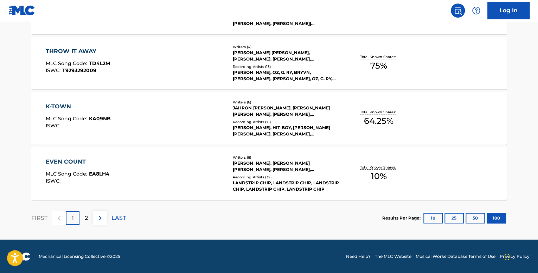
click at [102, 217] on img at bounding box center [100, 218] width 8 height 8
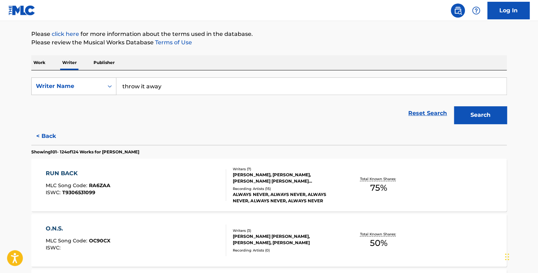
scroll to position [1110, 0]
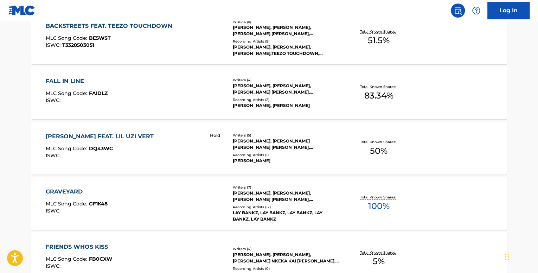
click at [124, 135] on div "[PERSON_NAME] FEAT. LIL UZI VERT" at bounding box center [102, 136] width 112 height 8
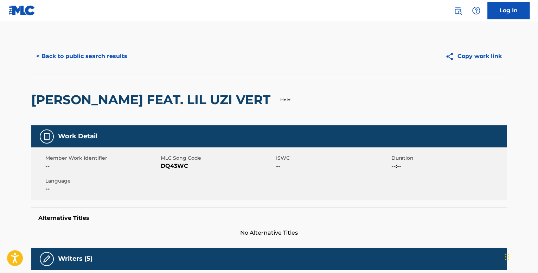
click at [129, 54] on button "< Back to public search results" at bounding box center [81, 57] width 101 height 18
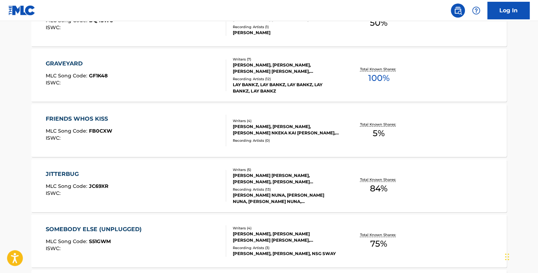
scroll to position [1361, 0]
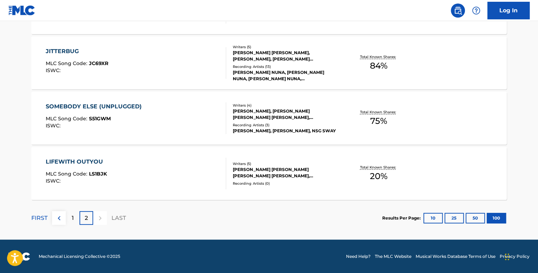
click at [75, 216] on div "1" at bounding box center [73, 218] width 14 height 14
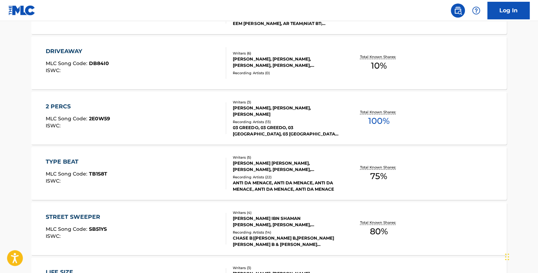
scroll to position [558, 0]
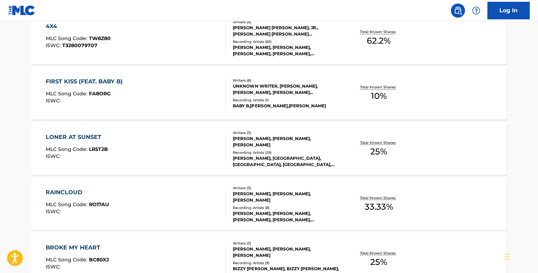
click at [76, 134] on div "LONER AT SUNSET" at bounding box center [77, 137] width 62 height 8
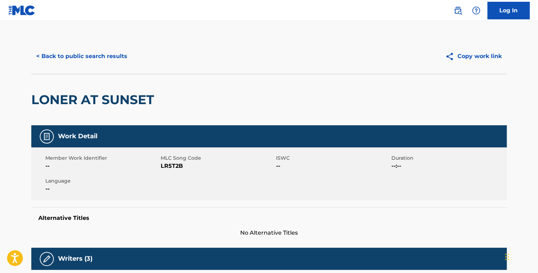
click at [73, 43] on div "< Back to public search results Copy work link" at bounding box center [269, 56] width 476 height 35
click at [75, 52] on button "< Back to public search results" at bounding box center [81, 57] width 101 height 18
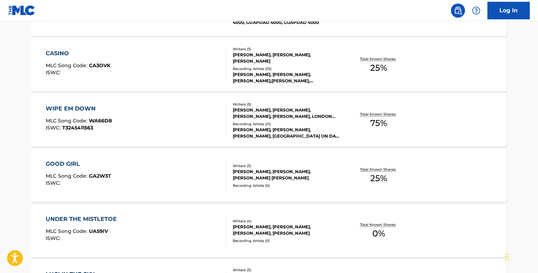
scroll to position [5560, 0]
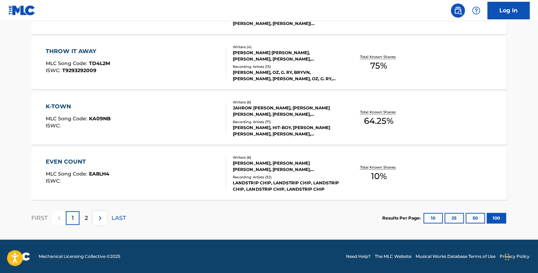
click at [96, 218] on img at bounding box center [100, 218] width 8 height 8
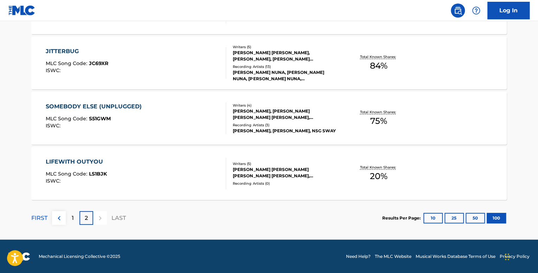
scroll to position [834, 0]
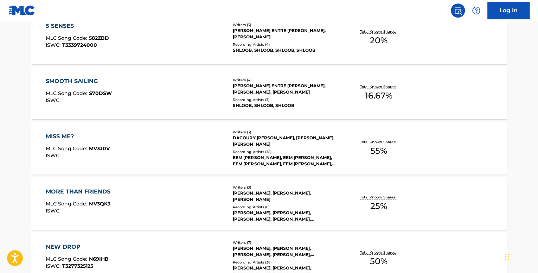
click at [64, 133] on div "MISS ME?" at bounding box center [78, 136] width 64 height 8
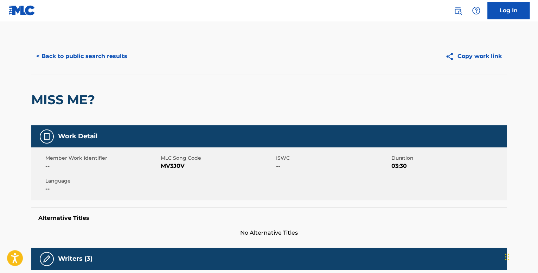
click at [65, 62] on button "< Back to public search results" at bounding box center [81, 57] width 101 height 18
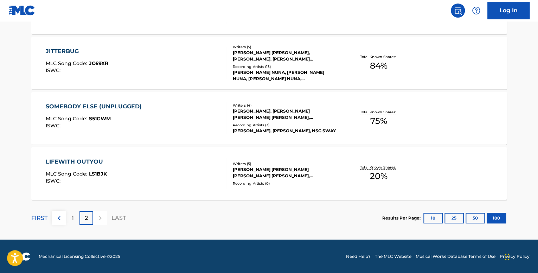
click at [75, 222] on div "1" at bounding box center [73, 218] width 14 height 14
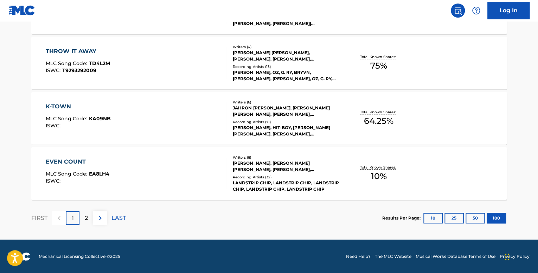
scroll to position [2657, 0]
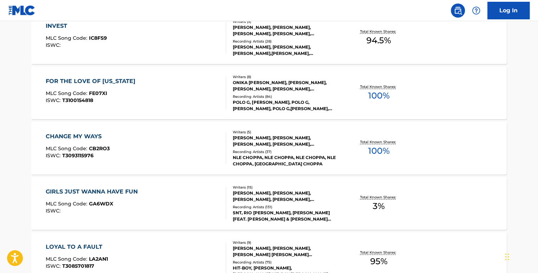
click at [96, 135] on div "CHANGE MY WAYS" at bounding box center [78, 136] width 64 height 8
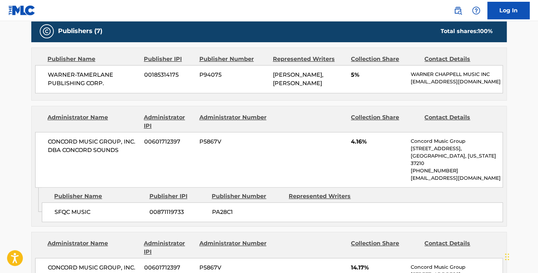
scroll to position [211, 0]
